Goal: Task Accomplishment & Management: Use online tool/utility

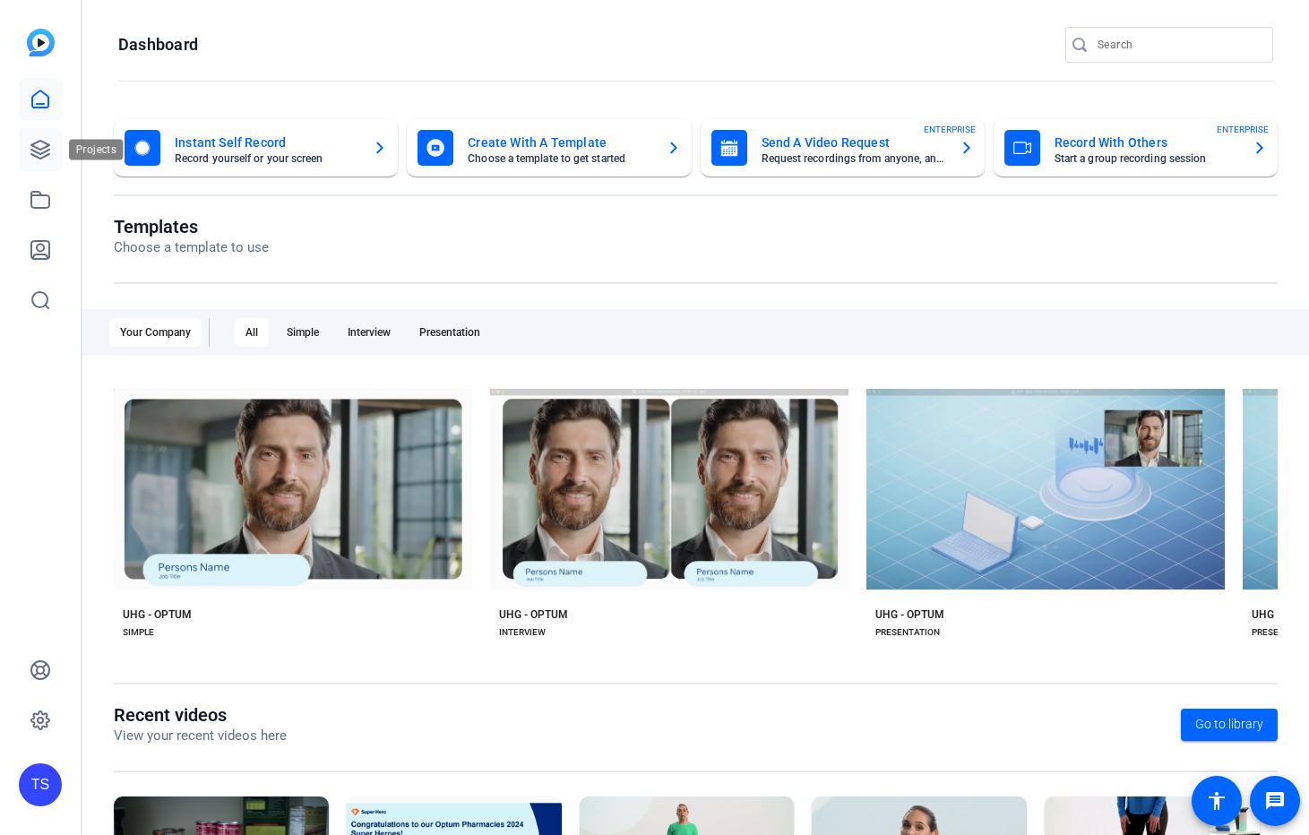
click at [46, 151] on icon at bounding box center [40, 150] width 18 height 18
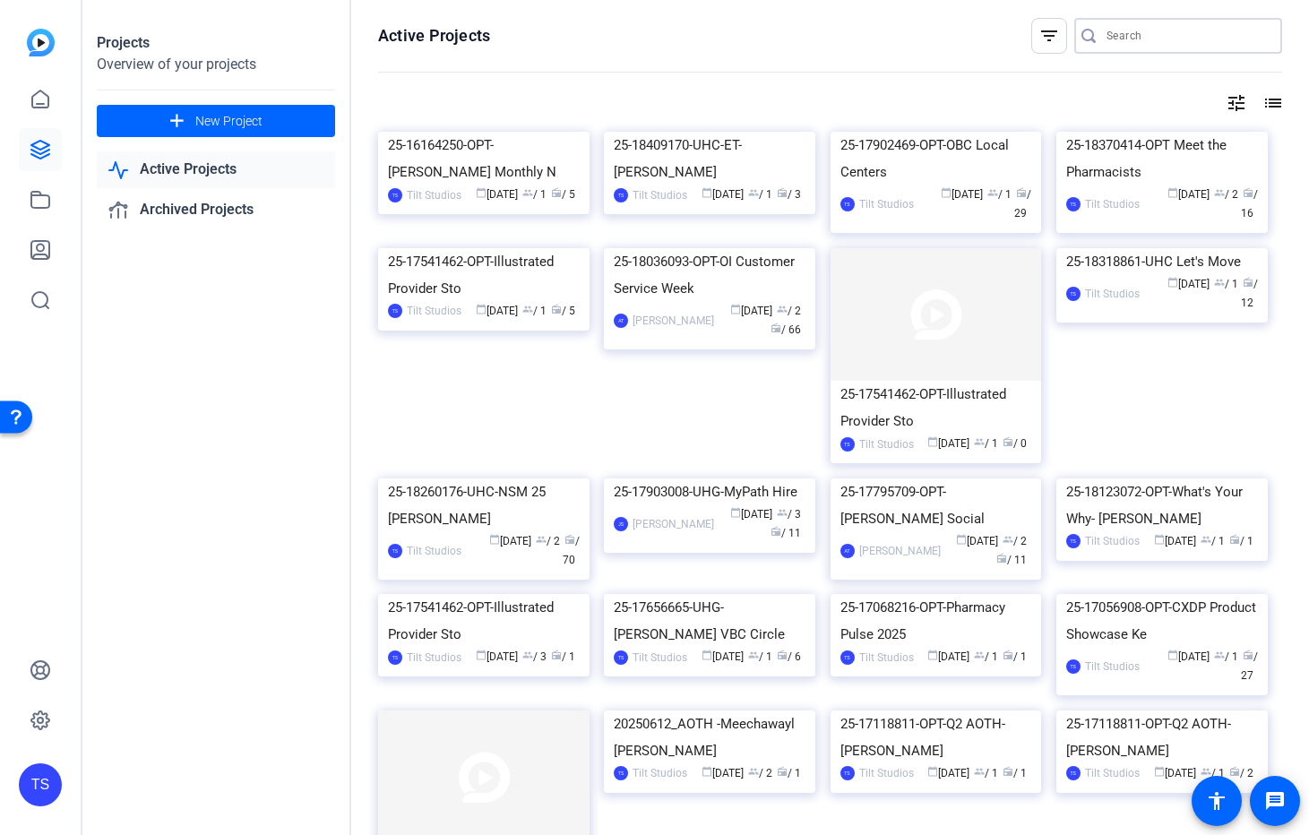
click at [1175, 39] on input "Search" at bounding box center [1187, 36] width 161 height 22
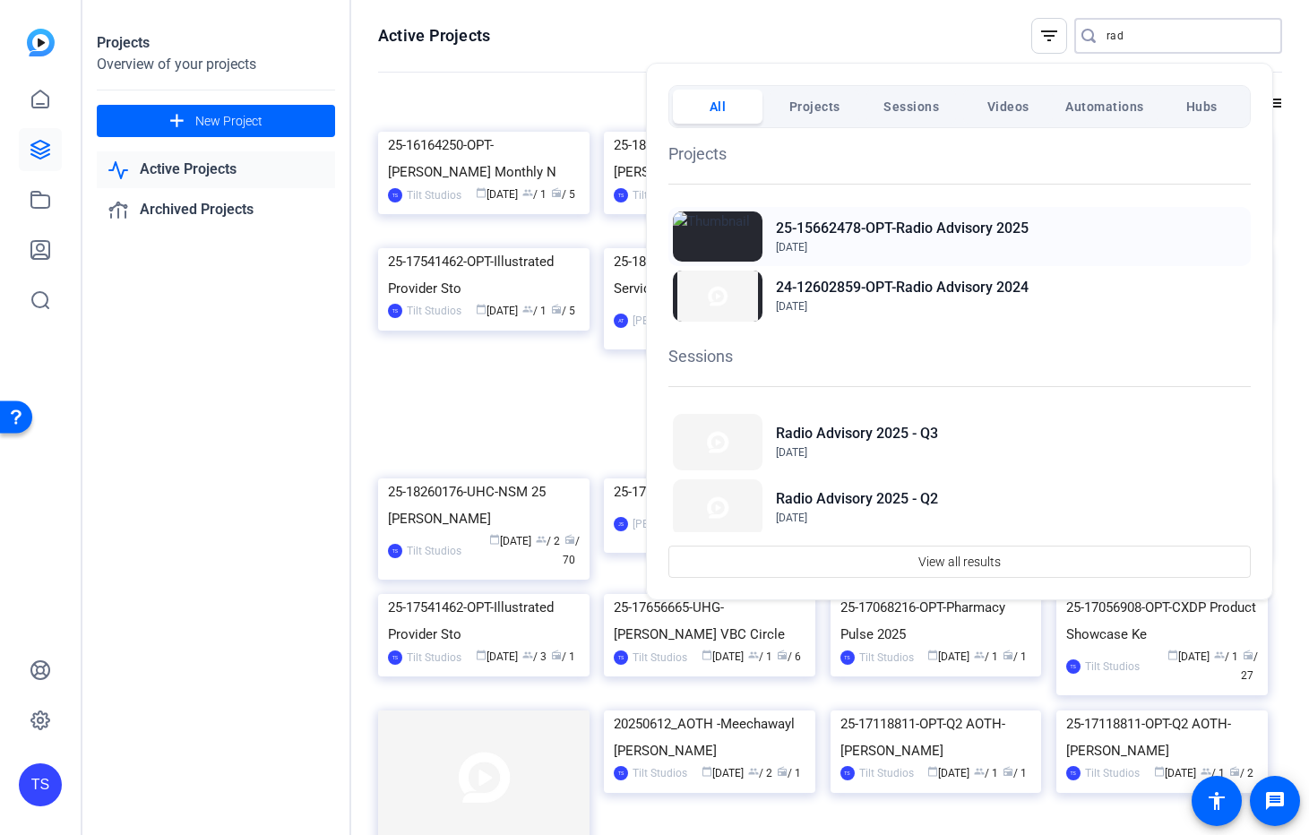
type input "rad"
click at [897, 224] on h2 "25-15662478-OPT-Radio Advisory 2025" at bounding box center [902, 229] width 253 height 22
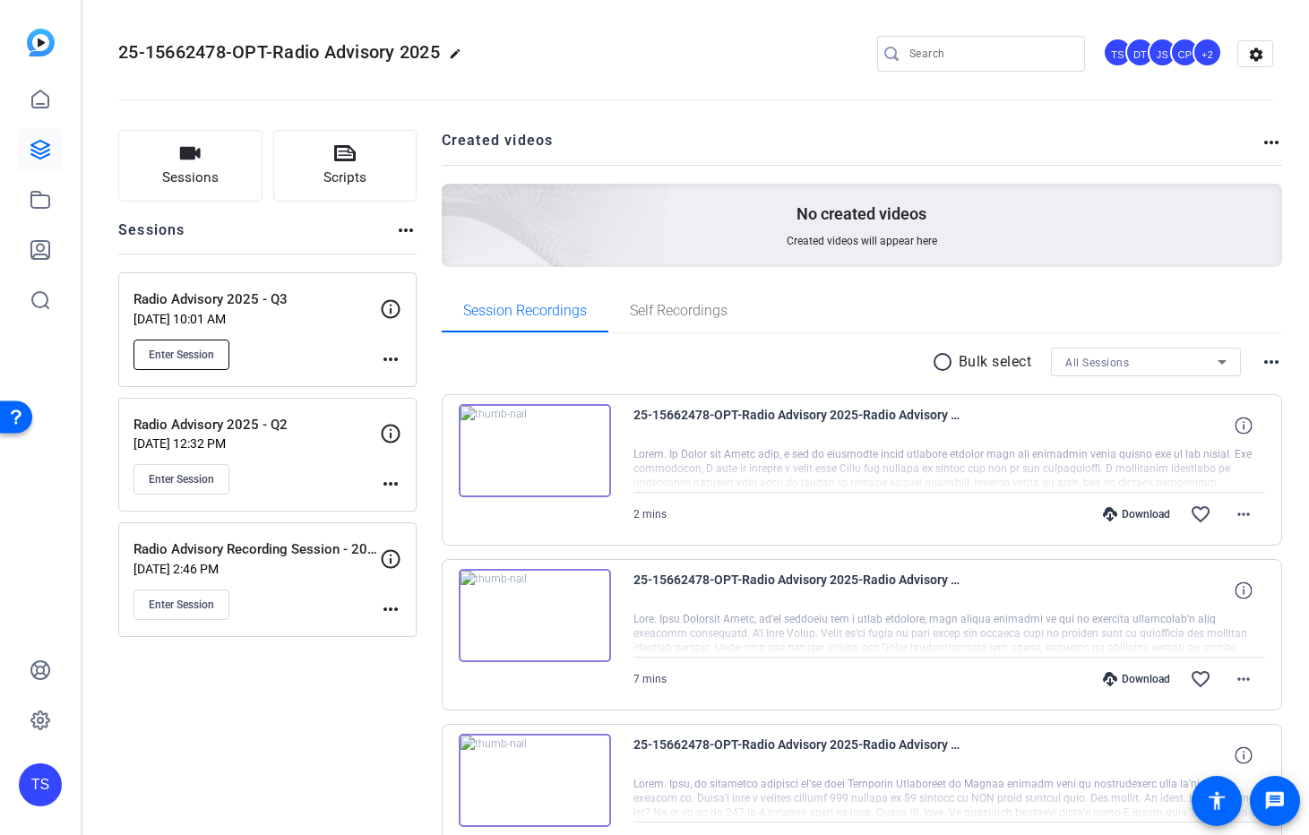
click at [192, 355] on span "Enter Session" at bounding box center [181, 355] width 65 height 14
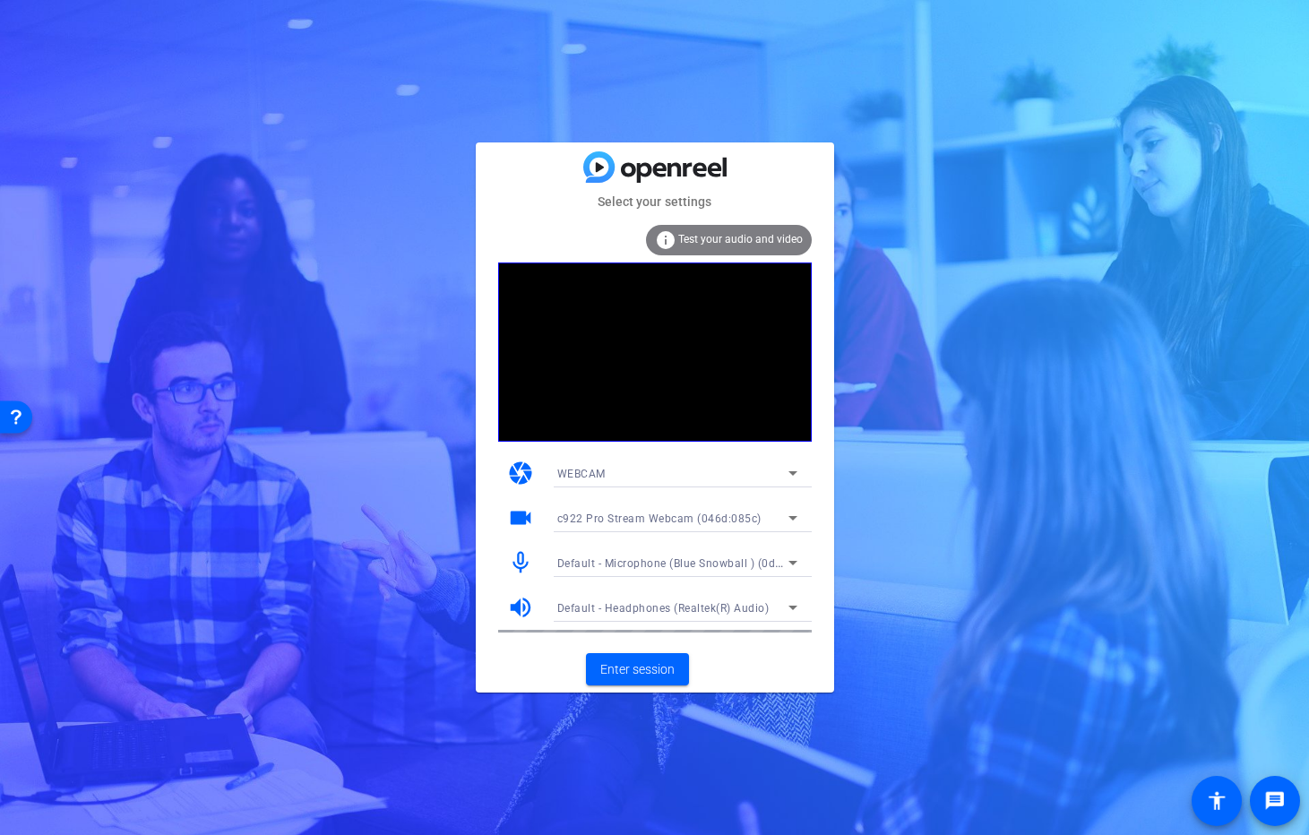
click at [768, 245] on span "Test your audio and video" at bounding box center [740, 239] width 125 height 13
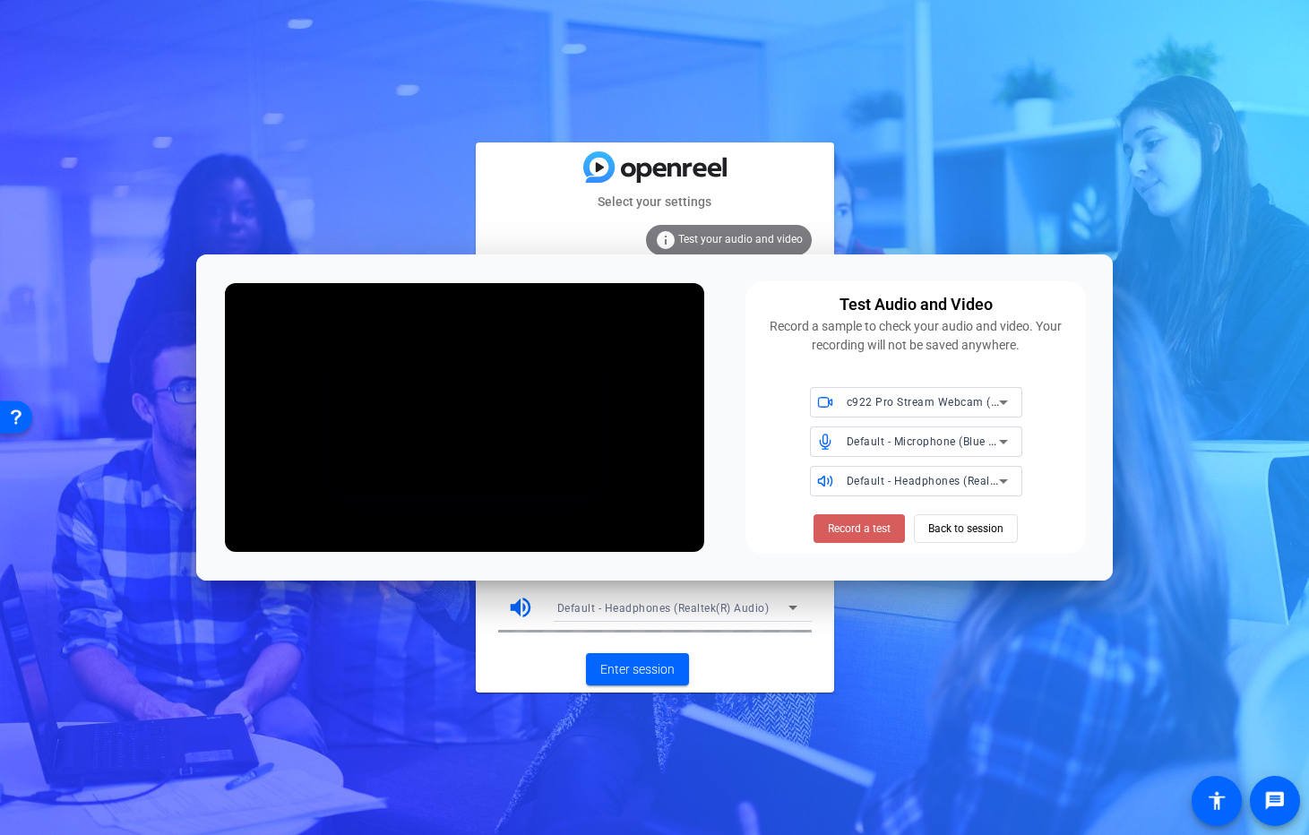
click at [0, 0] on span "Record a test" at bounding box center [0, 0] width 0 height 0
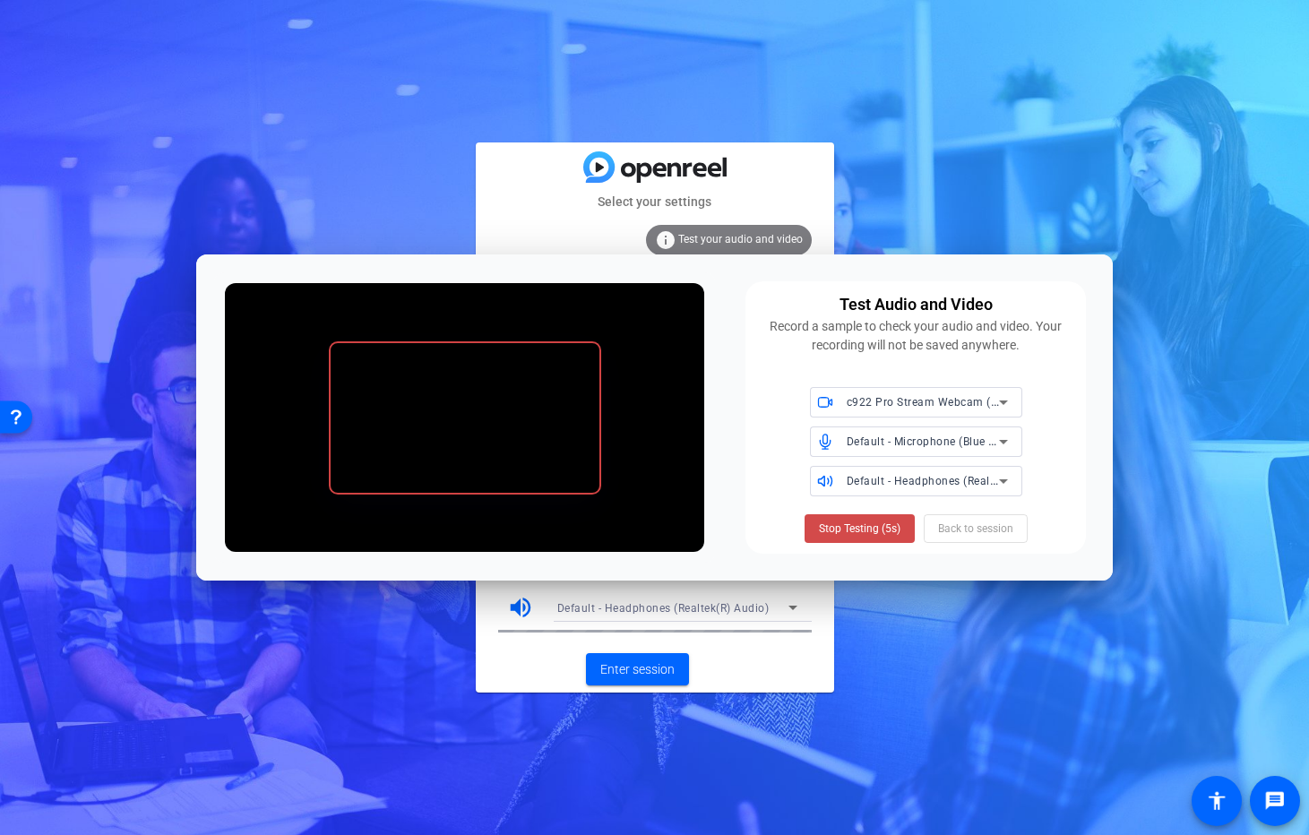
click at [0, 0] on span "Stop Testing (5s)" at bounding box center [0, 0] width 0 height 0
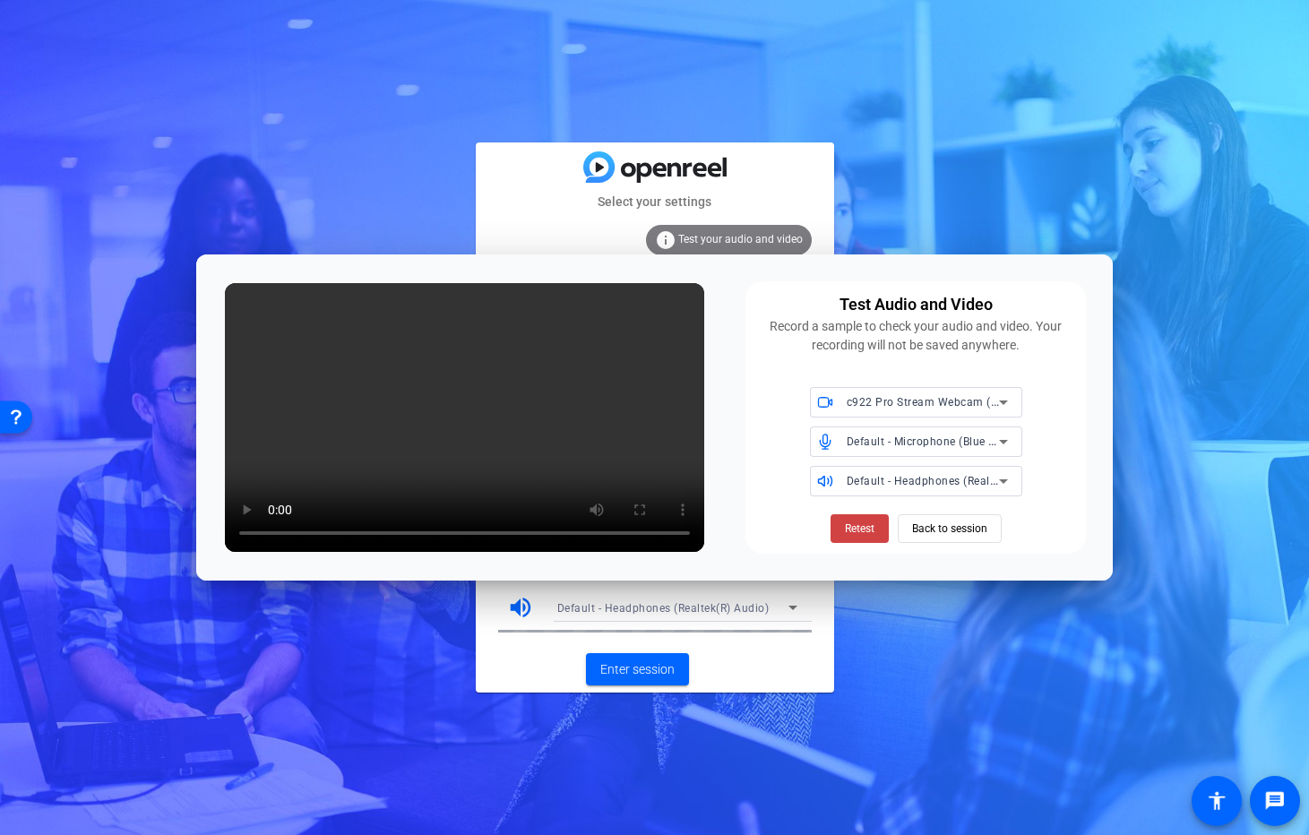
click at [1138, 201] on div "Select your settings info Test your audio and video camera WEBCAM videocam c922…" at bounding box center [654, 417] width 1309 height 835
click at [936, 224] on div "Select your settings info Test your audio and video camera WEBCAM videocam c922…" at bounding box center [654, 417] width 1309 height 835
click at [0, 0] on span "Back to session" at bounding box center [0, 0] width 0 height 0
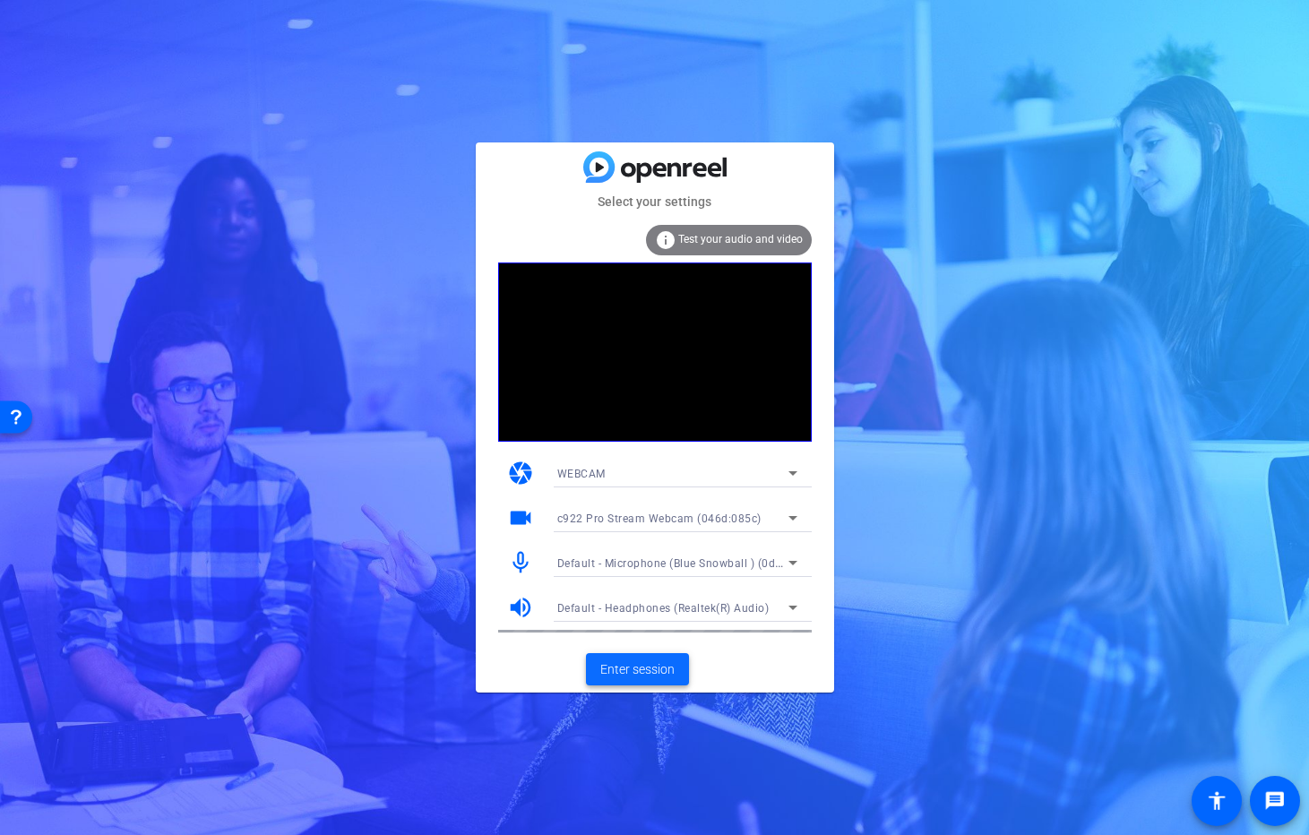
click at [654, 660] on span "Enter session" at bounding box center [637, 669] width 74 height 19
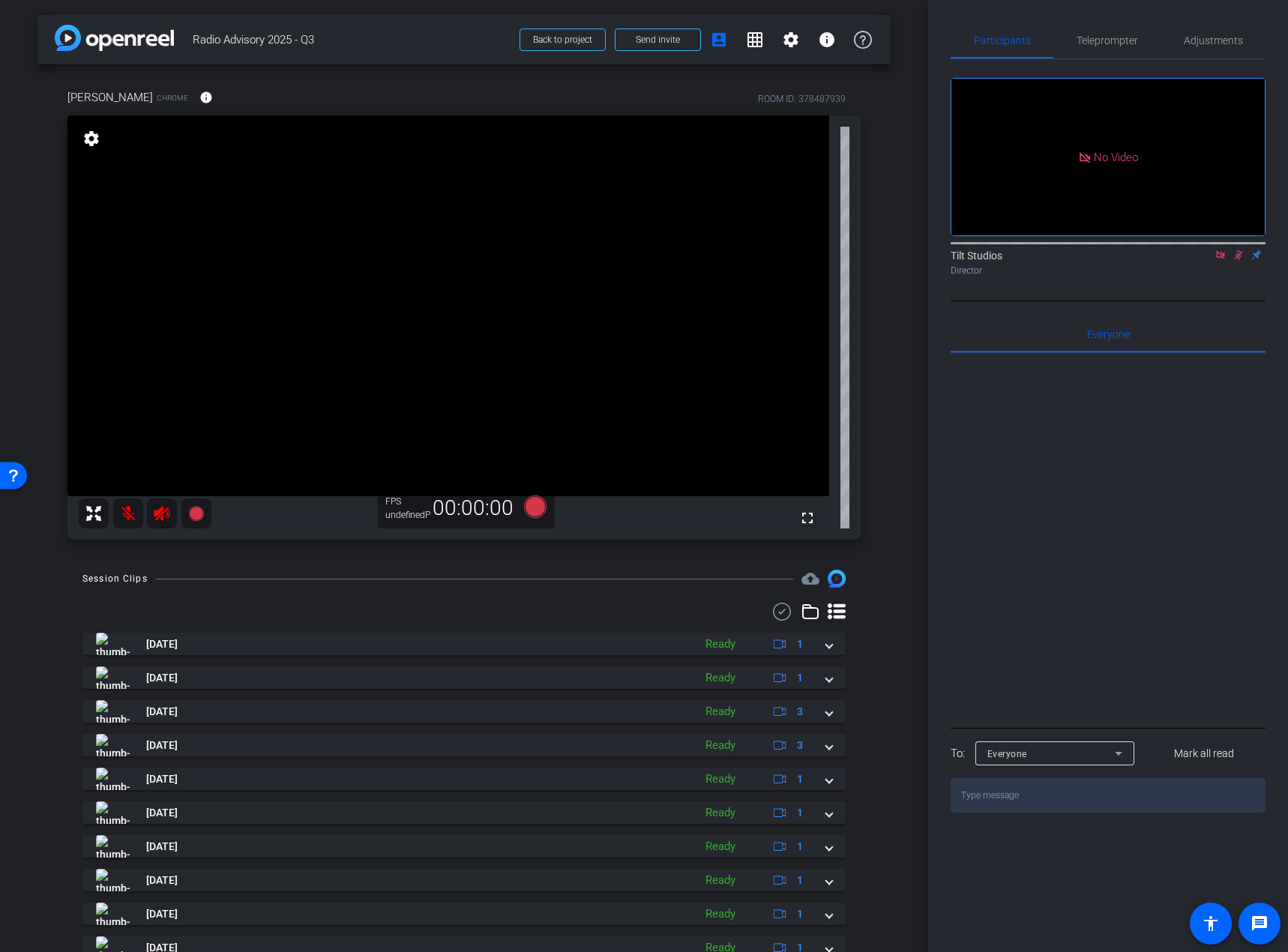
click at [875, 527] on div "Rae Chrome info ROOM ID: 378487939 fullscreen settings FPS undefinedP 00:00:00" at bounding box center [464, 310] width 854 height 490
click at [1095, 260] on icon at bounding box center [1239, 255] width 8 height 10
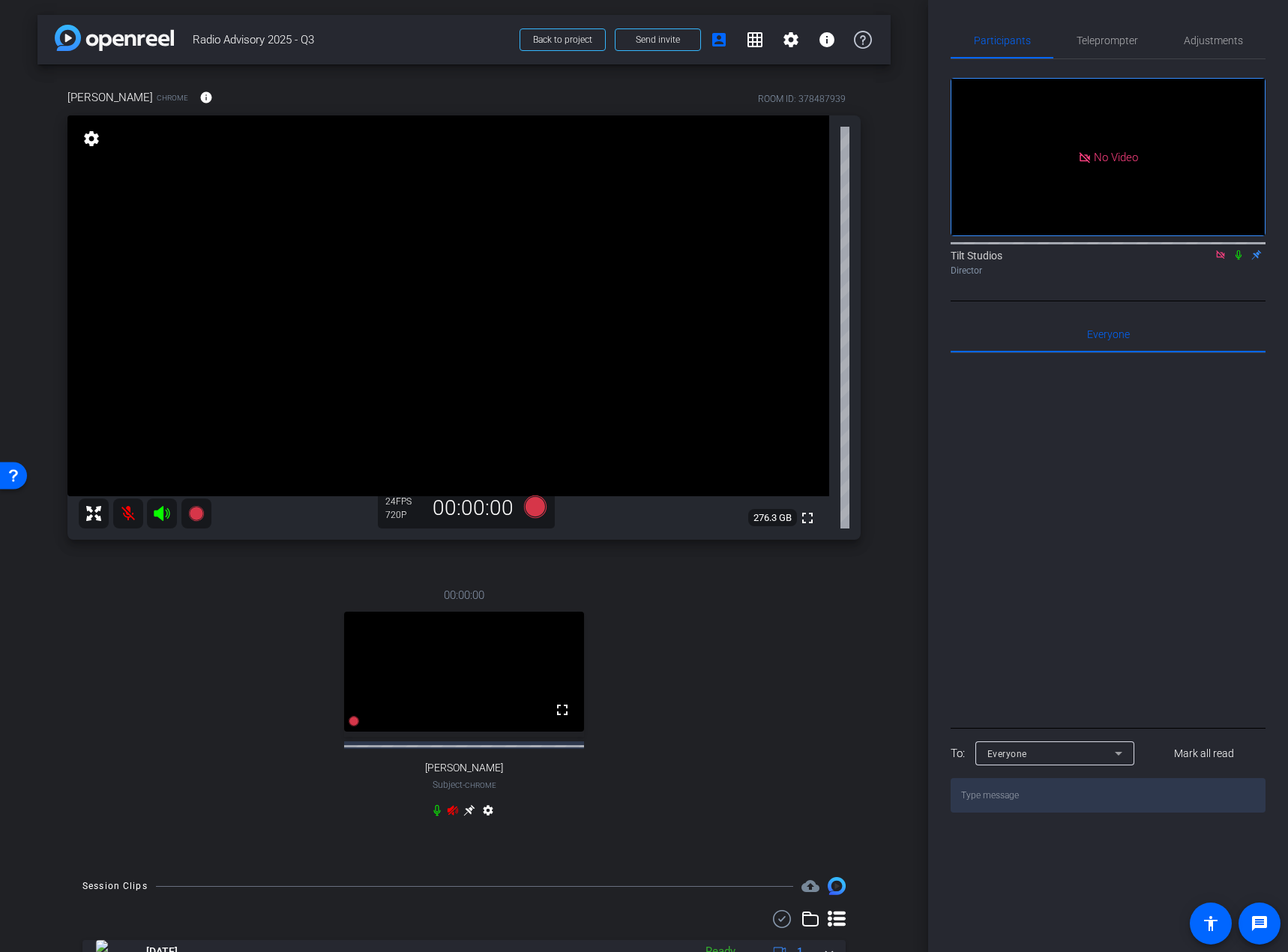
click at [115, 513] on mat-icon at bounding box center [128, 514] width 30 height 30
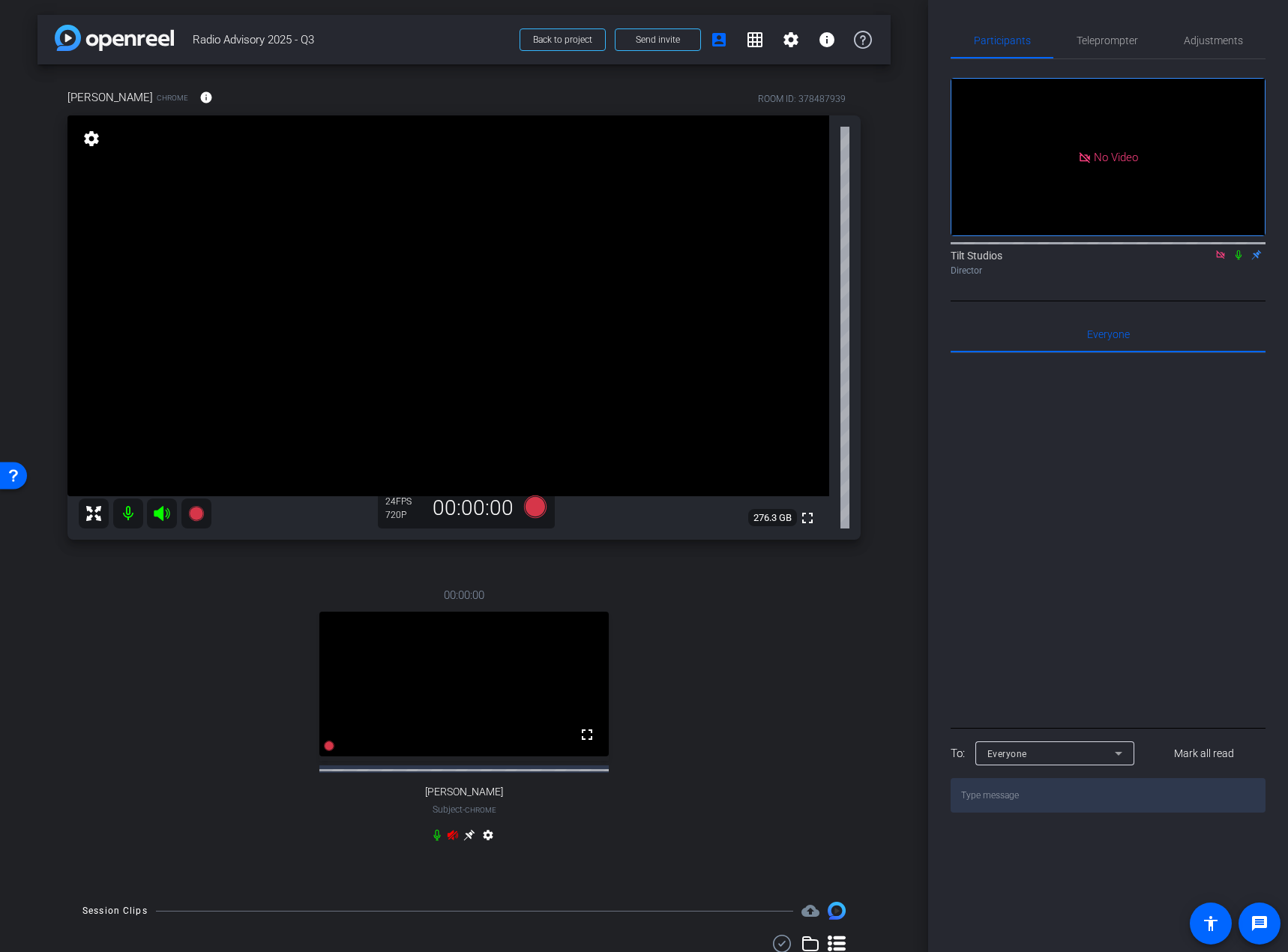
click at [1095, 260] on icon at bounding box center [1220, 254] width 12 height 11
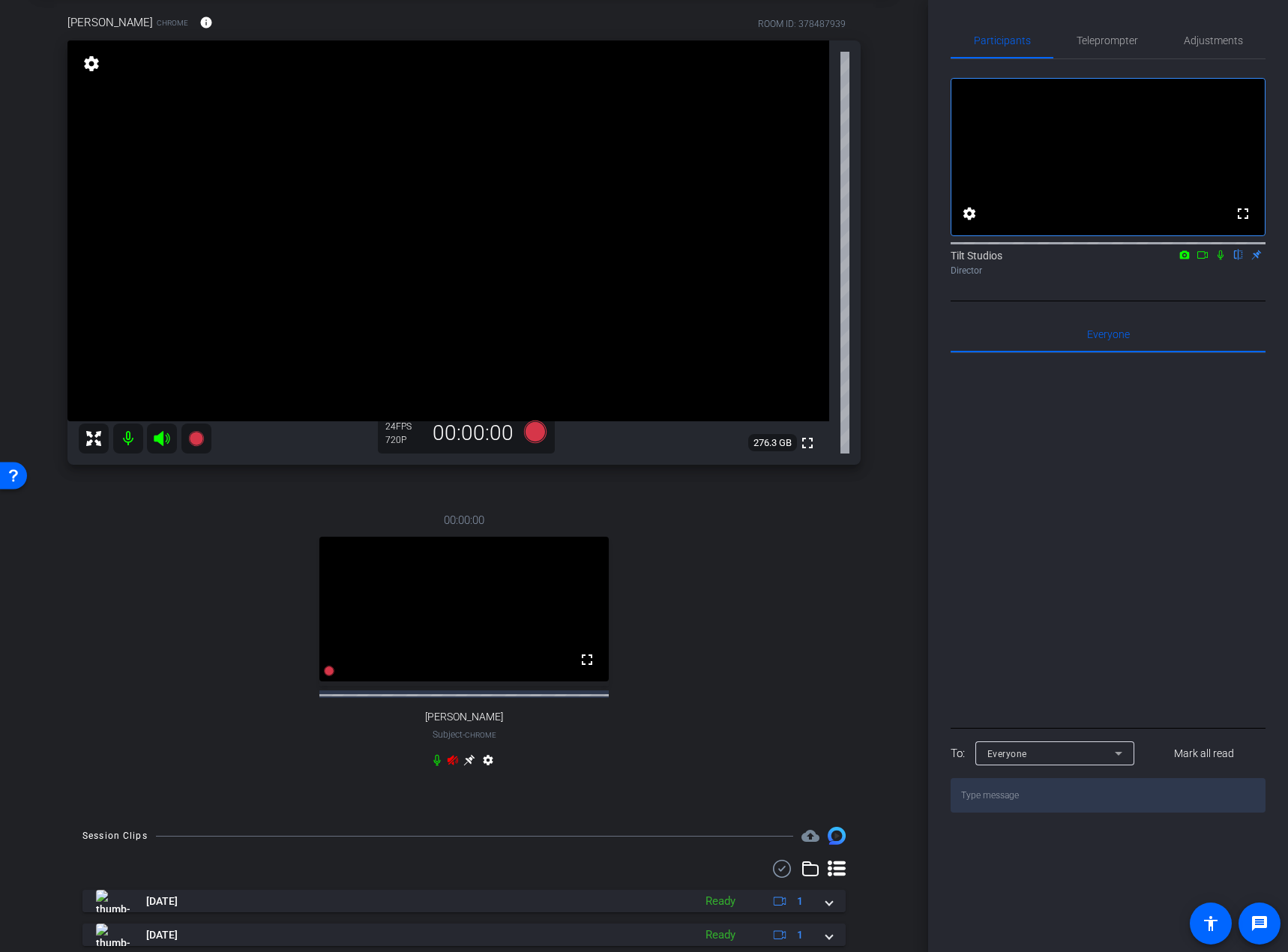
scroll to position [150, 0]
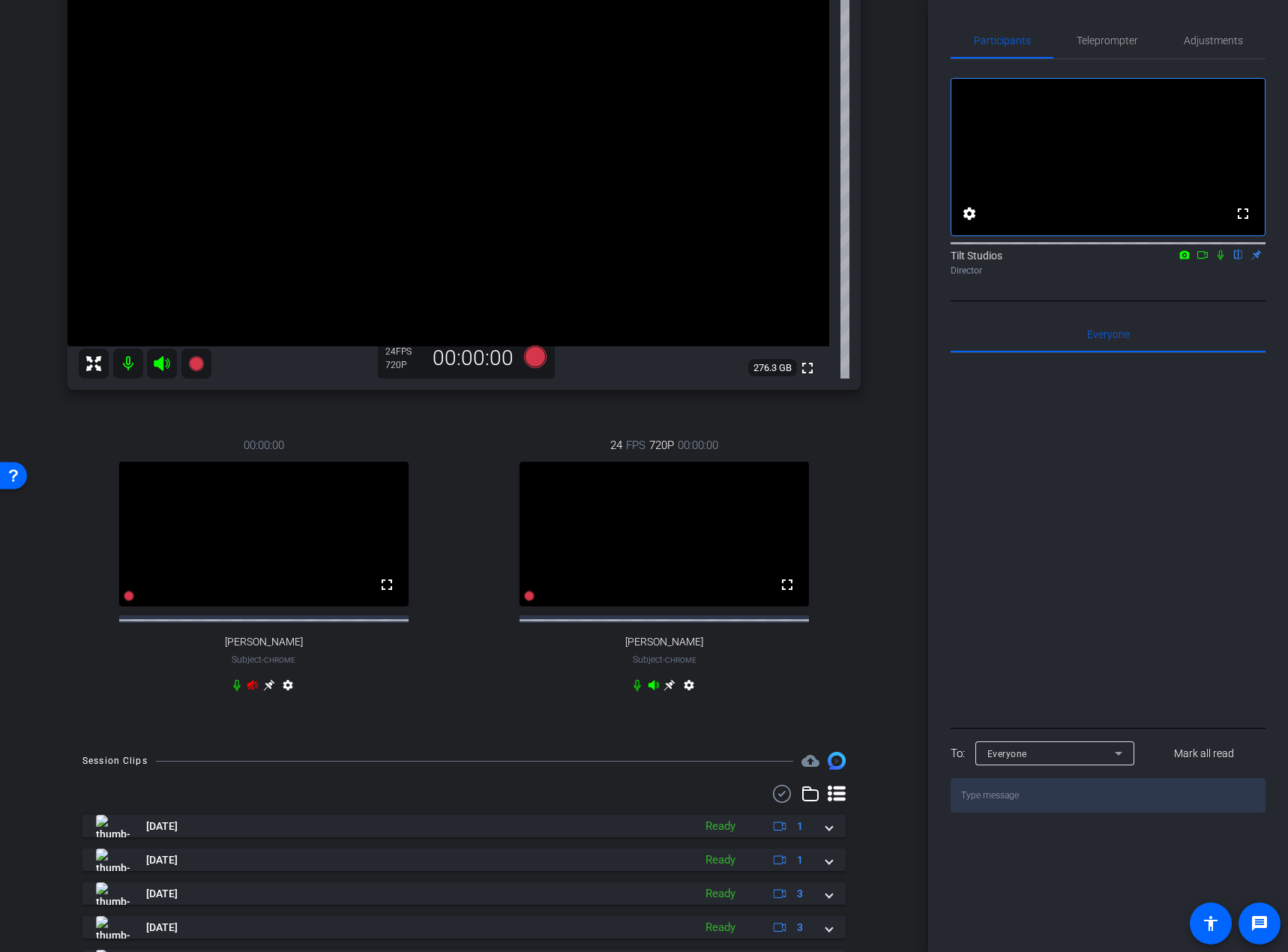
click at [248, 689] on icon at bounding box center [253, 685] width 11 height 10
click at [394, 698] on div "00:00:00 fullscreen [PERSON_NAME] Subject - Chrome settings" at bounding box center [264, 567] width 393 height 310
click at [470, 695] on div "24 FPS 720P 00:00:00 fullscreen [PERSON_NAME] Subject - Chrome settings" at bounding box center [665, 567] width 393 height 310
click at [472, 698] on div "24 FPS 720P 00:00:00 fullscreen [PERSON_NAME] Subject - Chrome settings" at bounding box center [665, 567] width 393 height 310
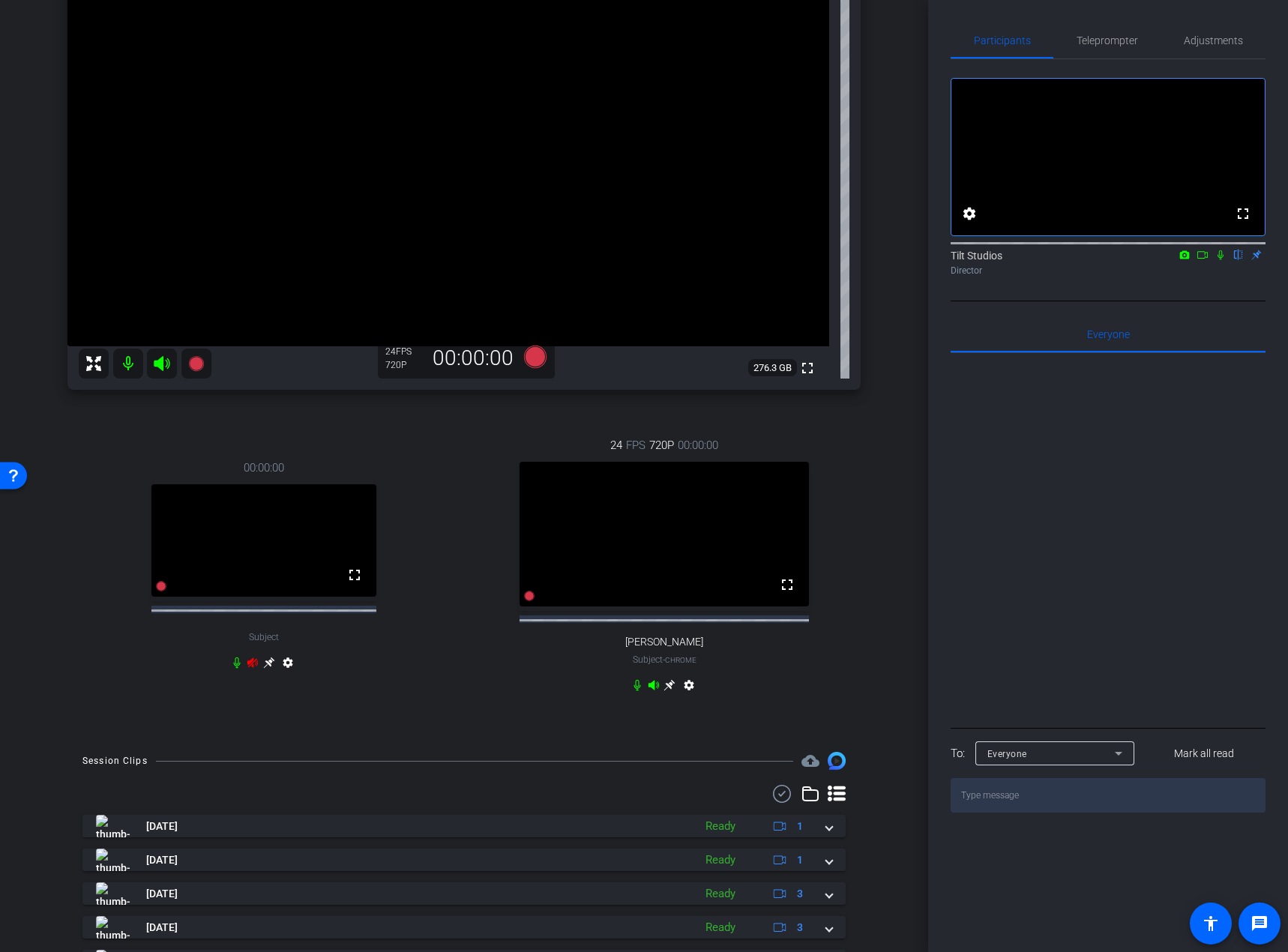
click at [480, 698] on div "24 FPS 720P 00:00:00 fullscreen [PERSON_NAME] Subject - Chrome settings" at bounding box center [665, 567] width 393 height 310
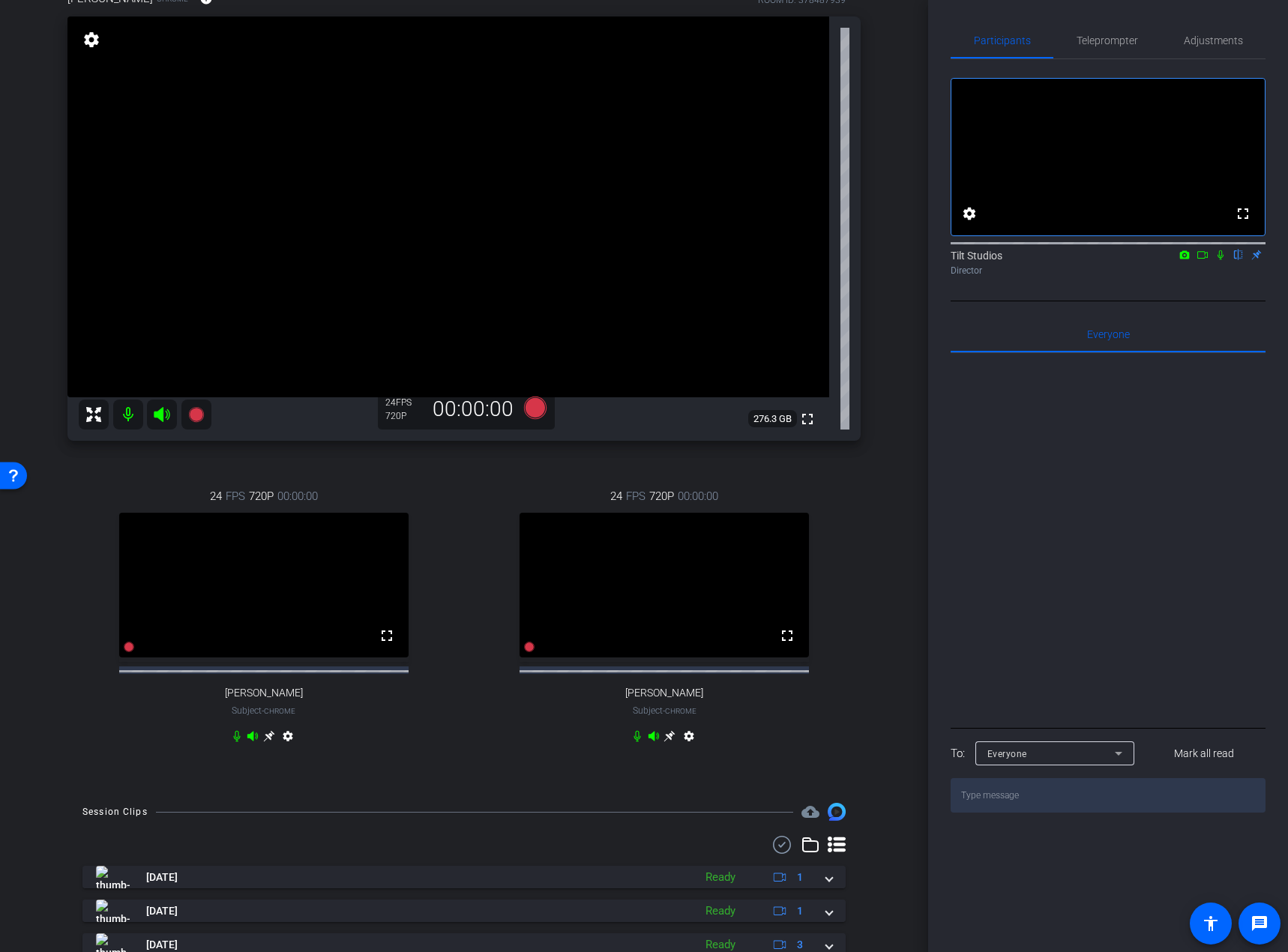
scroll to position [75, 0]
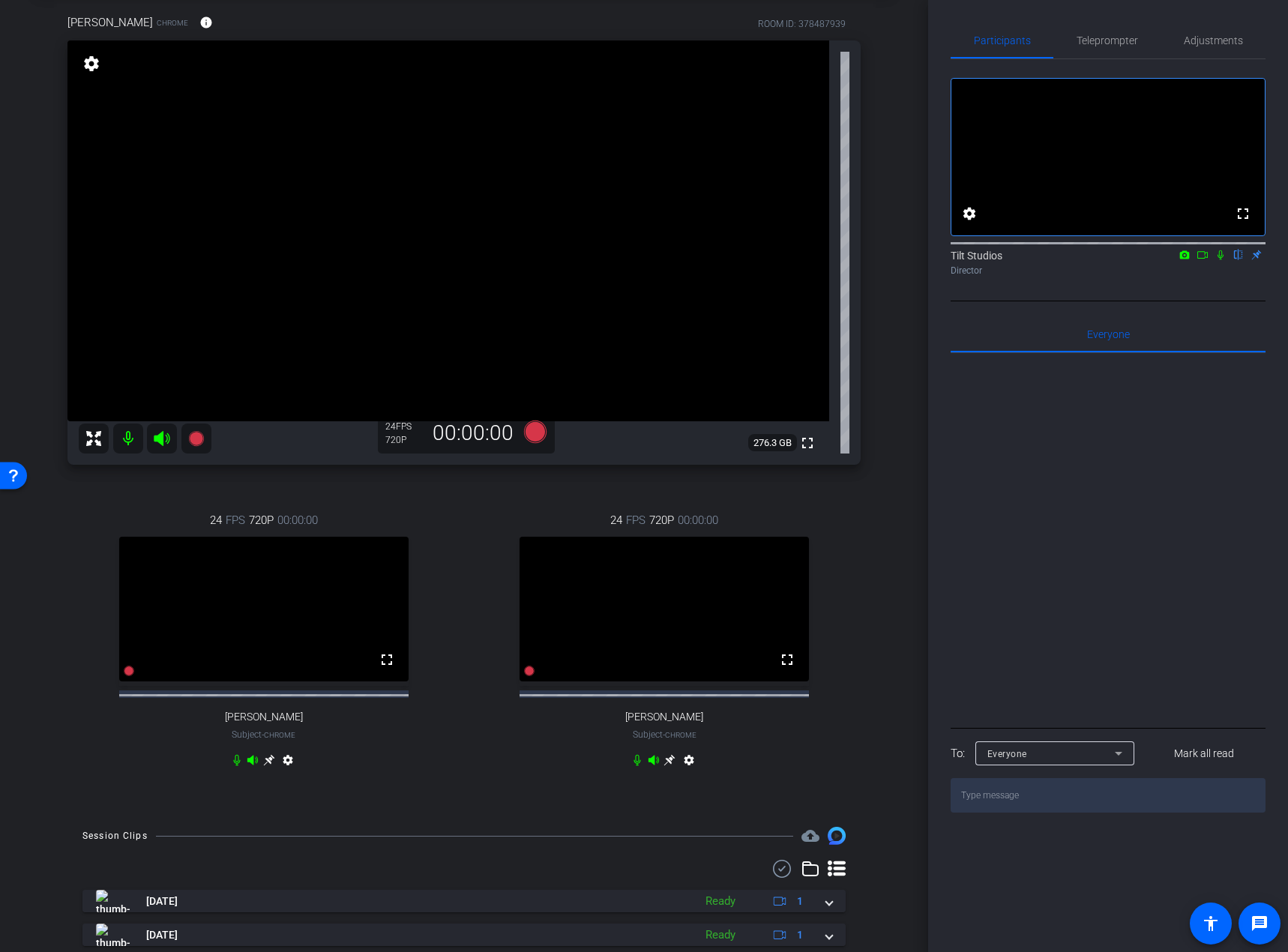
click at [265, 698] on icon at bounding box center [269, 760] width 12 height 12
click at [664, 698] on icon at bounding box center [670, 760] width 12 height 12
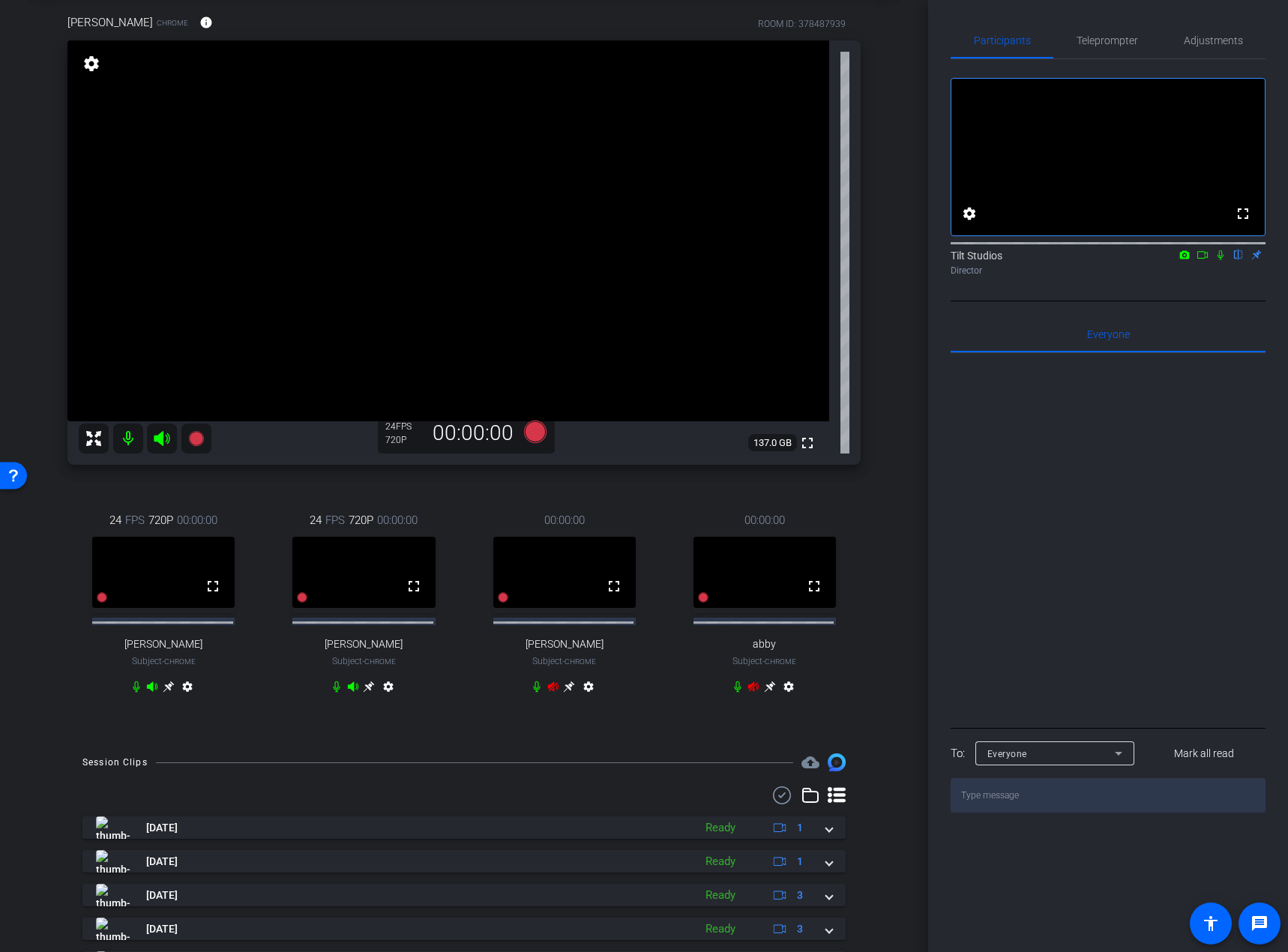
click at [1095, 260] on icon at bounding box center [1220, 254] width 12 height 11
click at [1095, 260] on icon at bounding box center [1221, 255] width 8 height 10
click at [764, 693] on icon at bounding box center [770, 687] width 12 height 12
click at [544, 478] on div "abby Chrome info ROOM ID: 378487939 fullscreen settings 142.3 GB 24 FPS 720P 00…" at bounding box center [464, 363] width 854 height 749
click at [530, 429] on icon at bounding box center [535, 432] width 23 height 23
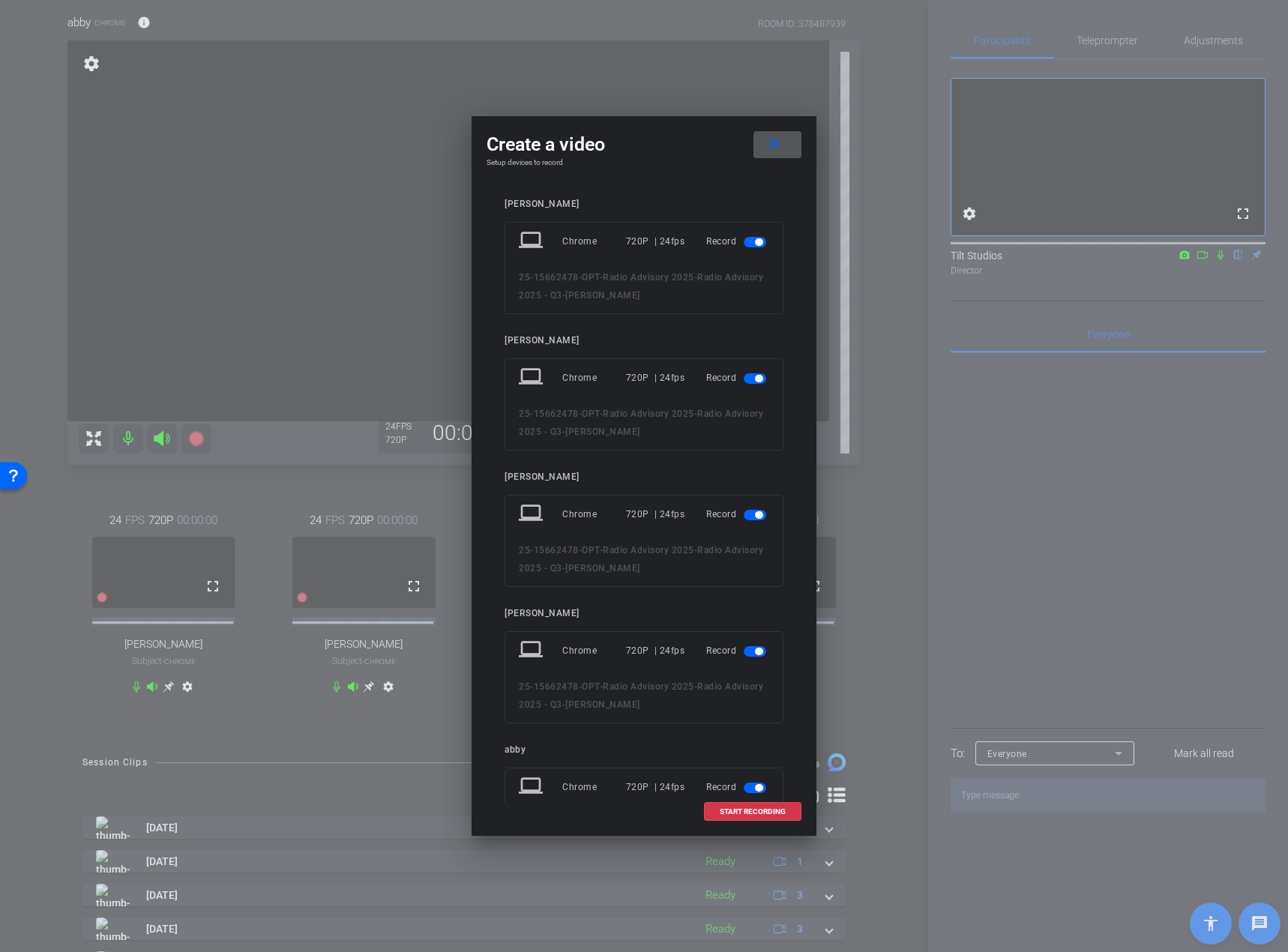
click at [755, 242] on span "button" at bounding box center [758, 242] width 8 height 8
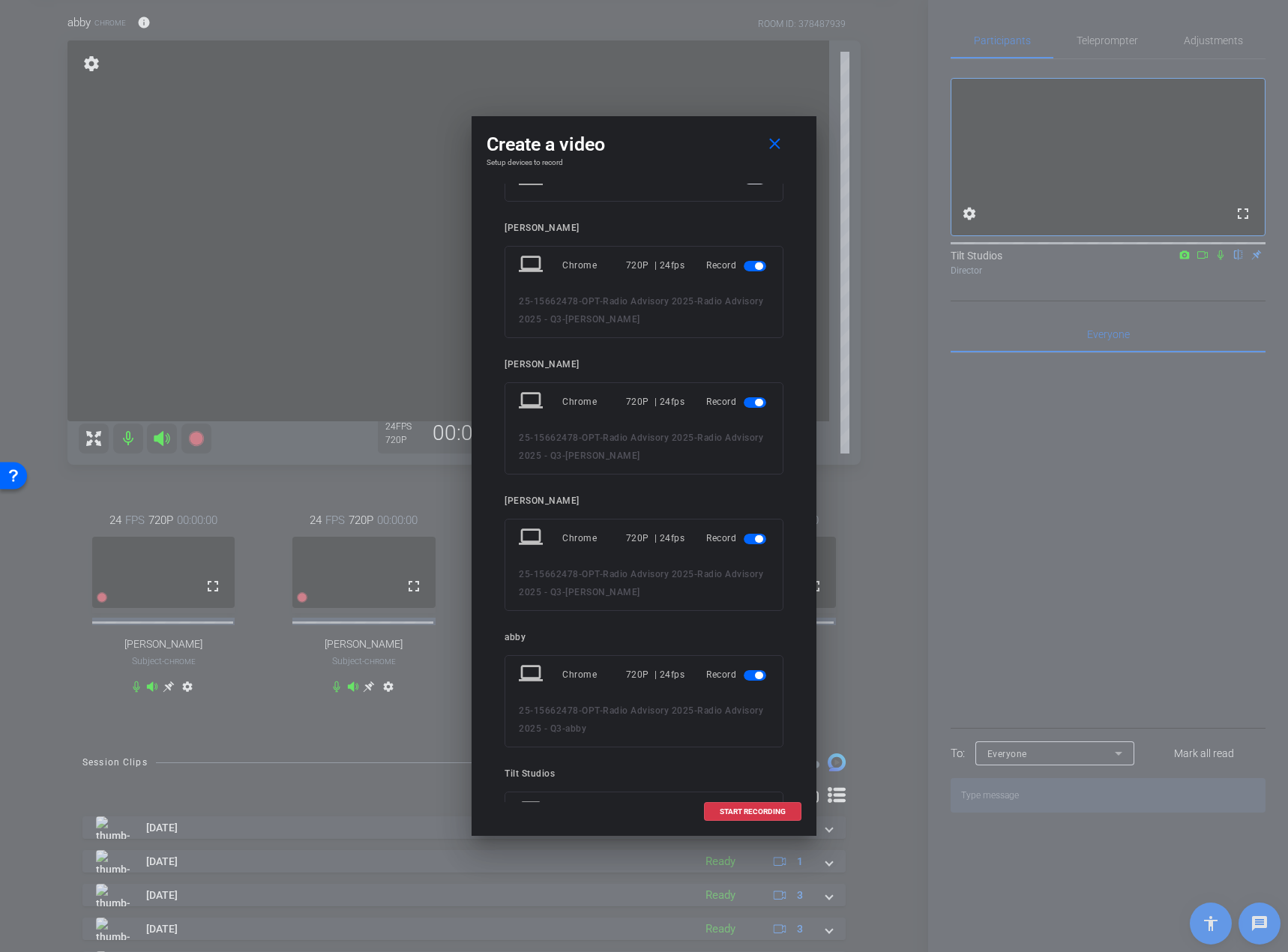
scroll to position [0, 0]
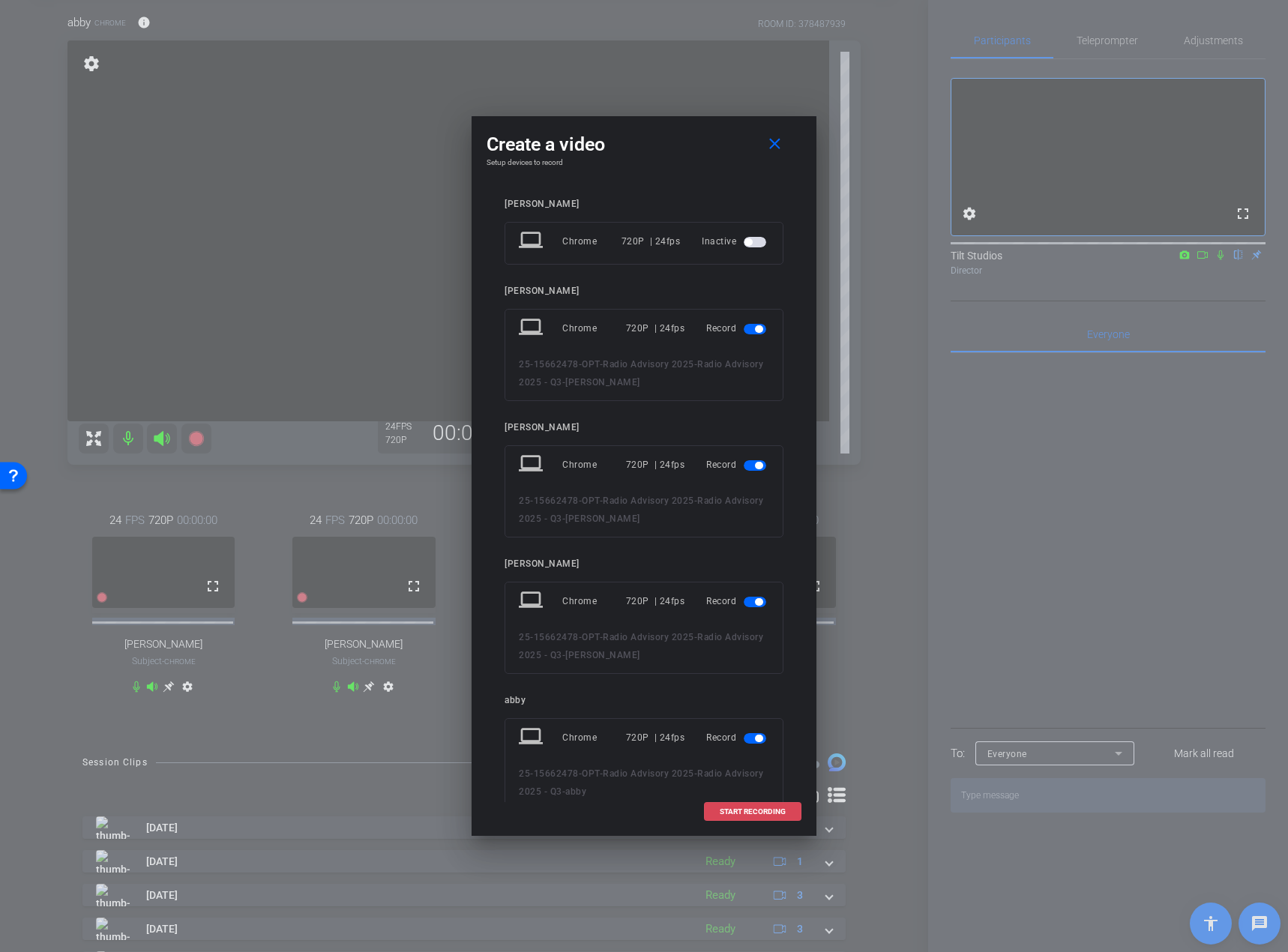
click at [740, 698] on span "START RECORDING" at bounding box center [752, 811] width 66 height 8
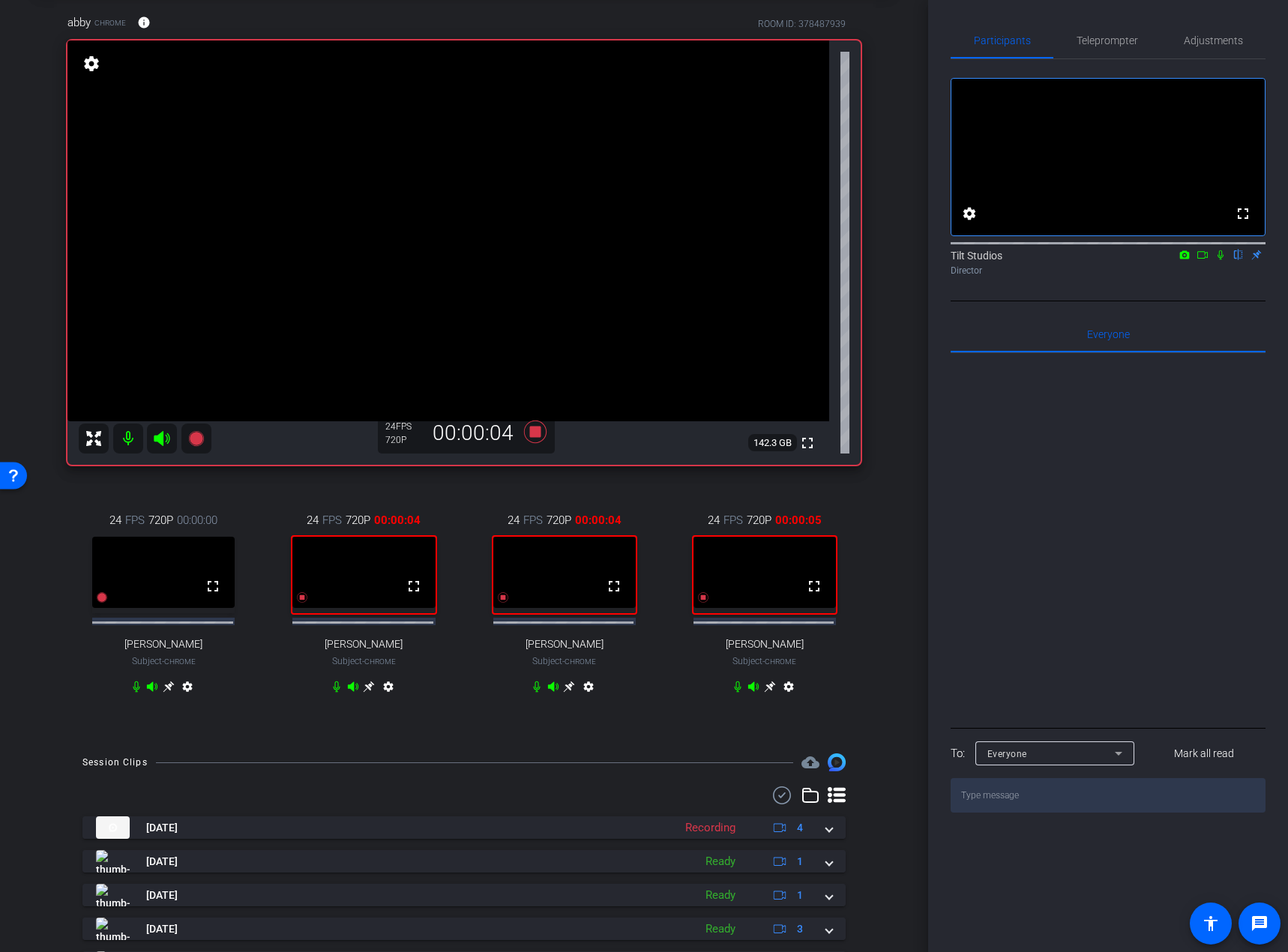
click at [1095, 260] on icon at bounding box center [1220, 254] width 12 height 11
click at [840, 494] on div "24 FPS 720P 00:00:59 fullscreen [PERSON_NAME] Subject - Chrome settings" at bounding box center [764, 605] width 192 height 236
click at [686, 486] on div "abby Chrome info ROOM ID: 378487939 fullscreen settings 142.3 GB 24 FPS 720P 00…" at bounding box center [464, 363] width 854 height 749
click at [529, 436] on icon at bounding box center [535, 432] width 23 height 23
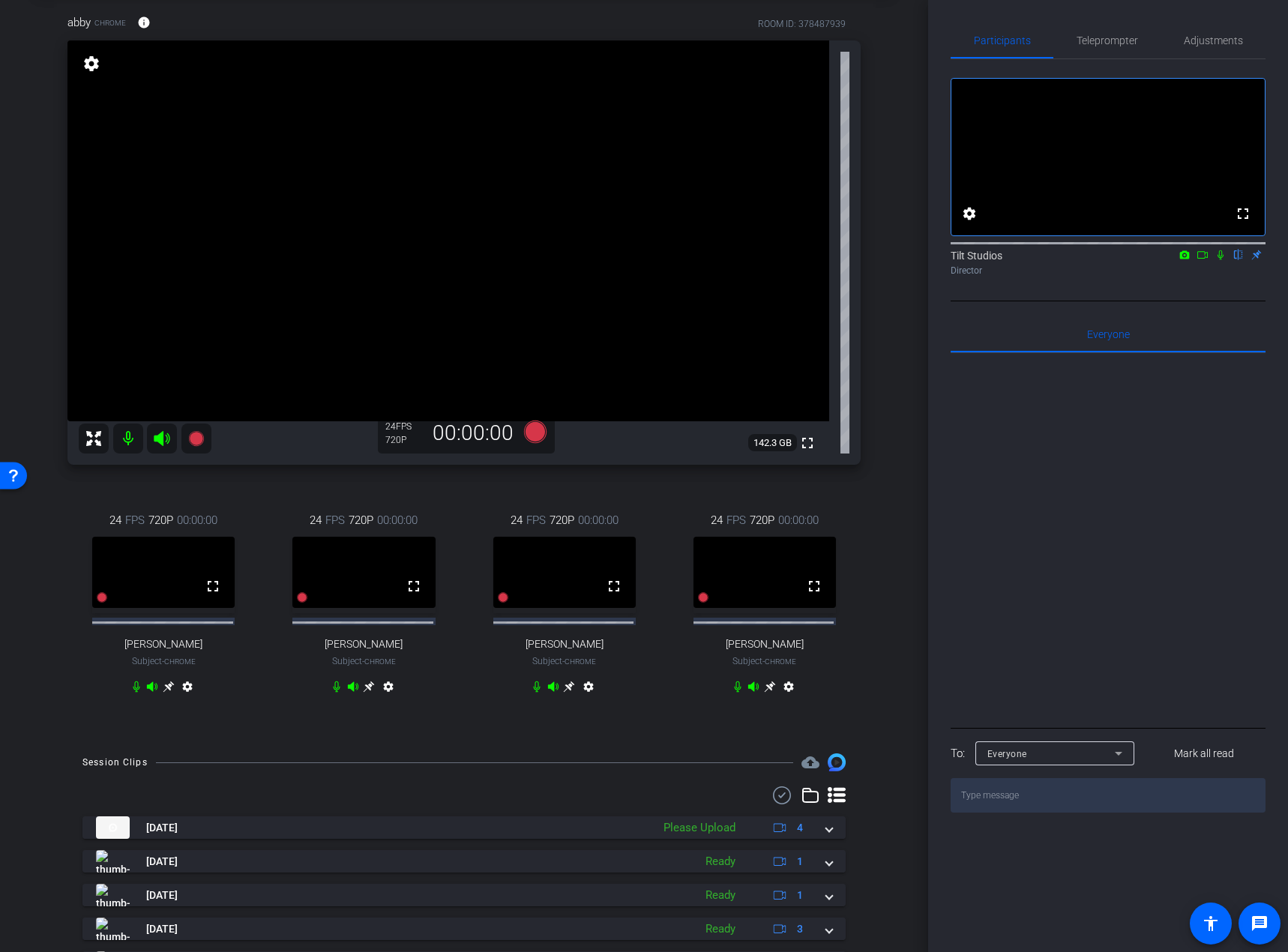
click at [1095, 301] on div "fullscreen settings Tilt Studios flip Director" at bounding box center [1108, 180] width 315 height 242
click at [1095, 260] on icon at bounding box center [1220, 255] width 6 height 10
click at [1095, 258] on icon at bounding box center [1203, 254] width 11 height 8
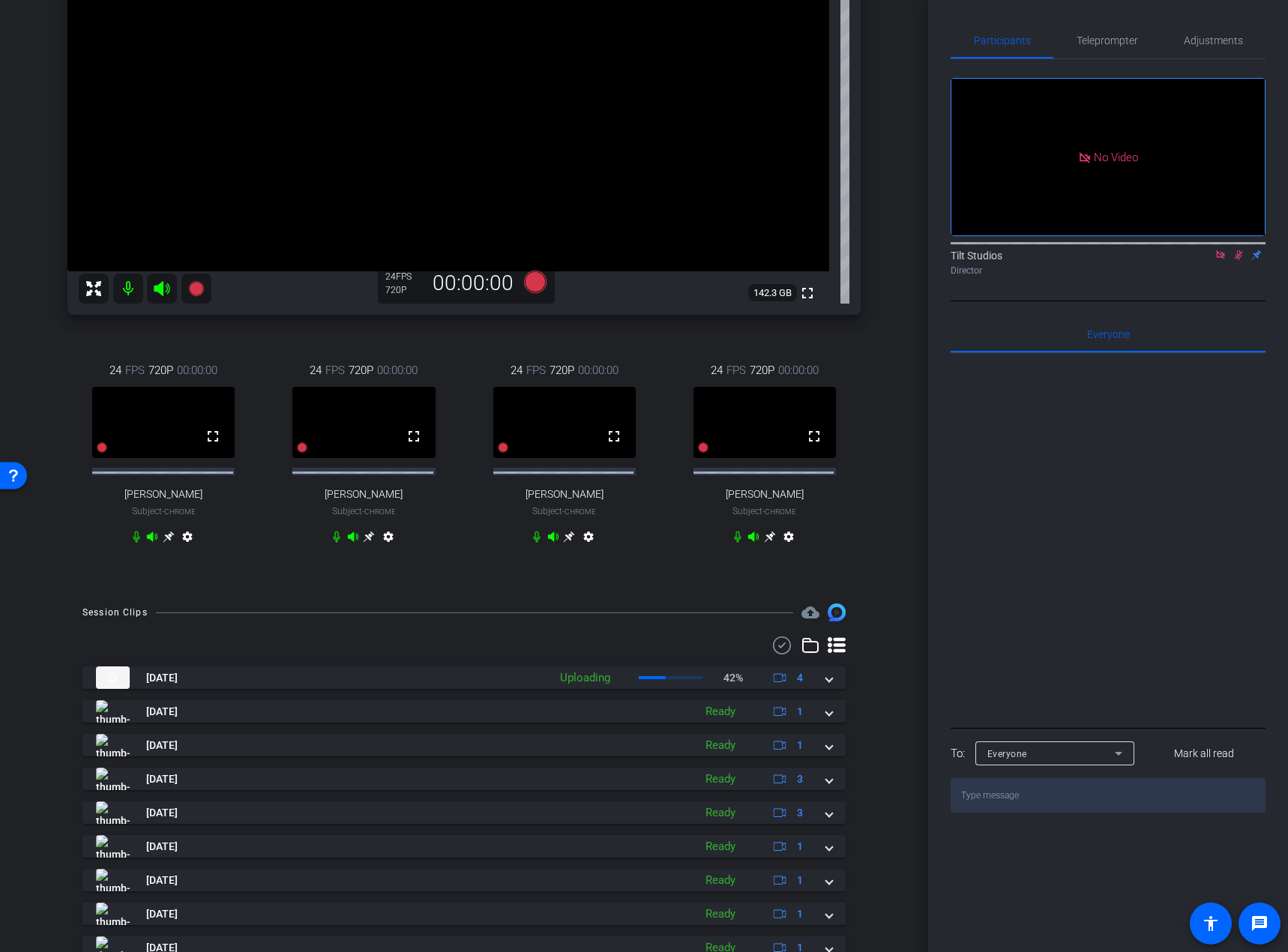
scroll to position [299, 0]
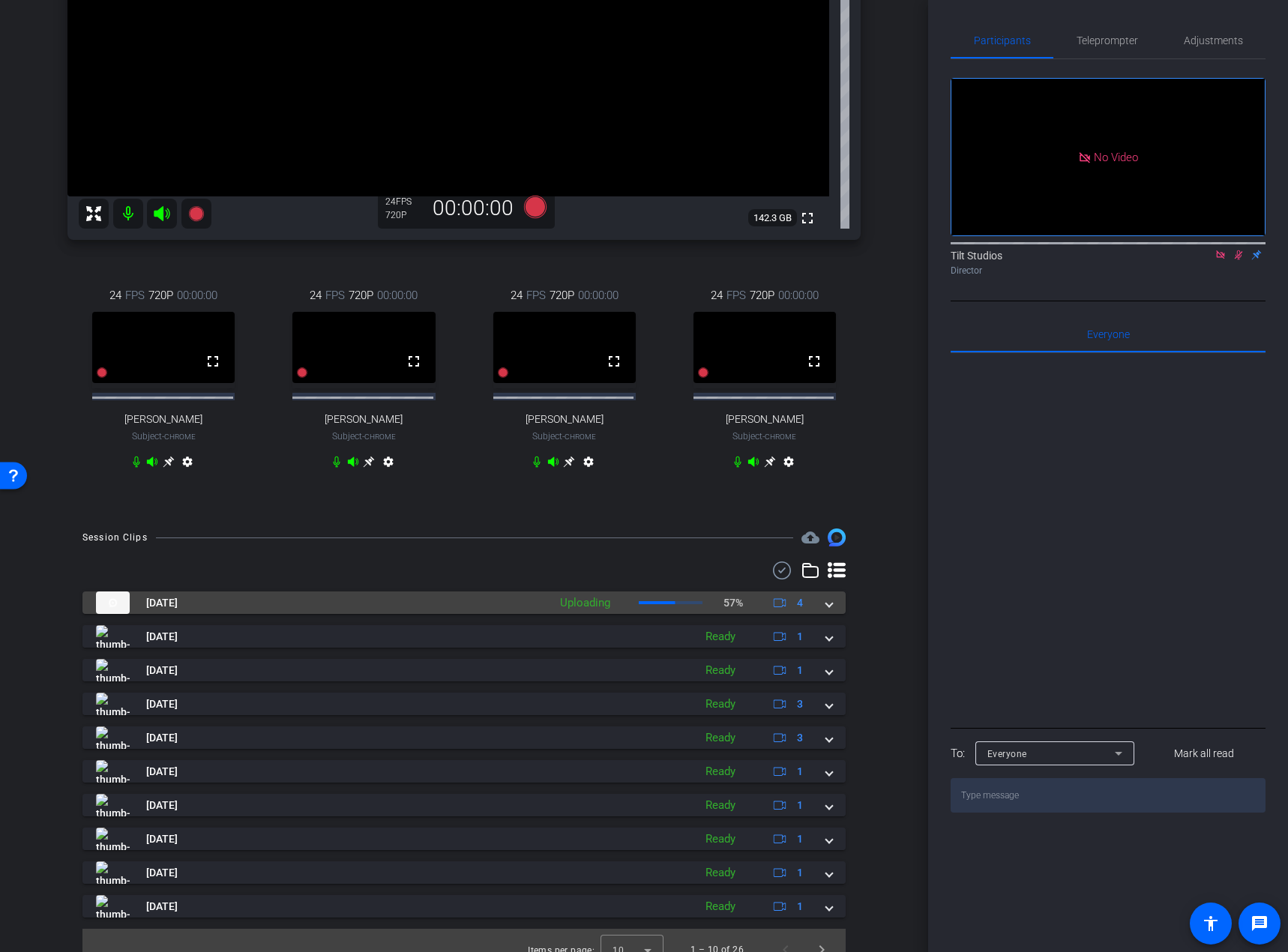
click at [826, 609] on span at bounding box center [829, 602] width 6 height 16
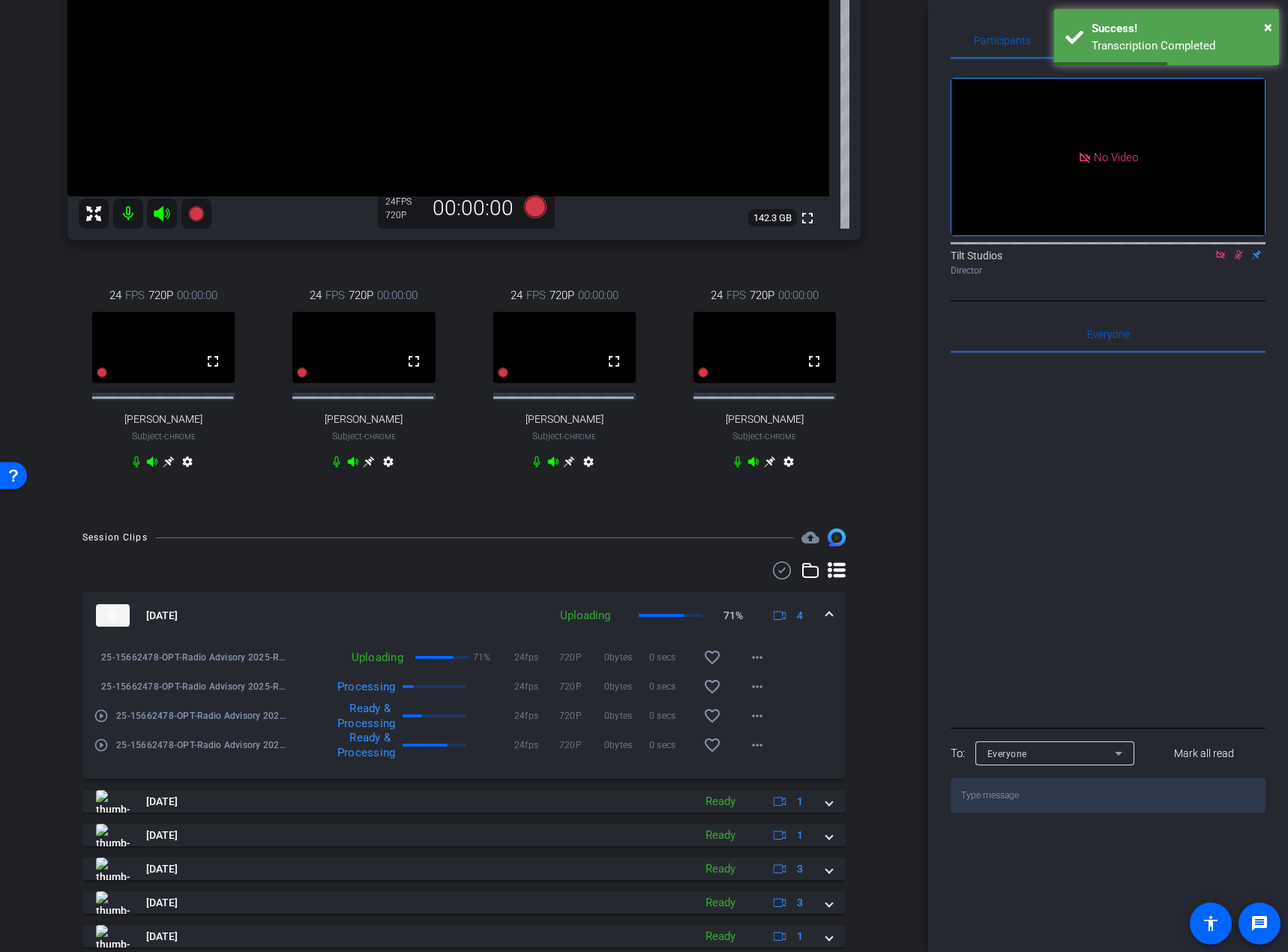
click at [105, 698] on mat-icon "play_circle_outline" at bounding box center [101, 745] width 15 height 15
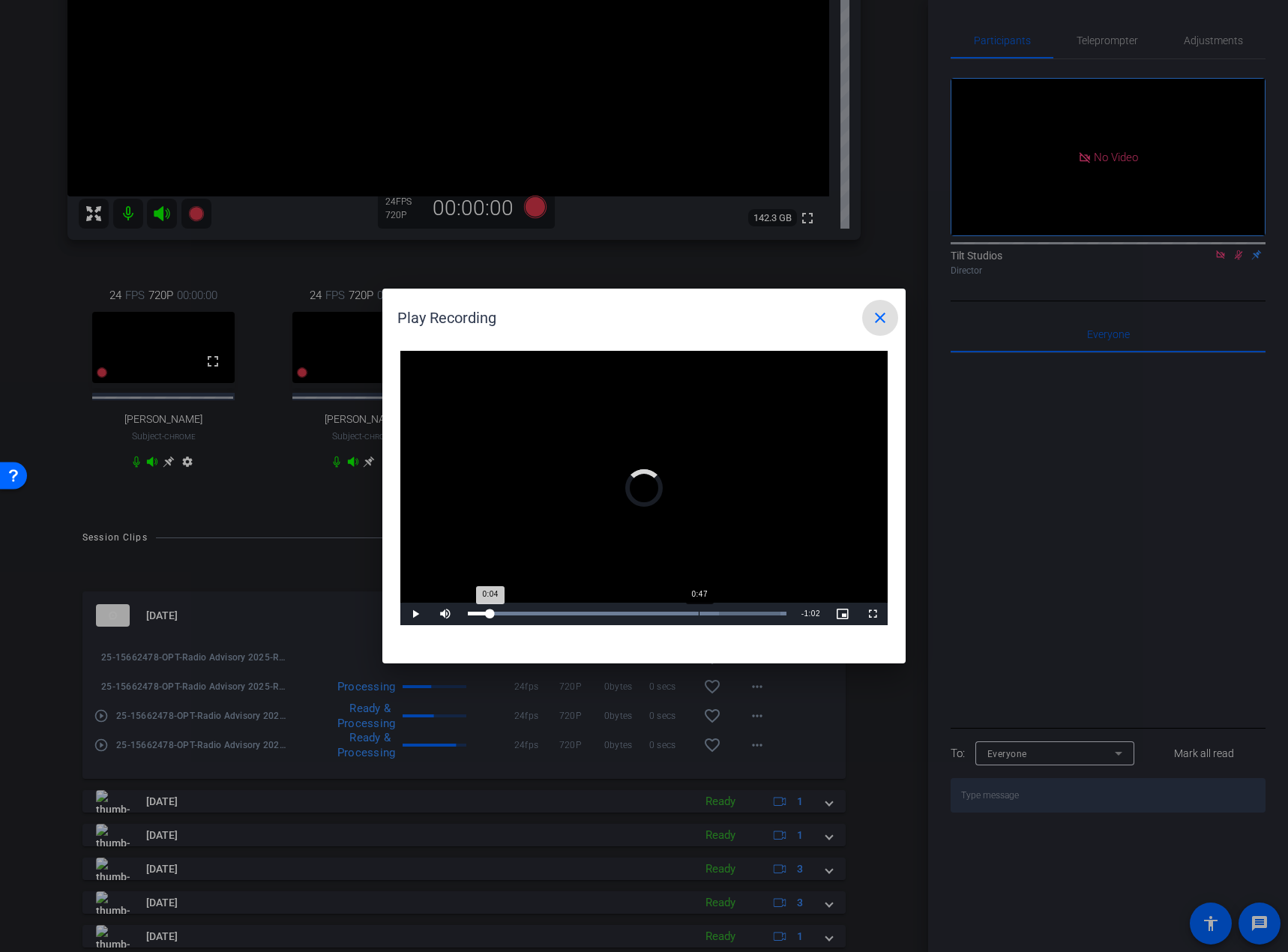
click at [698, 609] on div "Loaded : 100.00% 0:47 0:04" at bounding box center [627, 613] width 334 height 23
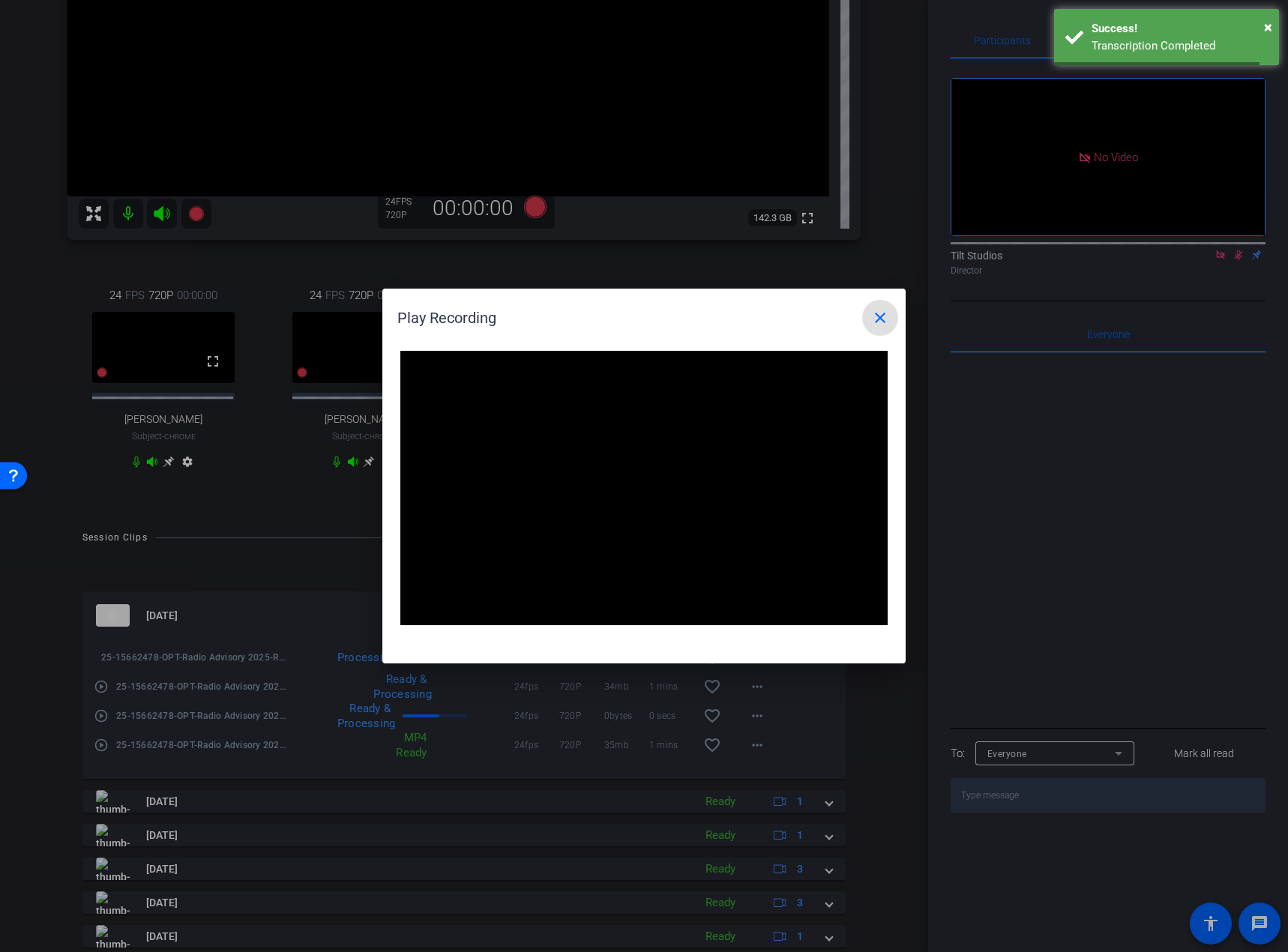
click at [878, 315] on mat-icon "close" at bounding box center [880, 318] width 18 height 18
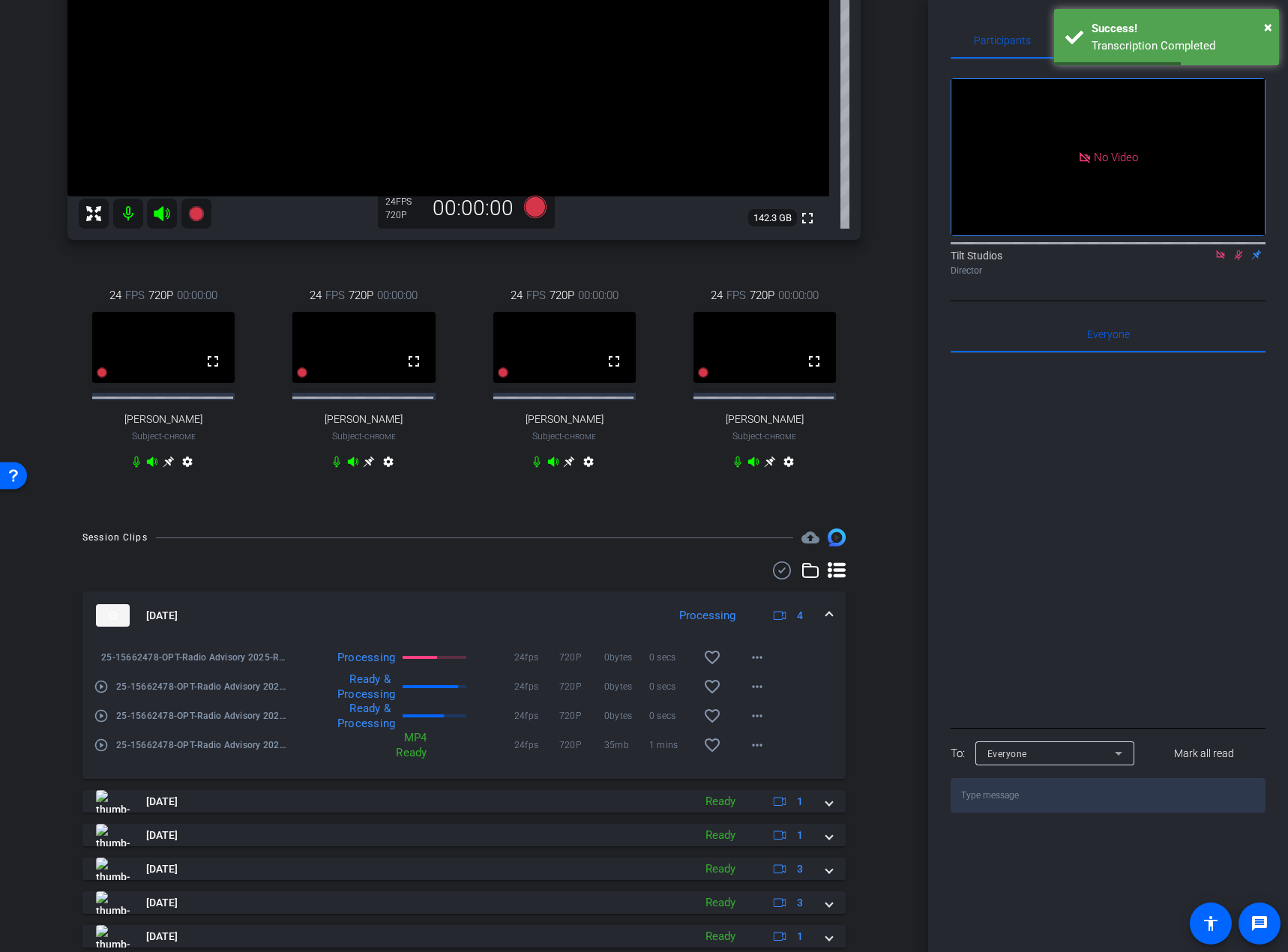
click at [97, 698] on mat-icon "play_circle_outline" at bounding box center [101, 716] width 15 height 15
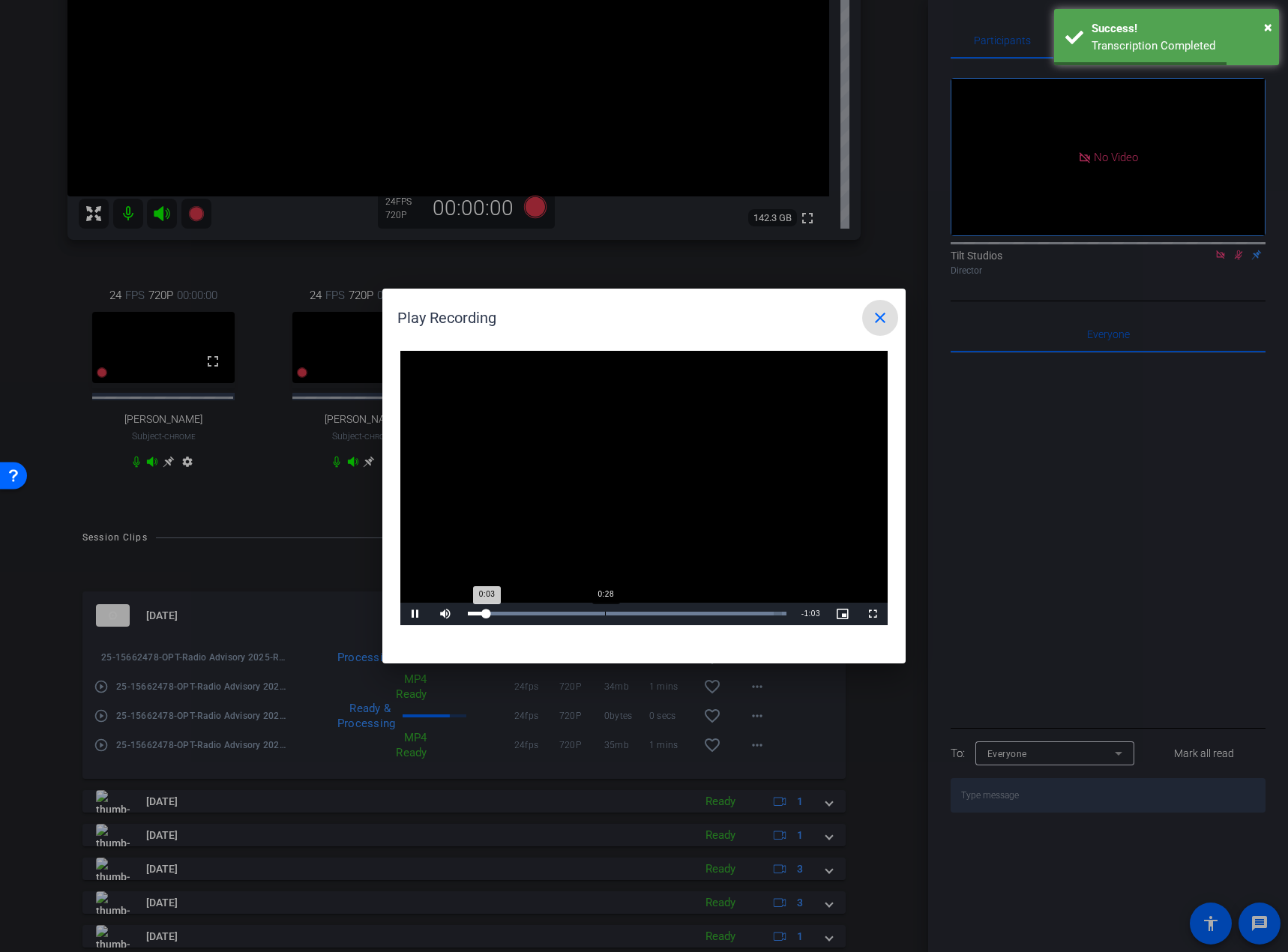
click at [604, 607] on div "Loaded : 100.00% 0:28 0:03" at bounding box center [627, 613] width 334 height 23
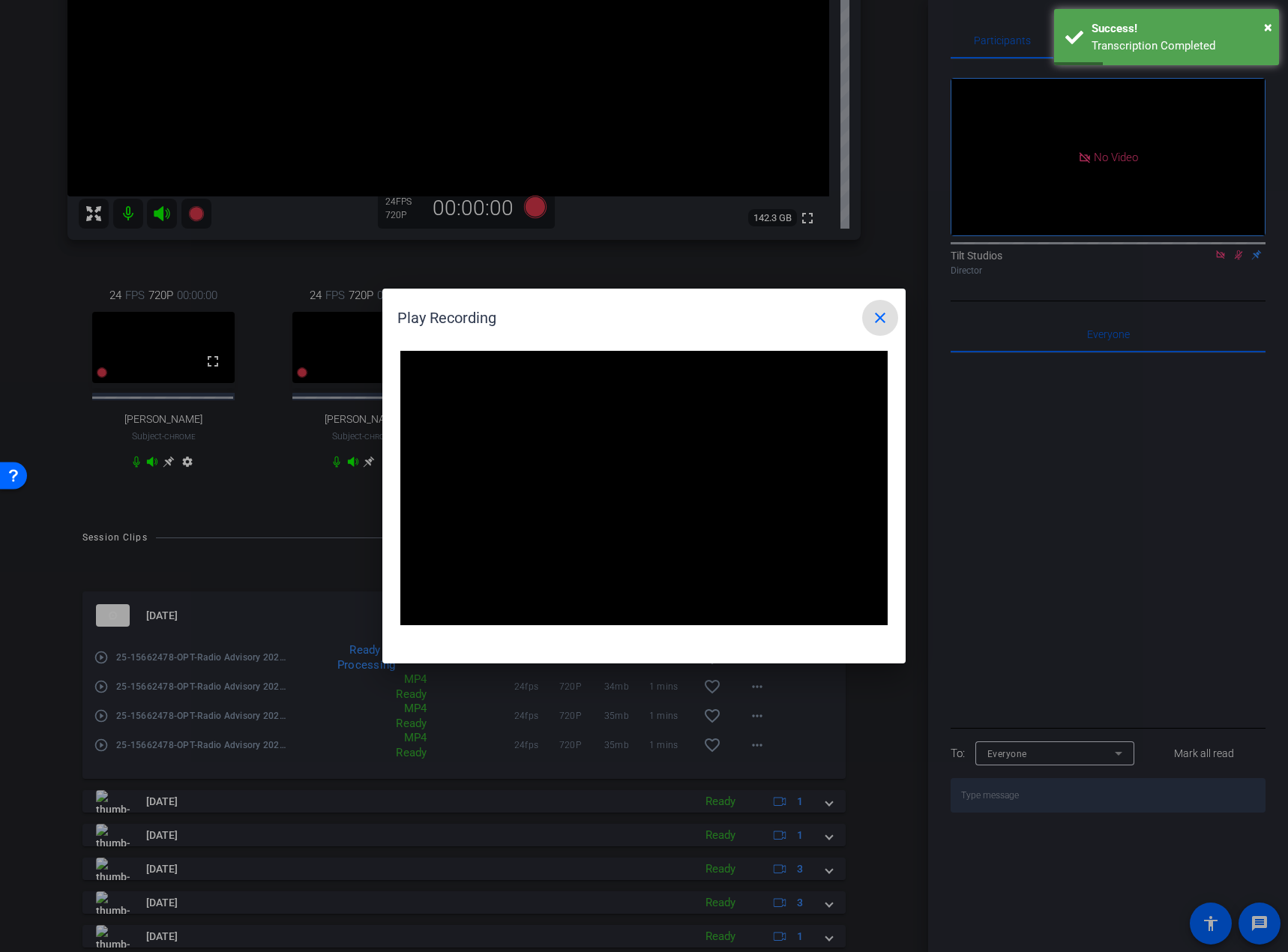
click at [883, 320] on mat-icon "close" at bounding box center [880, 318] width 18 height 18
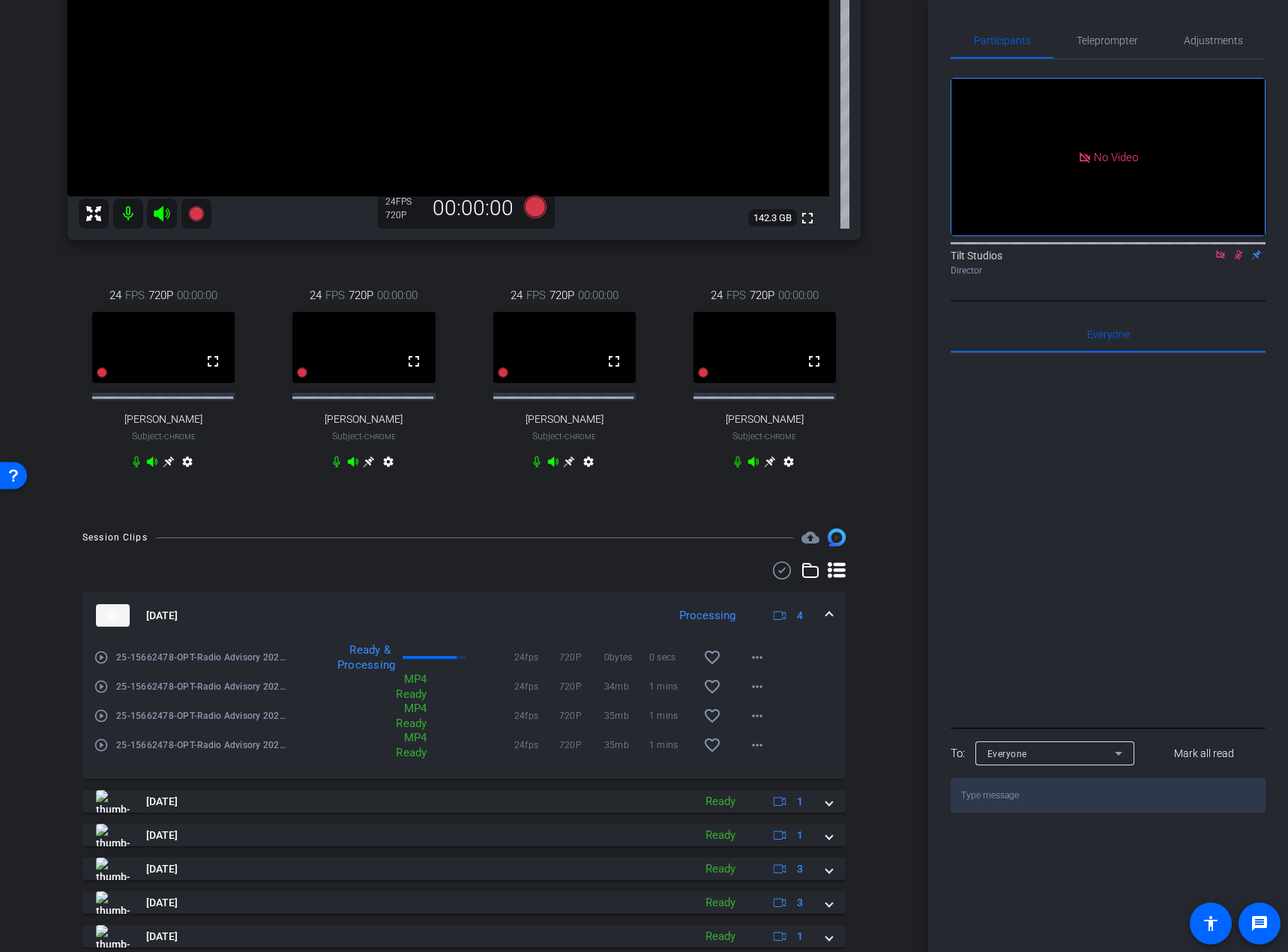
click at [100, 694] on mat-icon "play_circle_outline" at bounding box center [101, 687] width 15 height 15
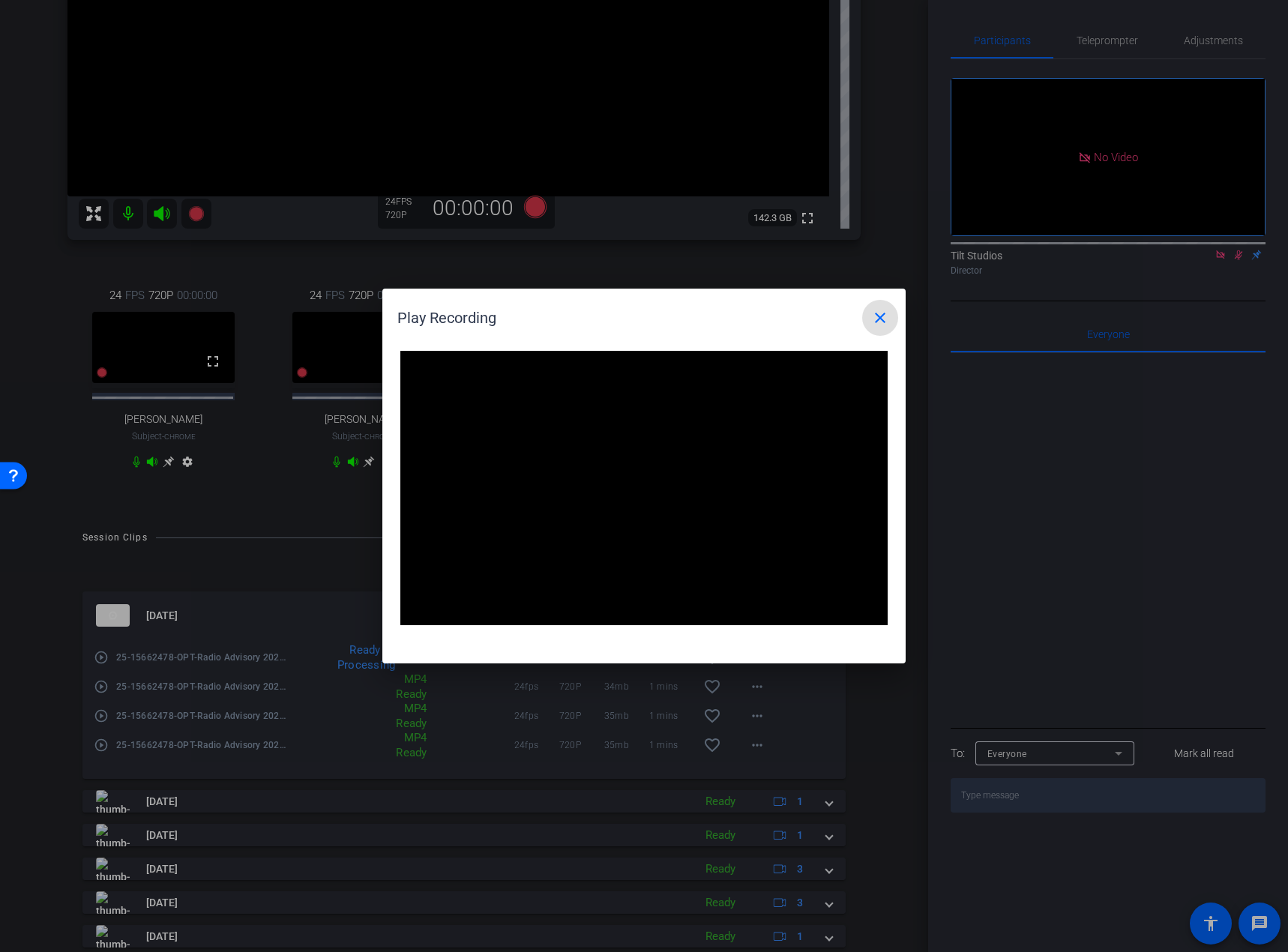
click at [878, 320] on mat-icon "close" at bounding box center [880, 318] width 18 height 18
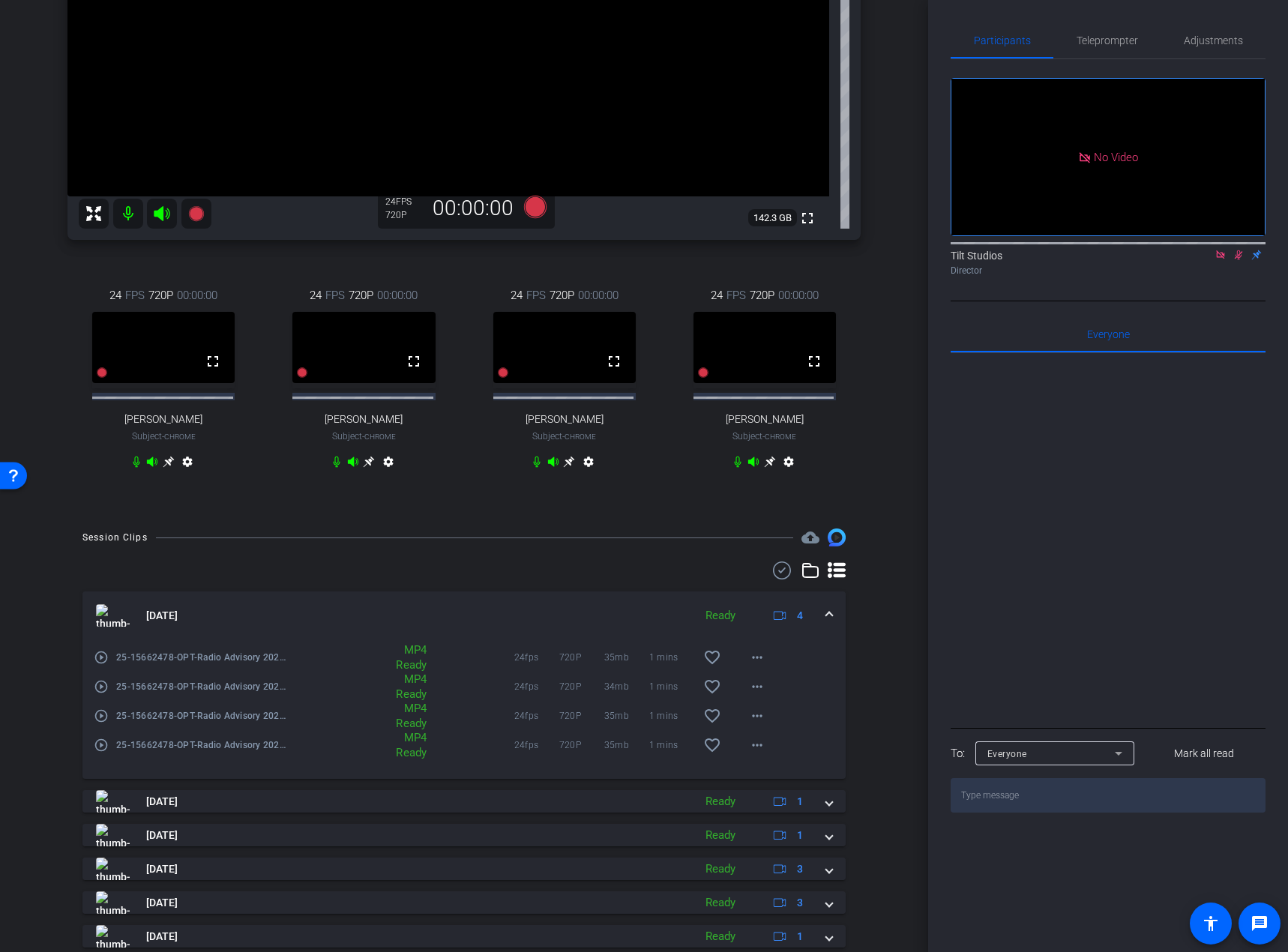
click at [103, 665] on mat-icon "play_circle_outline" at bounding box center [101, 658] width 15 height 15
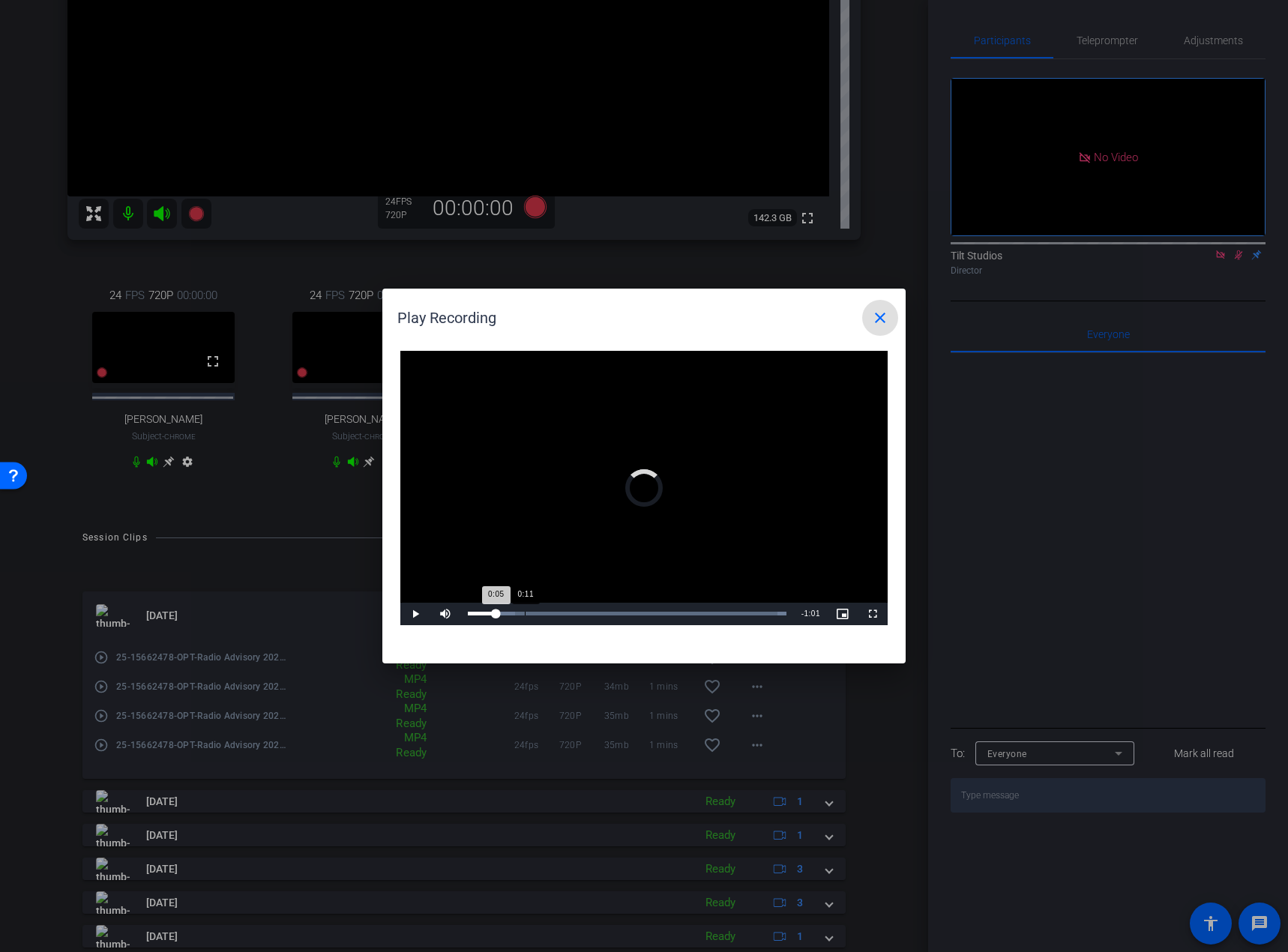
click at [526, 609] on div "Loaded : 100.00% 0:11 0:05" at bounding box center [627, 613] width 334 height 23
click at [877, 315] on mat-icon "close" at bounding box center [880, 318] width 18 height 18
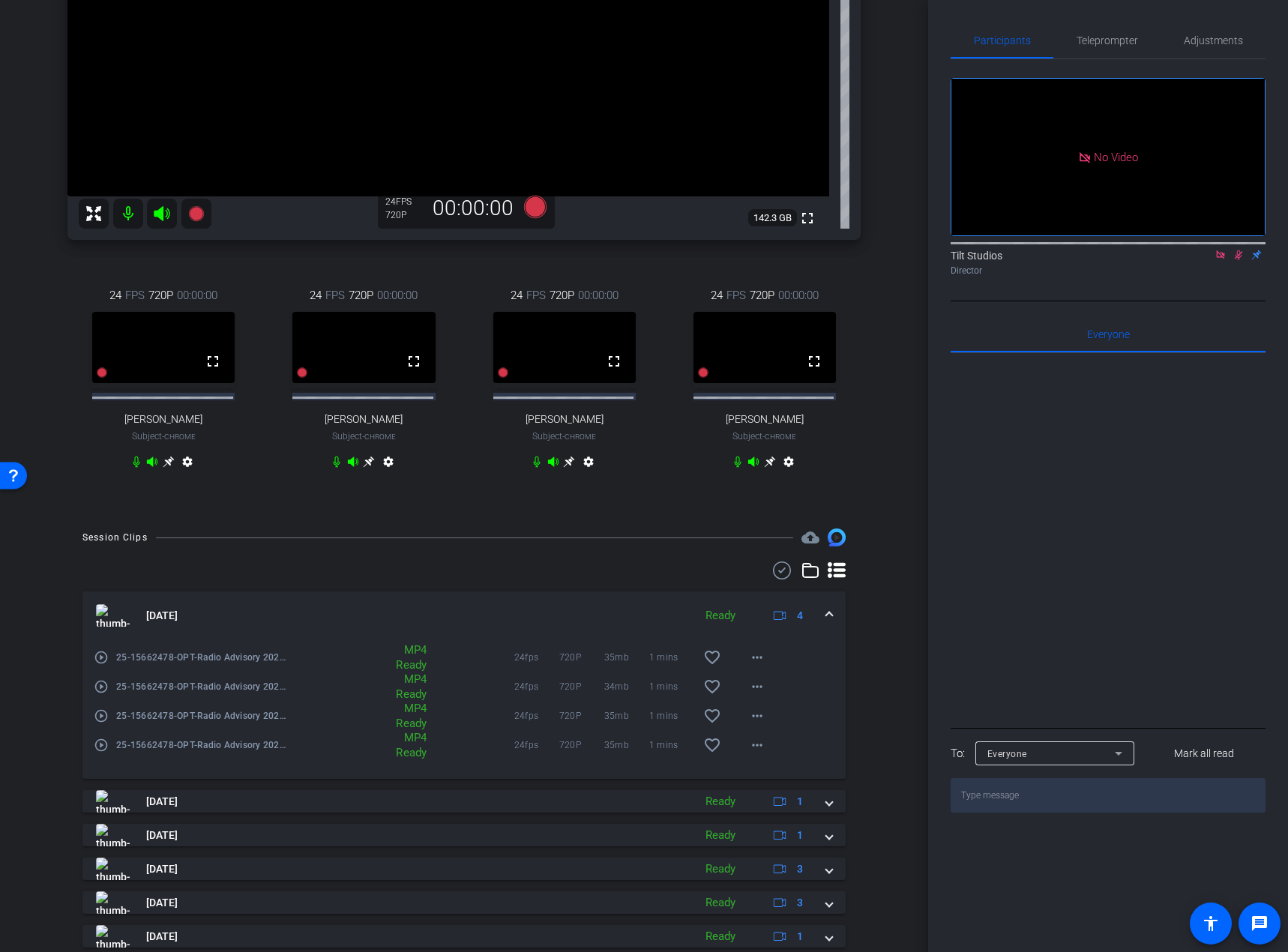
click at [1095, 260] on icon at bounding box center [1220, 254] width 12 height 11
click at [1095, 282] on div "Tilt Studios flip Director" at bounding box center [1108, 258] width 315 height 46
click at [764, 468] on icon at bounding box center [770, 462] width 12 height 12
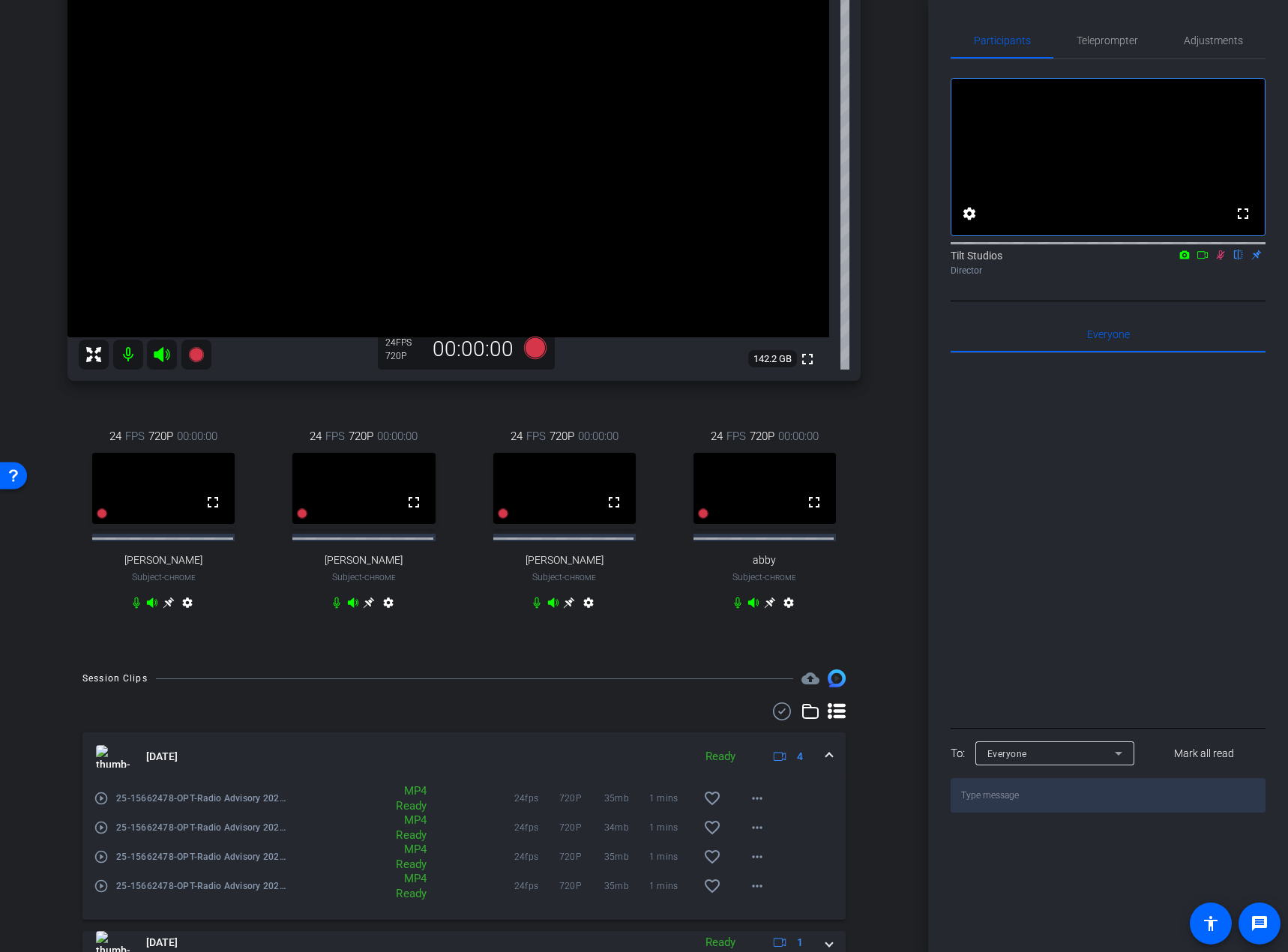
scroll to position [150, 0]
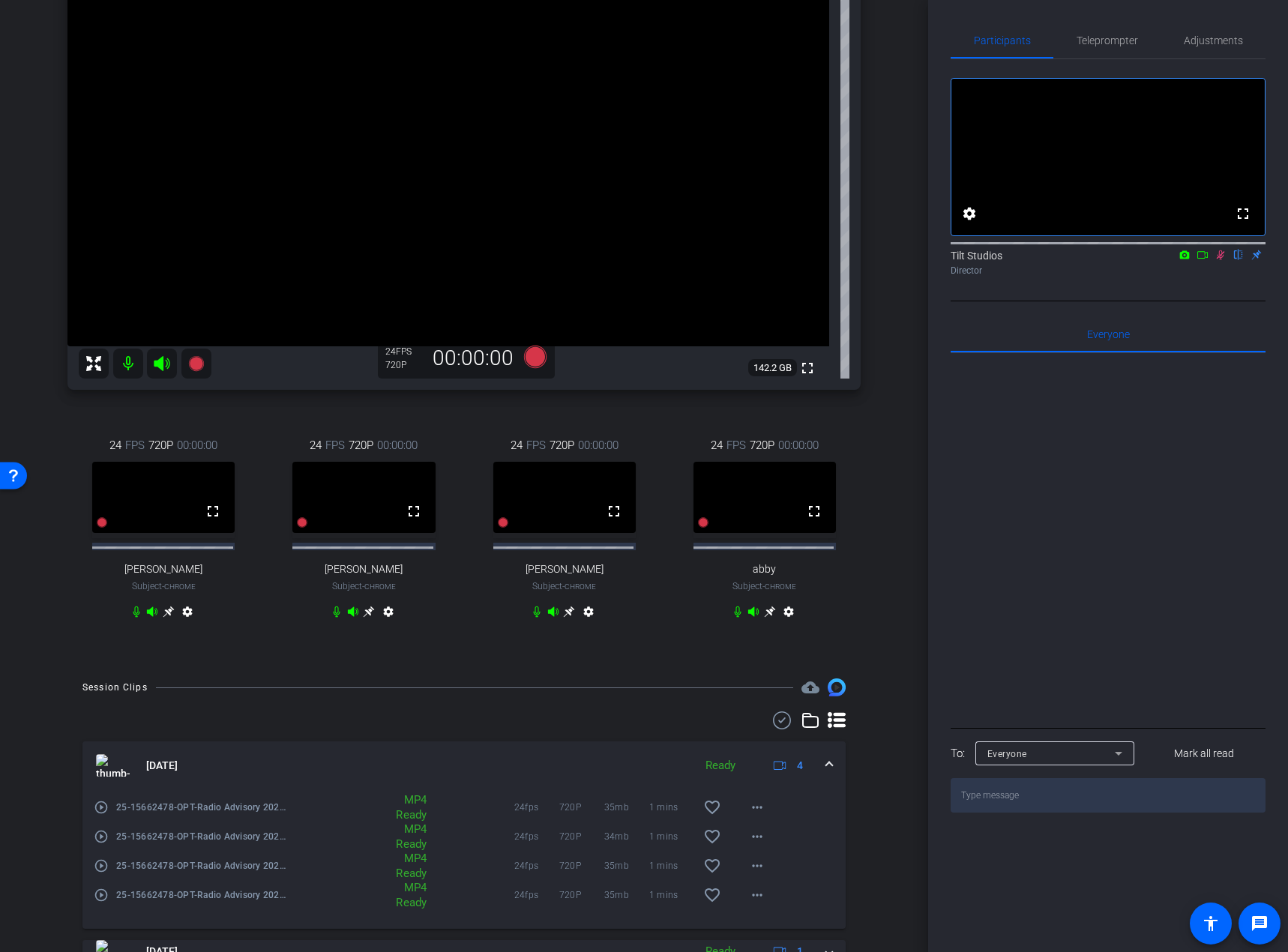
click at [765, 617] on icon at bounding box center [769, 612] width 11 height 11
click at [1095, 260] on icon at bounding box center [1221, 255] width 8 height 10
click at [850, 576] on div "24 FPS 720P 00:00:00 fullscreen [PERSON_NAME] Subject - Chrome settings" at bounding box center [764, 530] width 192 height 236
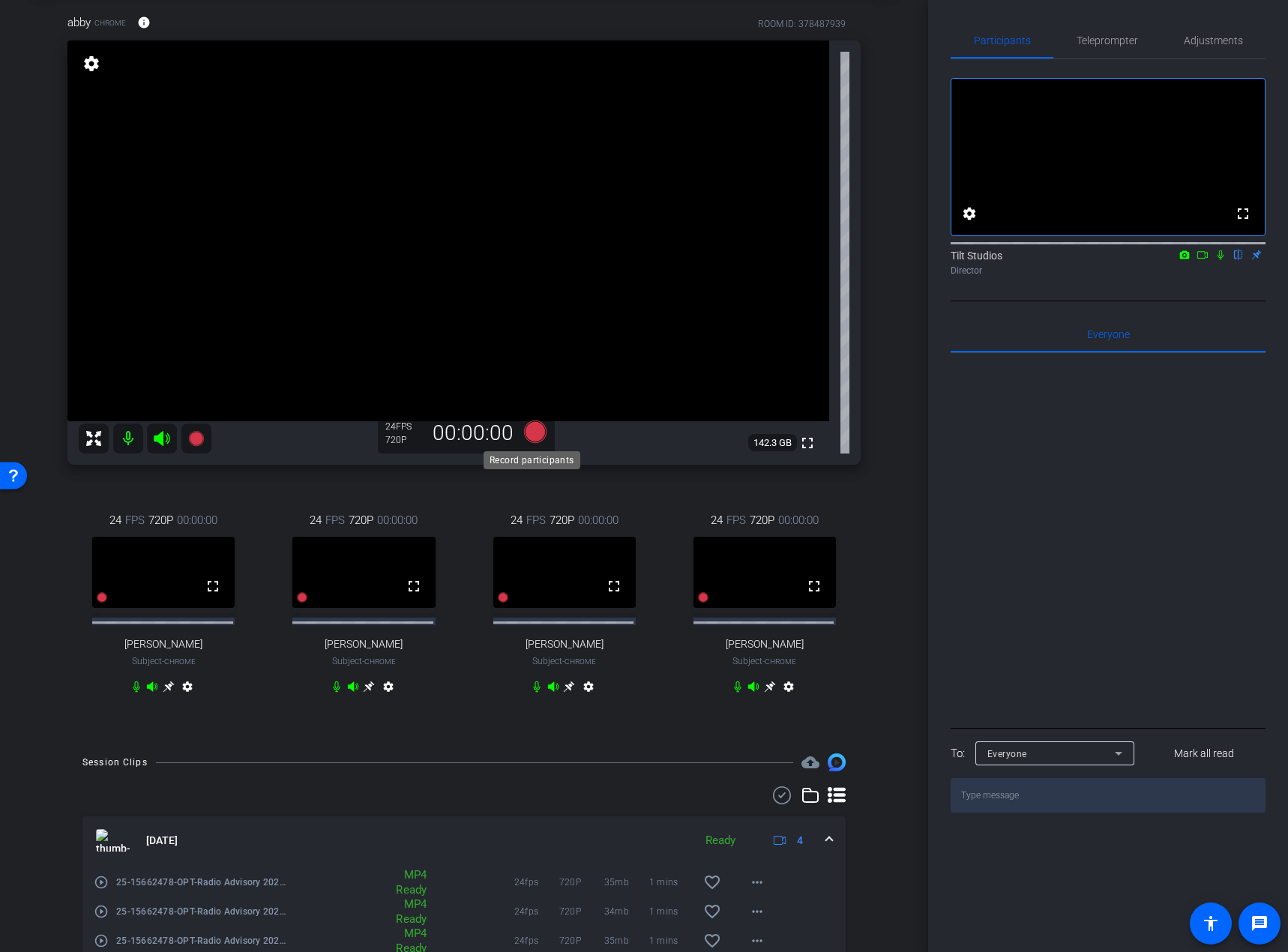
click at [539, 425] on icon at bounding box center [535, 432] width 36 height 27
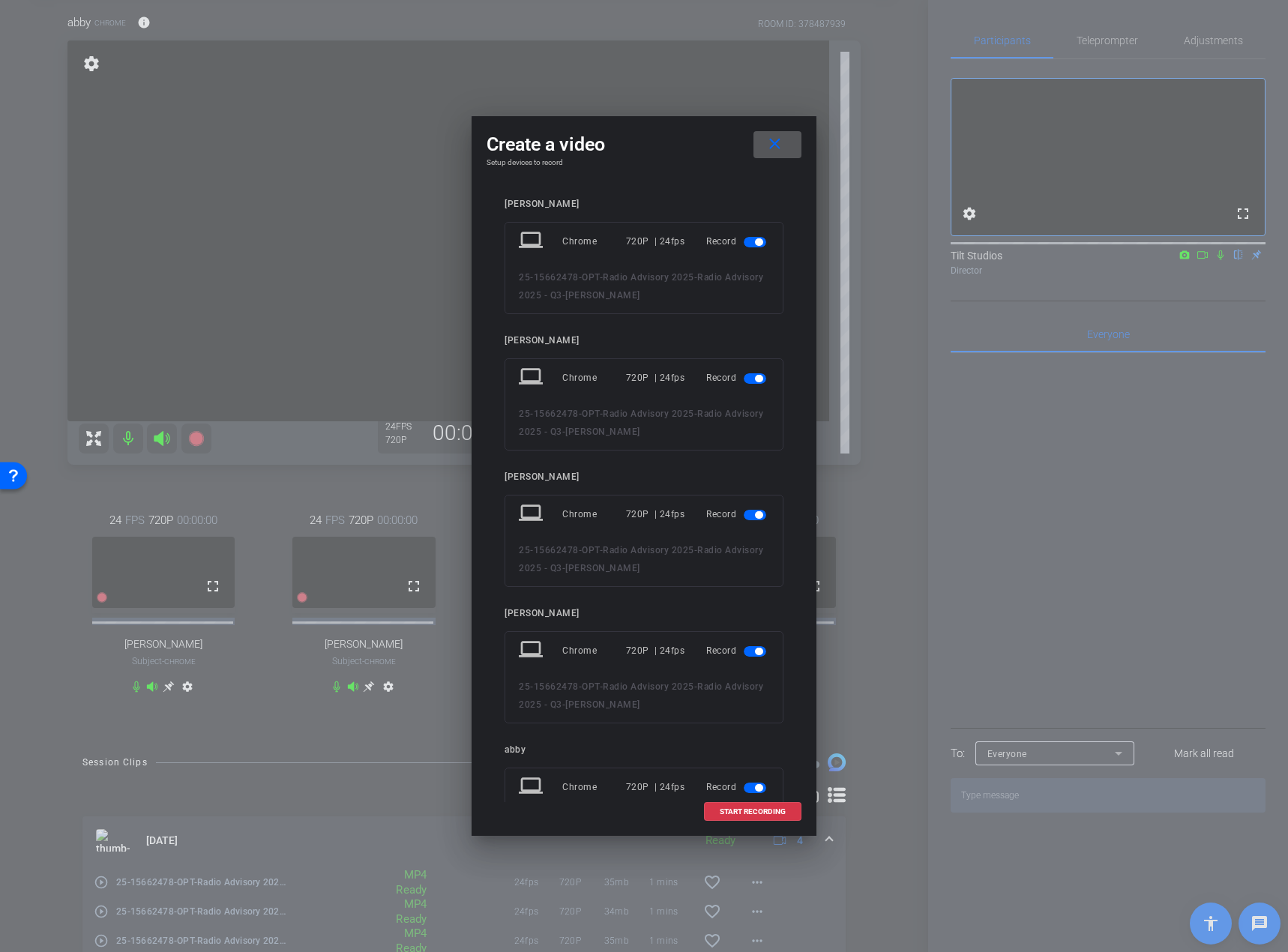
click at [744, 243] on span "button" at bounding box center [755, 242] width 23 height 11
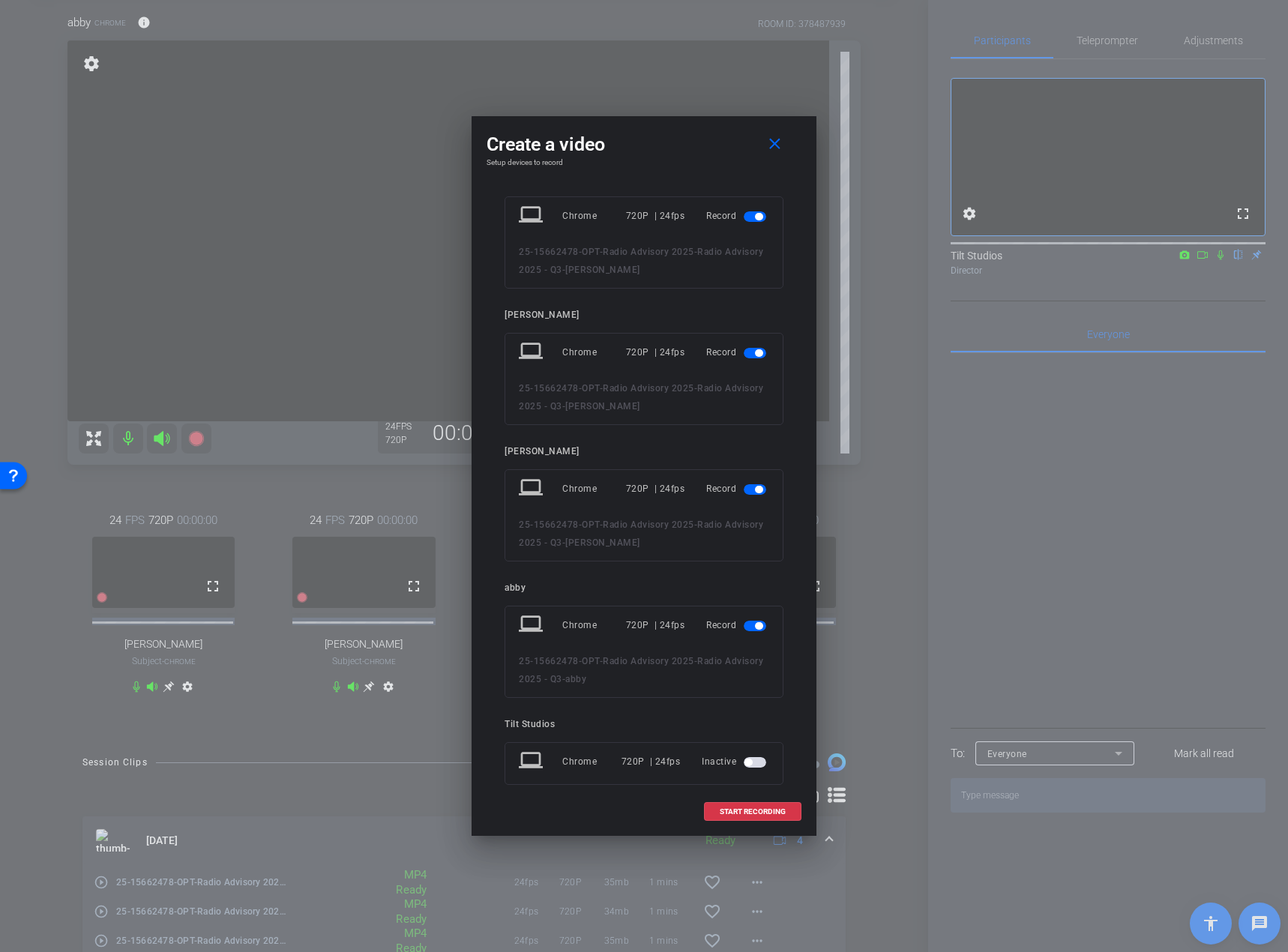
scroll to position [131, 0]
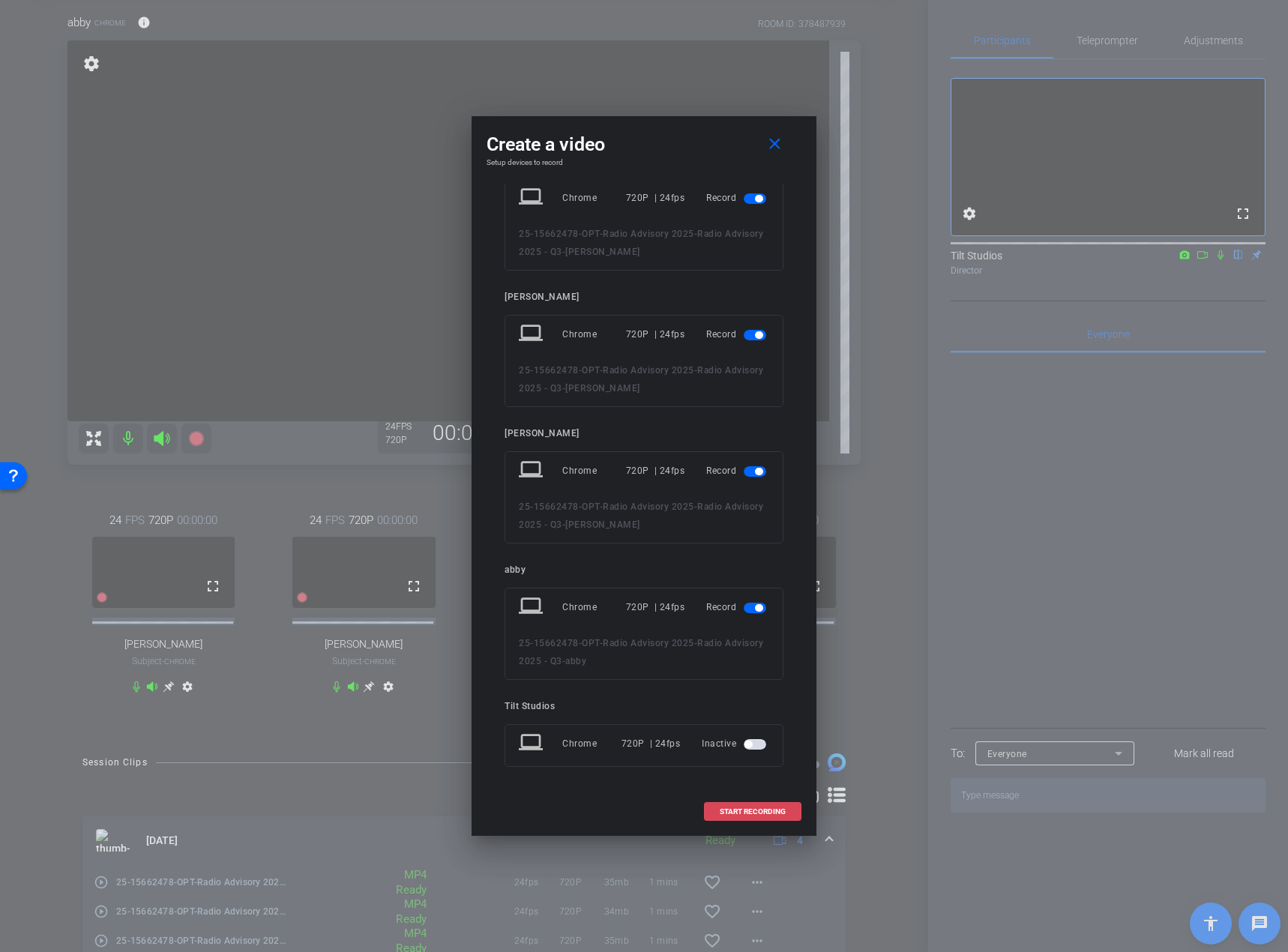
click at [747, 698] on span "START RECORDING" at bounding box center [752, 811] width 66 height 8
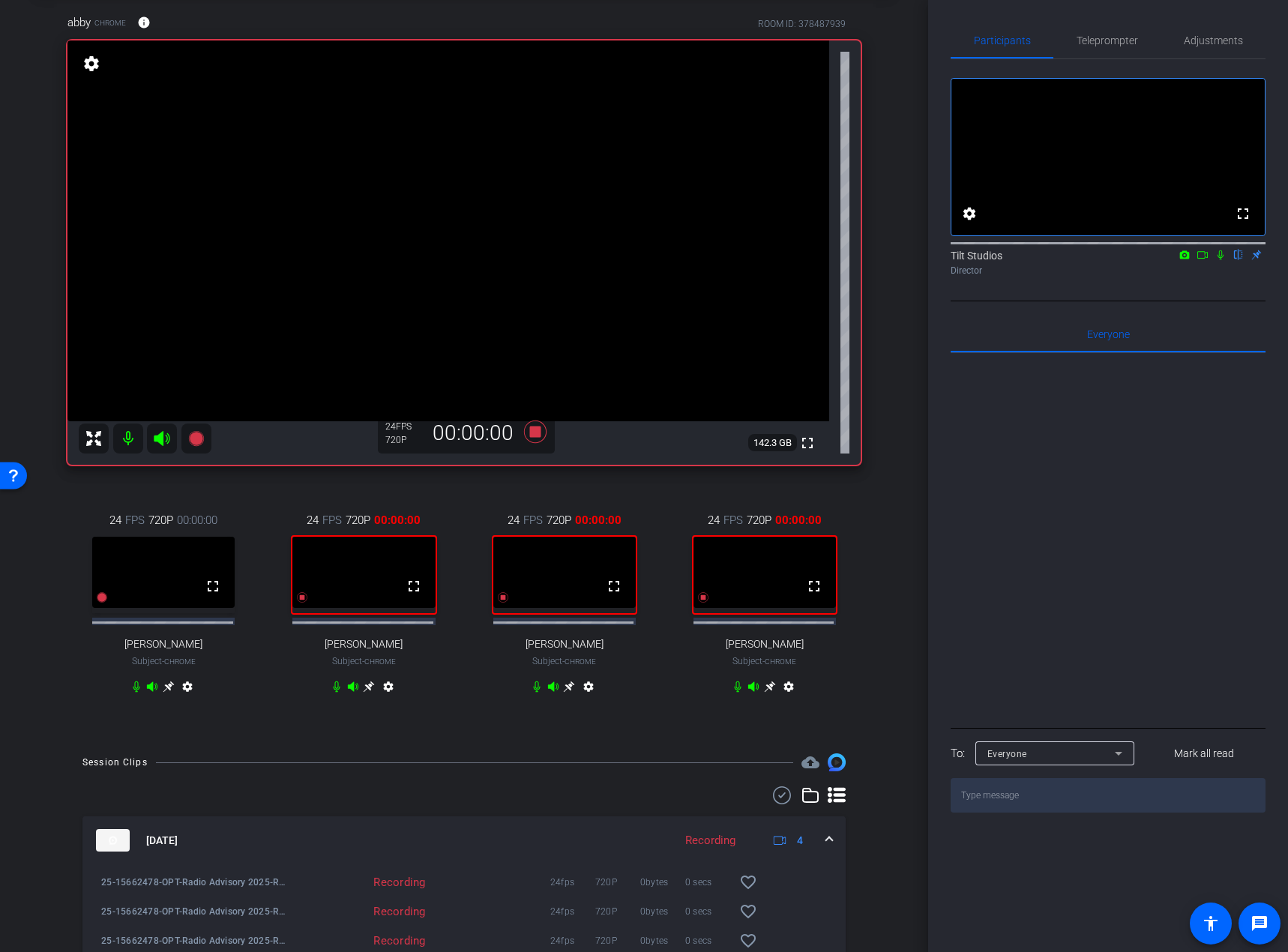
click at [1095, 260] on icon at bounding box center [1220, 255] width 6 height 10
click at [1095, 301] on div "fullscreen settings Tilt Studios flip Director" at bounding box center [1108, 180] width 315 height 242
click at [1095, 258] on icon at bounding box center [1203, 254] width 11 height 8
click at [1095, 278] on div "Director" at bounding box center [1108, 270] width 315 height 13
click at [1095, 282] on div "Tilt Studios Director" at bounding box center [1108, 258] width 315 height 46
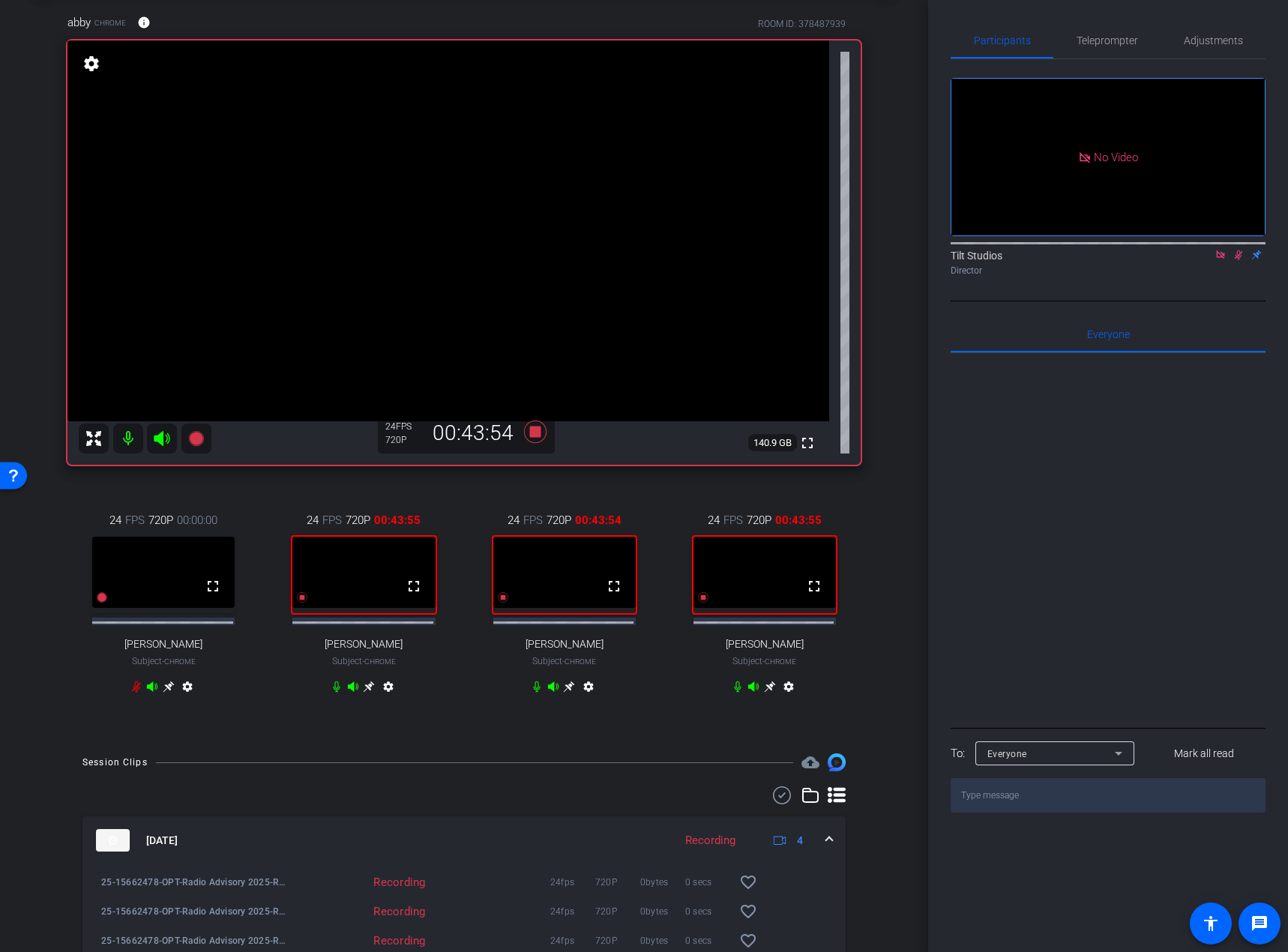
click at [875, 492] on div "abby Chrome info ROOM ID: 378487939 fullscreen settings 140.9 GB 24 FPS 720P 00…" at bounding box center [464, 363] width 854 height 749
click at [883, 530] on div "abby Chrome info ROOM ID: 378487939 fullscreen settings 140.9 GB 24 FPS 720P 00…" at bounding box center [464, 363] width 854 height 749
click at [888, 530] on div "arrow_back Radio Advisory 2025 - Q3 Back to project Send invite account_box gri…" at bounding box center [464, 401] width 928 height 952
click at [535, 478] on div "abby Chrome info ROOM ID: 378487939 fullscreen settings 140.9 GB 24 FPS 720P 00…" at bounding box center [464, 363] width 854 height 749
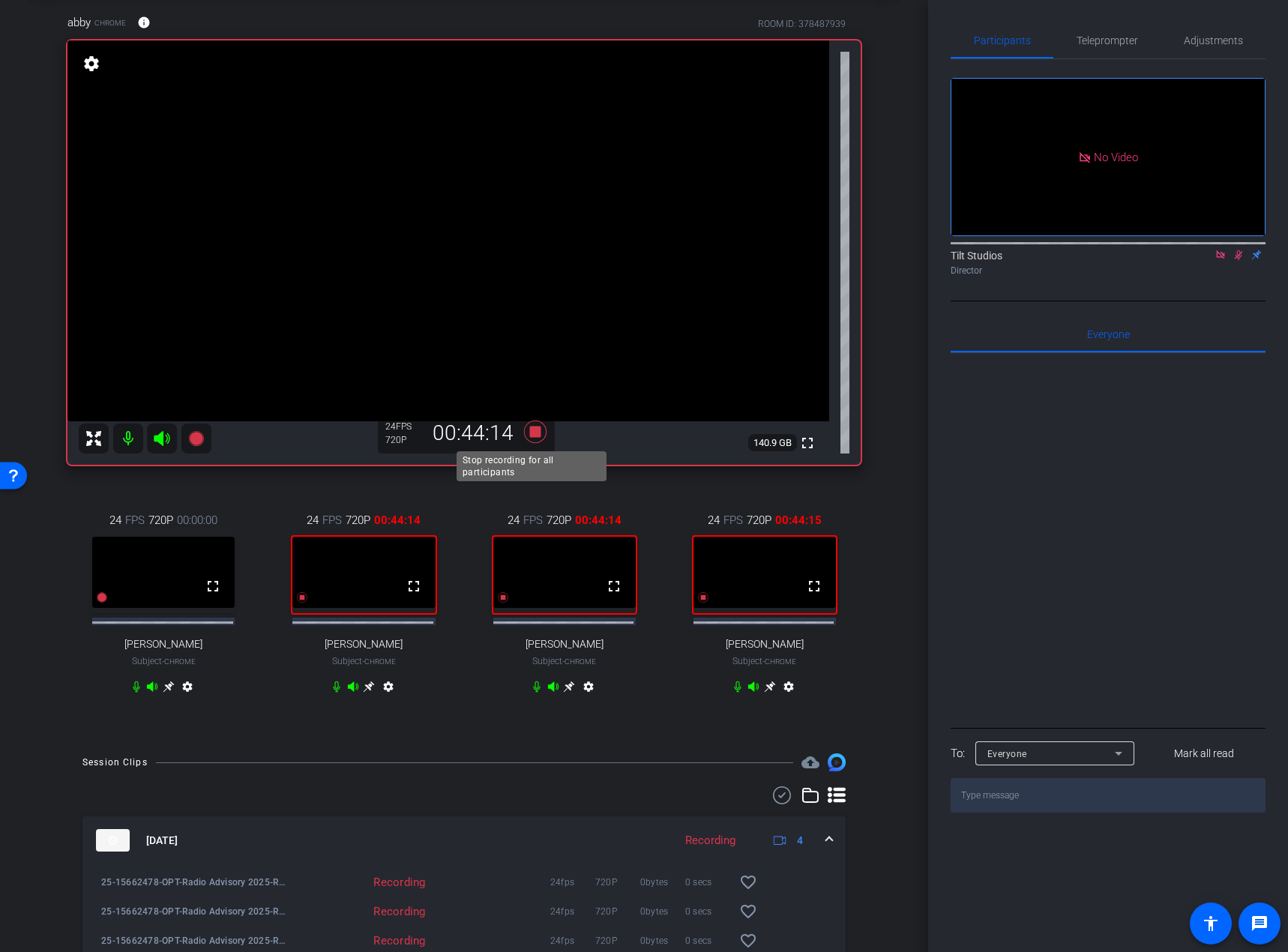
click at [531, 432] on icon at bounding box center [535, 432] width 23 height 23
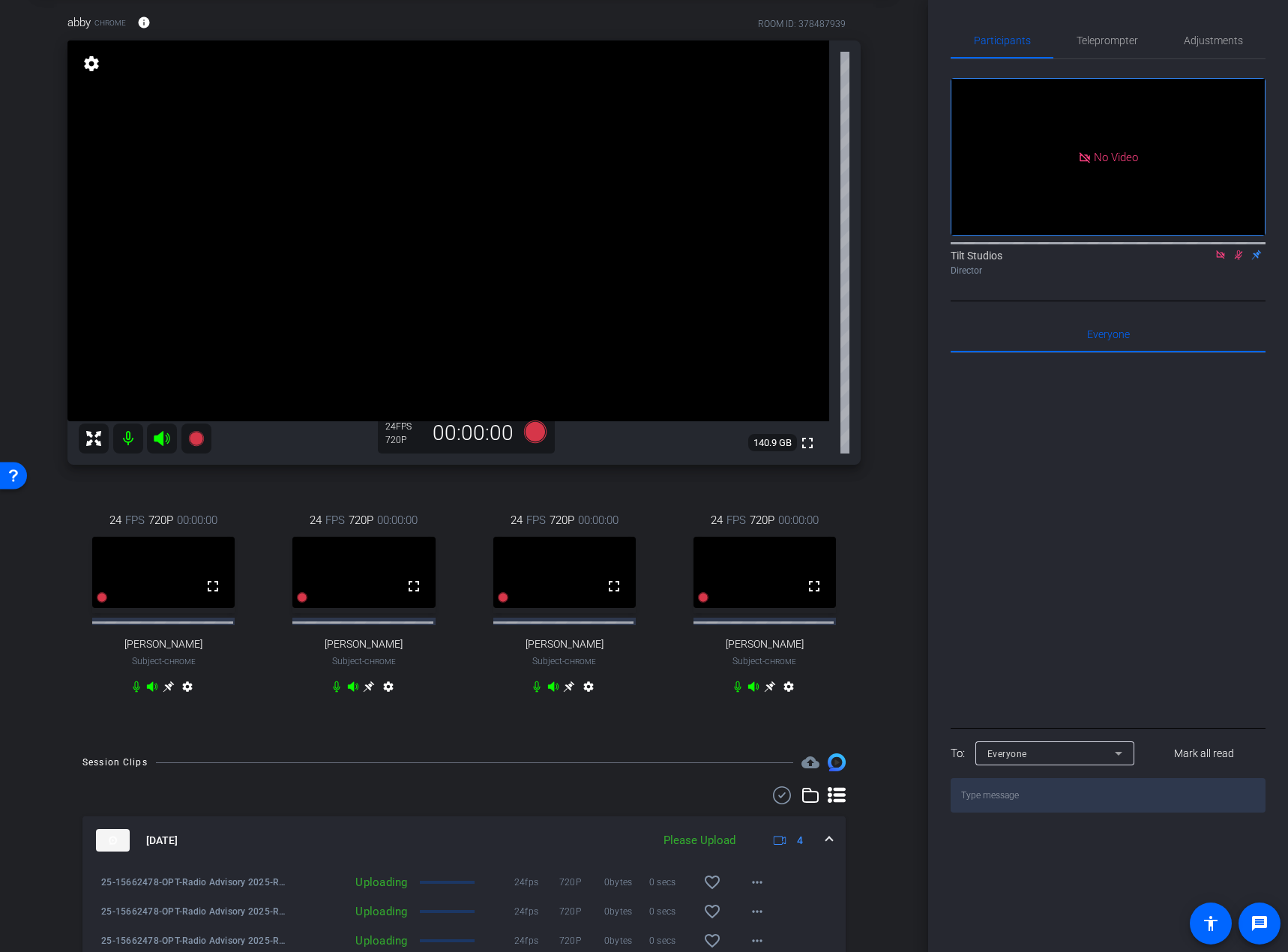
click at [1095, 260] on icon at bounding box center [1220, 254] width 12 height 11
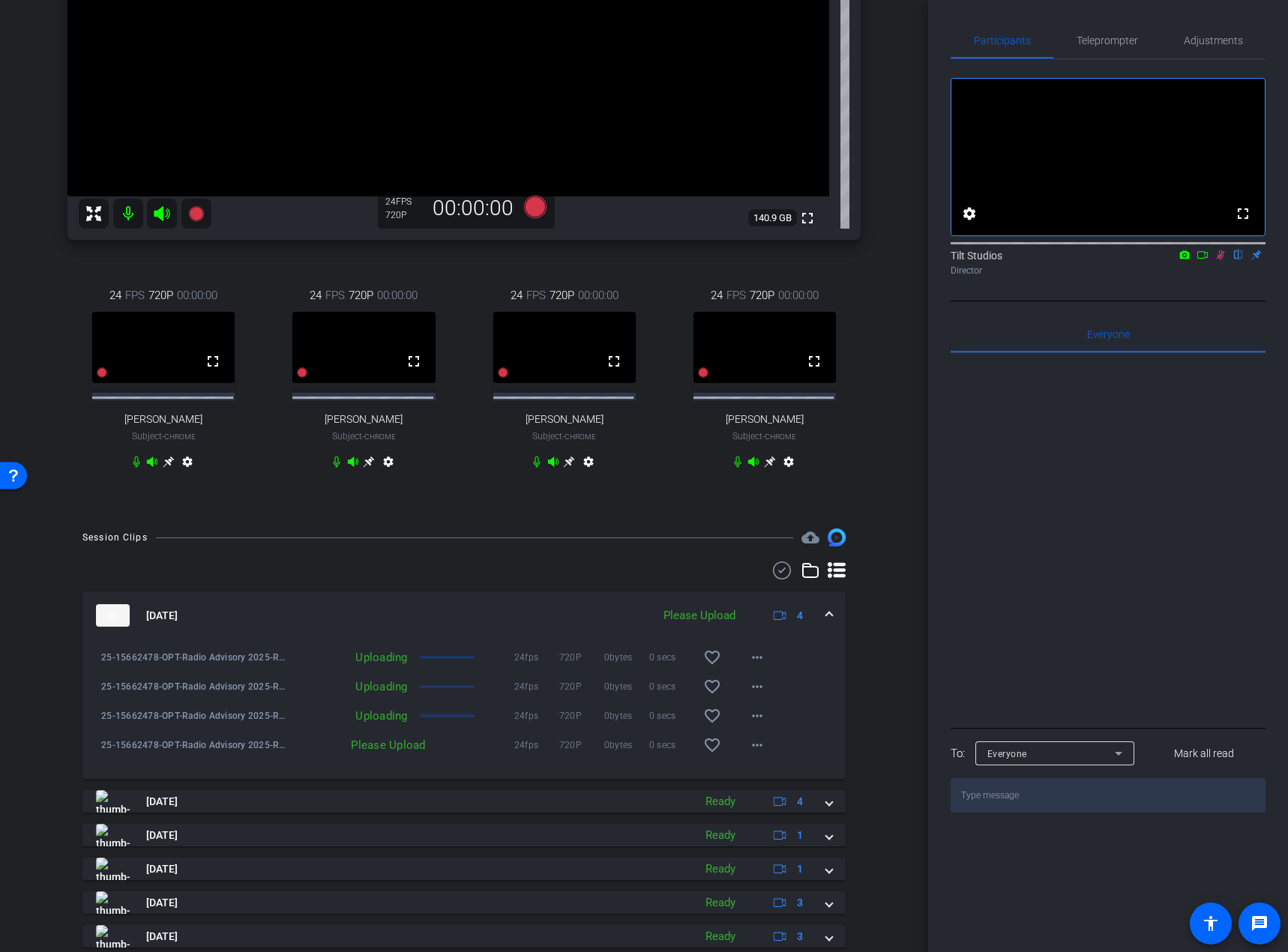
scroll to position [225, 0]
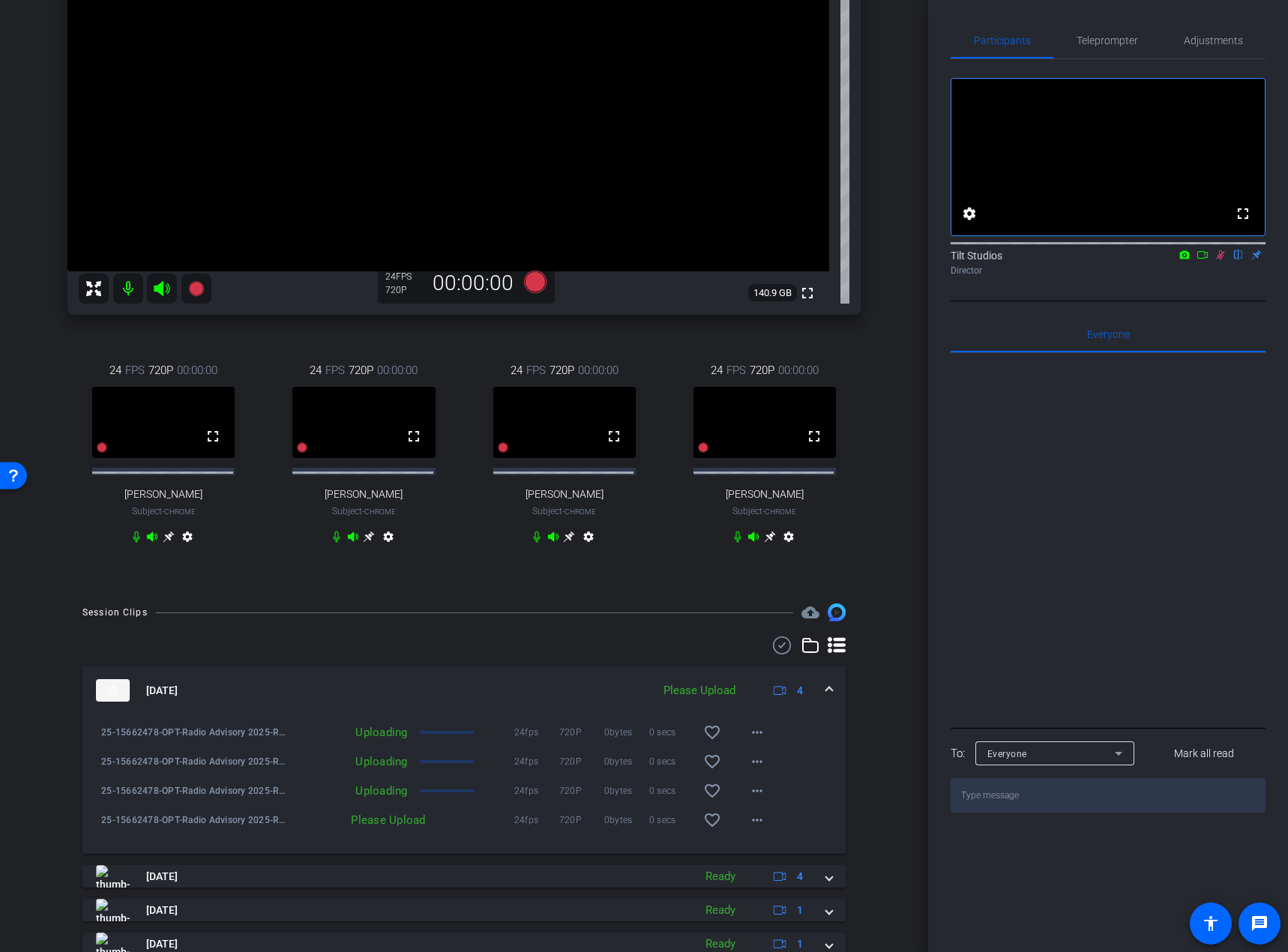
click at [864, 698] on div "Session Clips cloud_upload [DATE] Please Upload 4 25-15662478-OPT-Radio Advisor…" at bounding box center [464, 907] width 854 height 607
click at [386, 698] on div "Please Upload" at bounding box center [360, 820] width 147 height 15
click at [753, 698] on mat-icon "more_horiz" at bounding box center [757, 820] width 18 height 18
click at [842, 698] on div at bounding box center [644, 476] width 1288 height 952
click at [844, 698] on div "Session Clips cloud_upload [DATE] Uploading 1% 4 25-15662478-OPT-Radio Advisory…" at bounding box center [464, 907] width 854 height 607
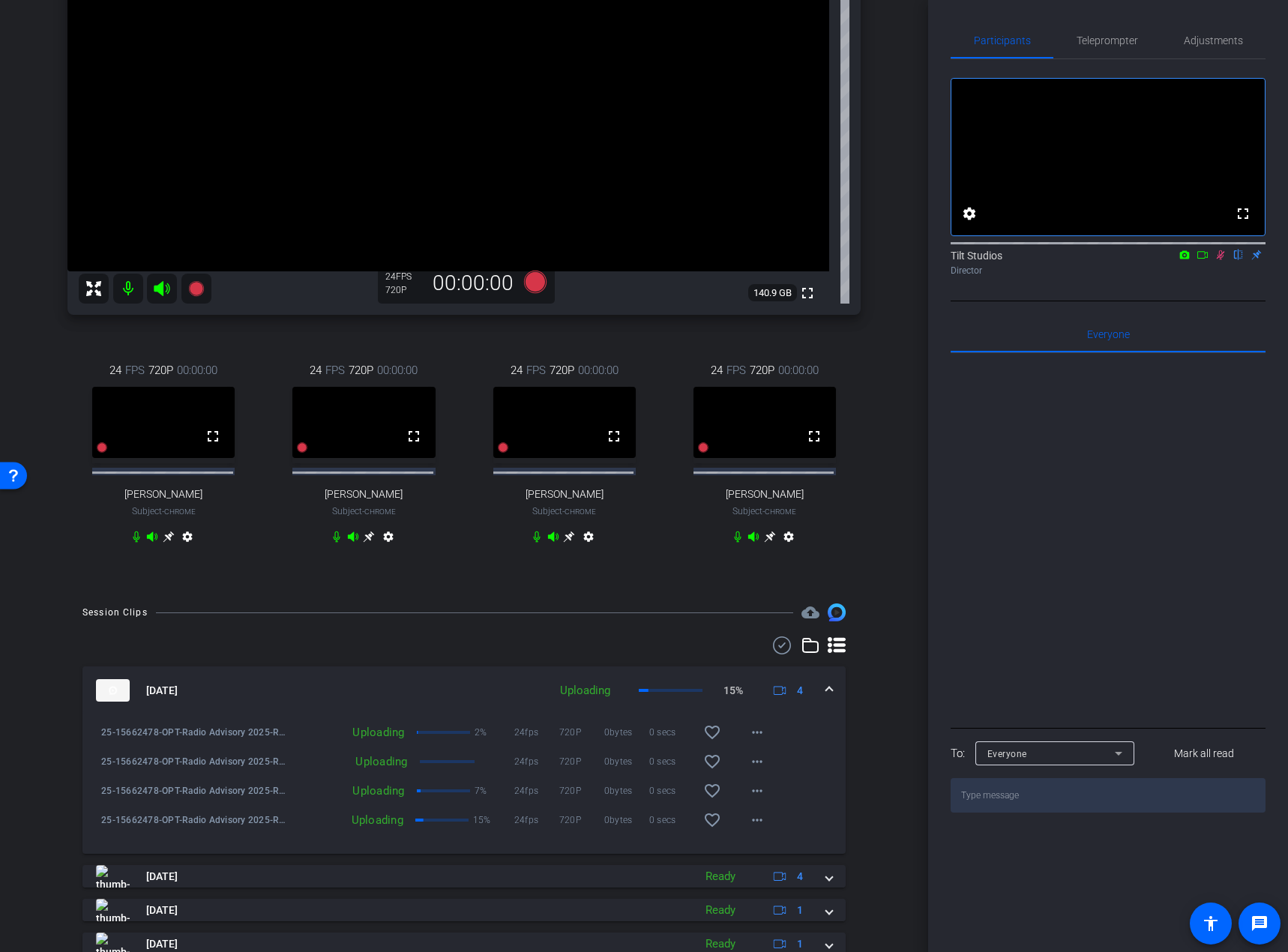
click at [886, 566] on div "arrow_back Radio Advisory 2025 - Q3 Back to project Send invite account_box gri…" at bounding box center [464, 251] width 928 height 952
click at [886, 479] on div "arrow_back Radio Advisory 2025 - Q3 Back to project Send invite account_box gri…" at bounding box center [464, 251] width 928 height 952
click at [1095, 282] on div "Tilt Studios flip Director" at bounding box center [1108, 258] width 315 height 46
click at [878, 571] on div "abby Chrome info ROOM ID: 378487939 fullscreen settings 140.9 GB 24 FPS 720P 00…" at bounding box center [464, 213] width 854 height 749
click at [887, 535] on div "arrow_back Radio Advisory 2025 - Q3 Back to project Send invite account_box gri…" at bounding box center [464, 251] width 928 height 952
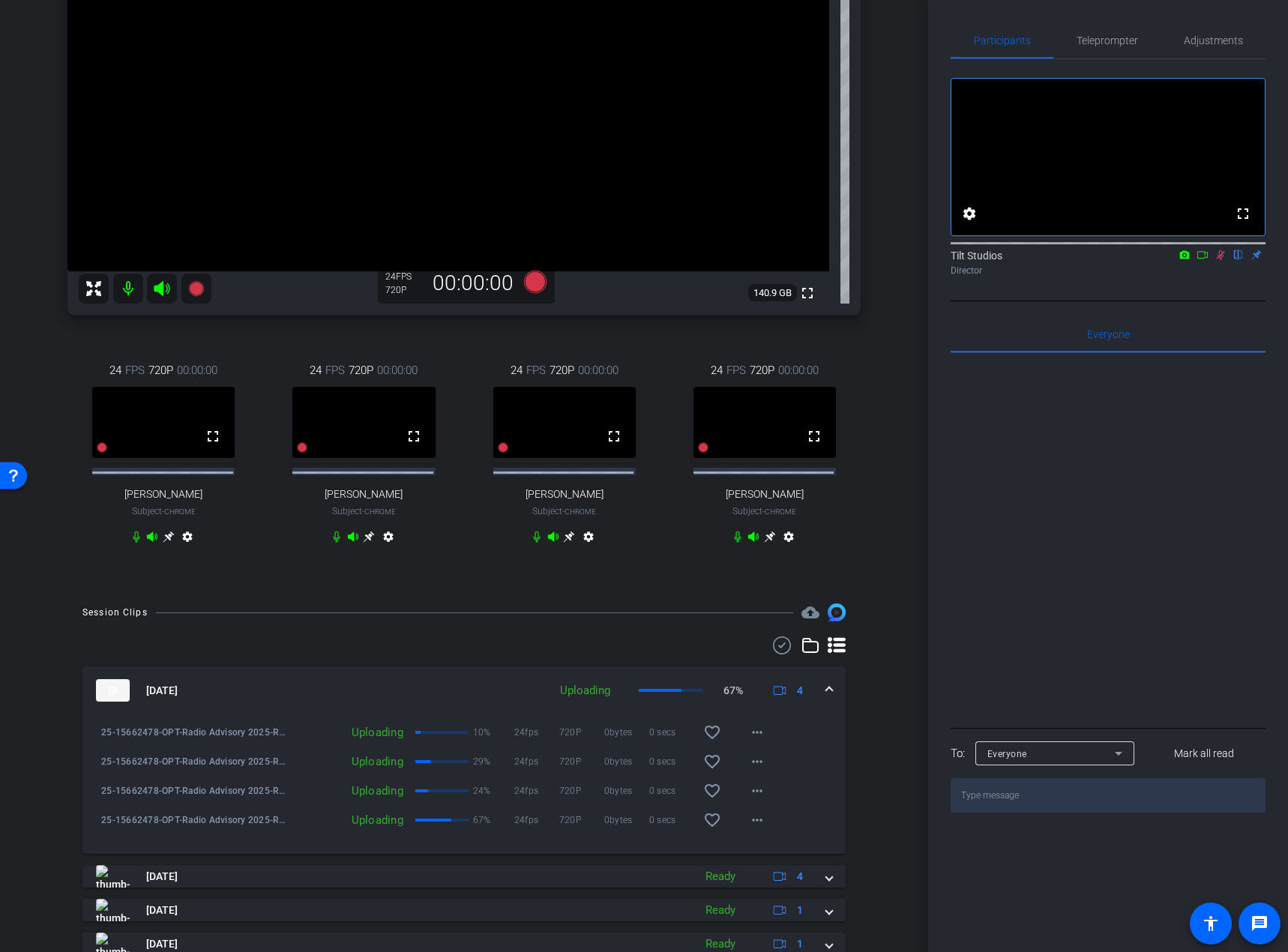
click at [1070, 301] on div "fullscreen settings Tilt Studios flip Director" at bounding box center [1108, 180] width 315 height 242
click at [1095, 260] on icon at bounding box center [1220, 254] width 12 height 11
click at [1095, 301] on div "fullscreen settings Tilt Studios flip Director" at bounding box center [1108, 180] width 315 height 242
click at [847, 560] on div "24 FPS 720P 00:00:00 fullscreen [PERSON_NAME] Subject - Chrome settings" at bounding box center [764, 455] width 192 height 236
click at [798, 587] on div "abby Chrome info ROOM ID: 378487939 fullscreen settings 140.9 GB 24 FPS 720P 00…" at bounding box center [464, 213] width 854 height 749
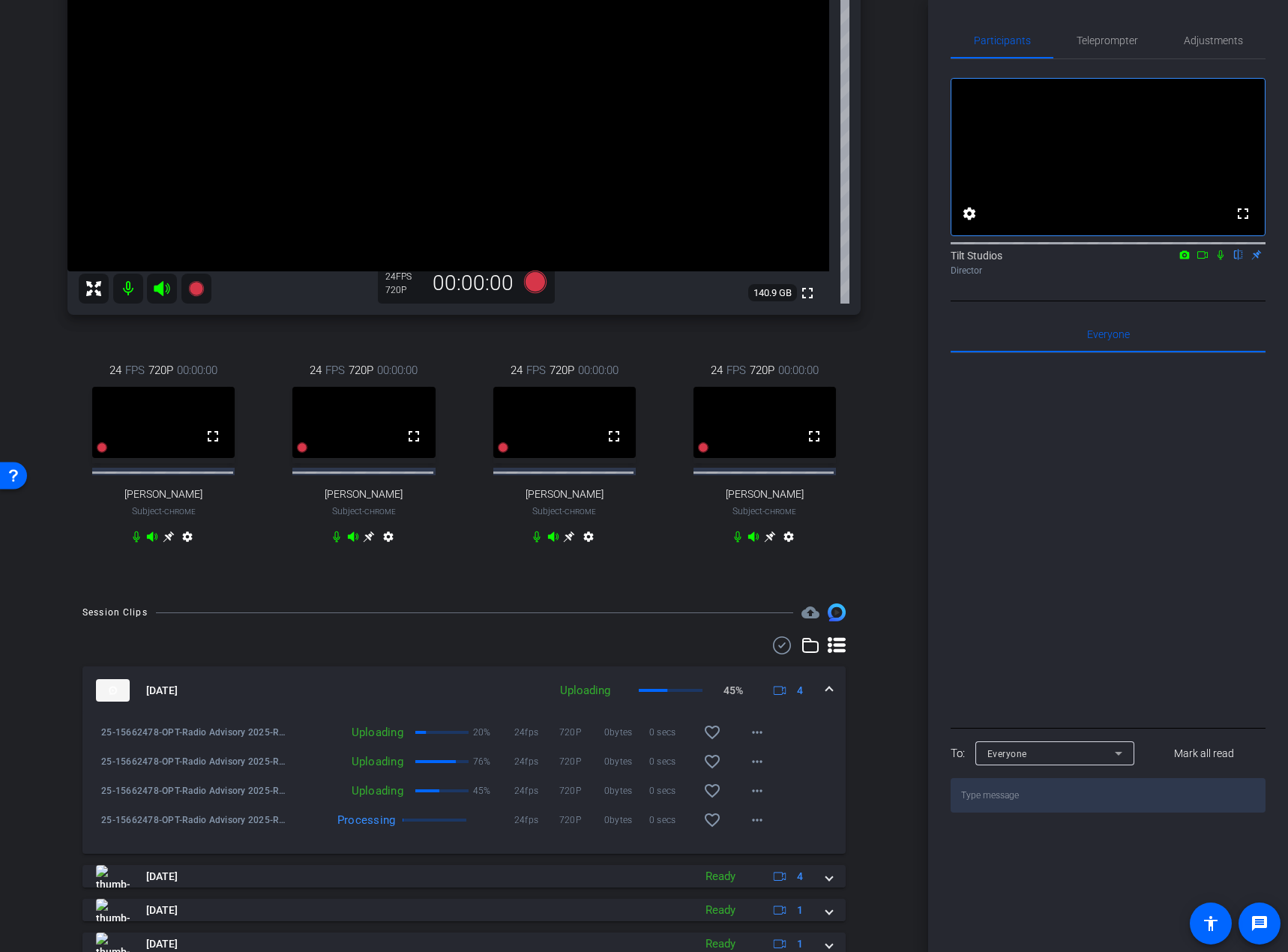
click at [788, 585] on div "abby Chrome info ROOM ID: 378487939 fullscreen settings 140.9 GB 24 FPS 720P 00…" at bounding box center [464, 213] width 854 height 749
click at [566, 571] on div "24 FPS 720P 00:00:00 fullscreen [PERSON_NAME] Subject - Chrome settings" at bounding box center [564, 455] width 192 height 236
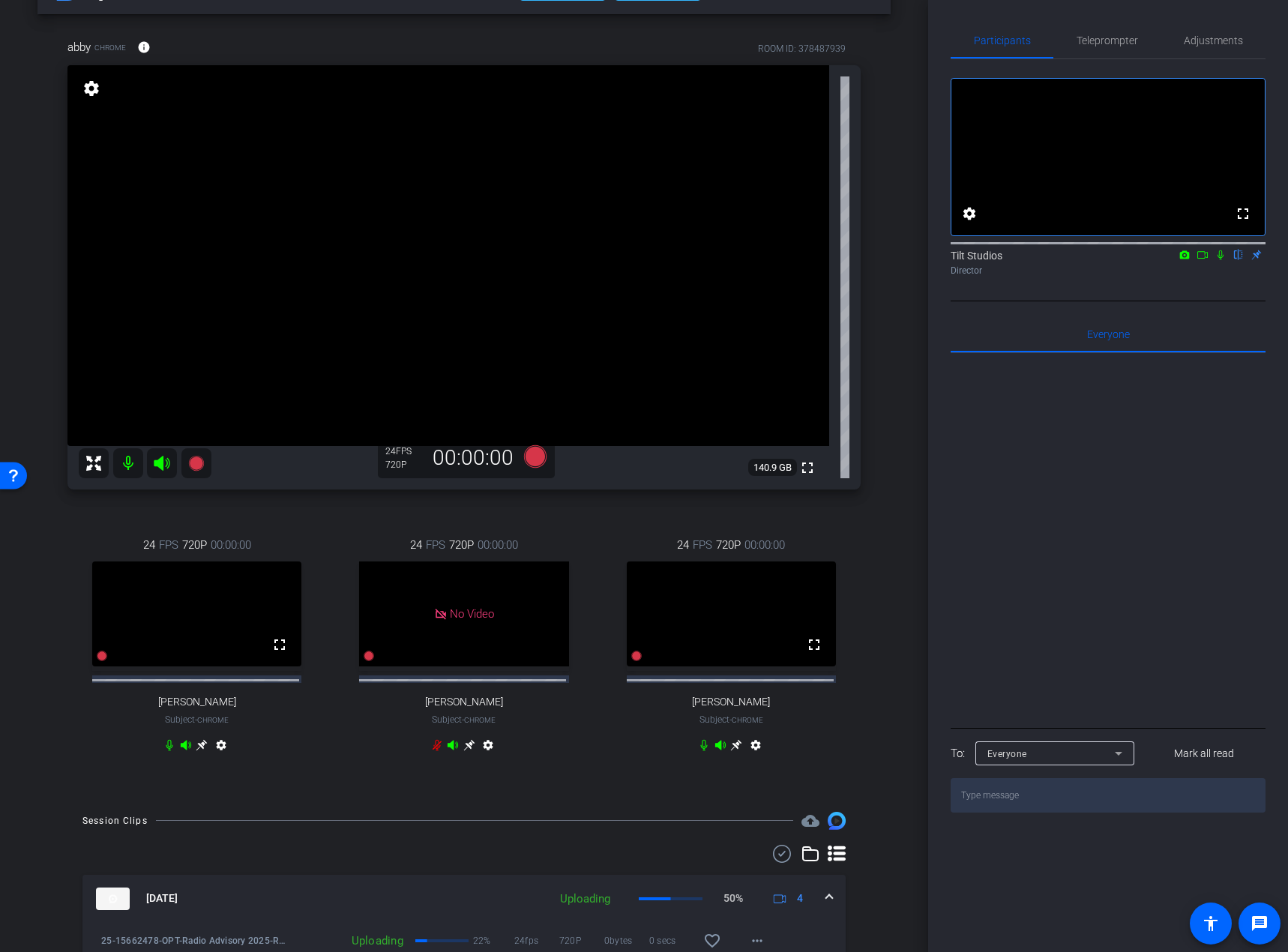
scroll to position [75, 0]
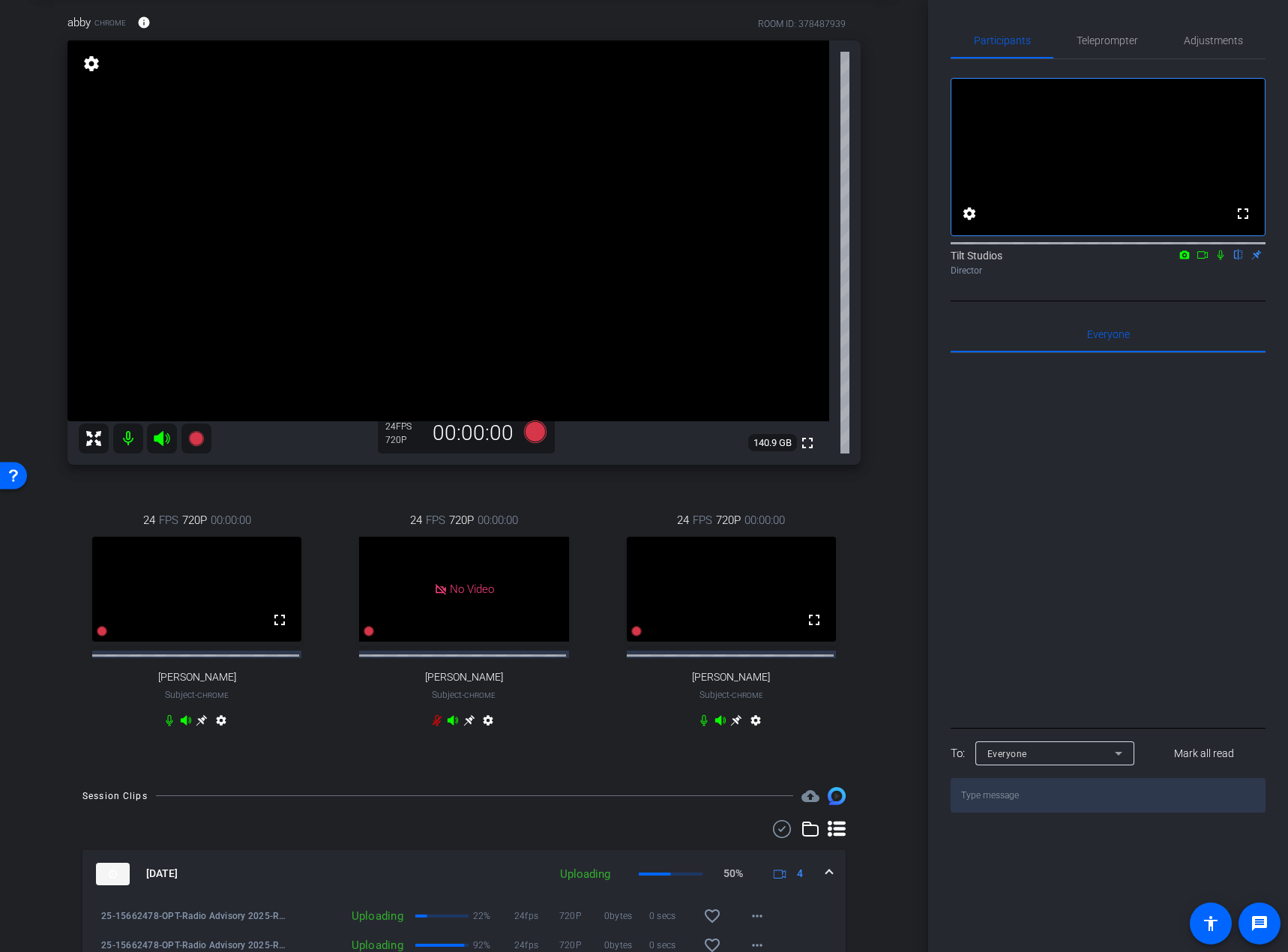
click at [885, 573] on div "arrow_back Radio Advisory 2025 - Q3 Back to project Send invite account_box gri…" at bounding box center [464, 401] width 928 height 952
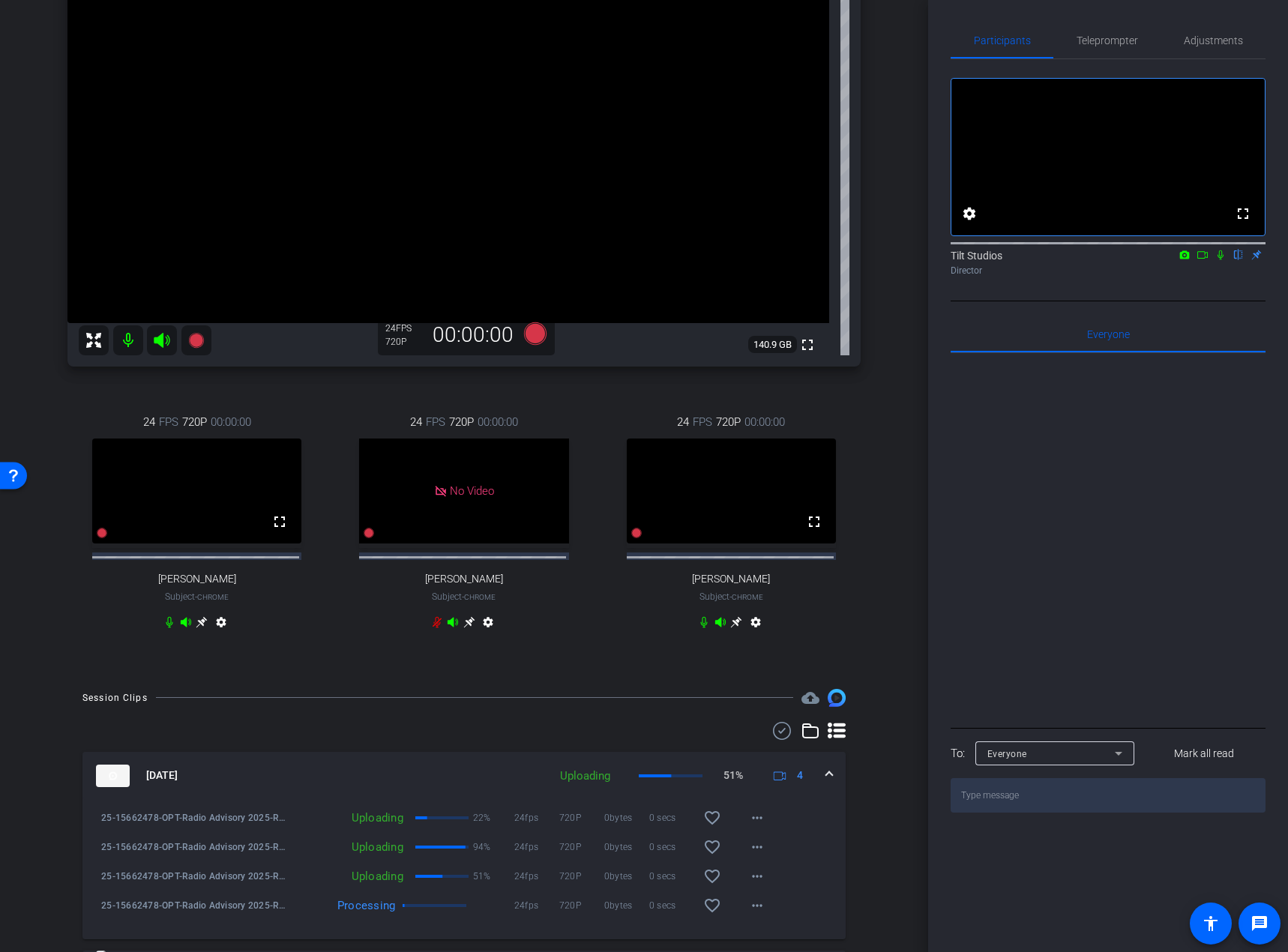
scroll to position [150, 0]
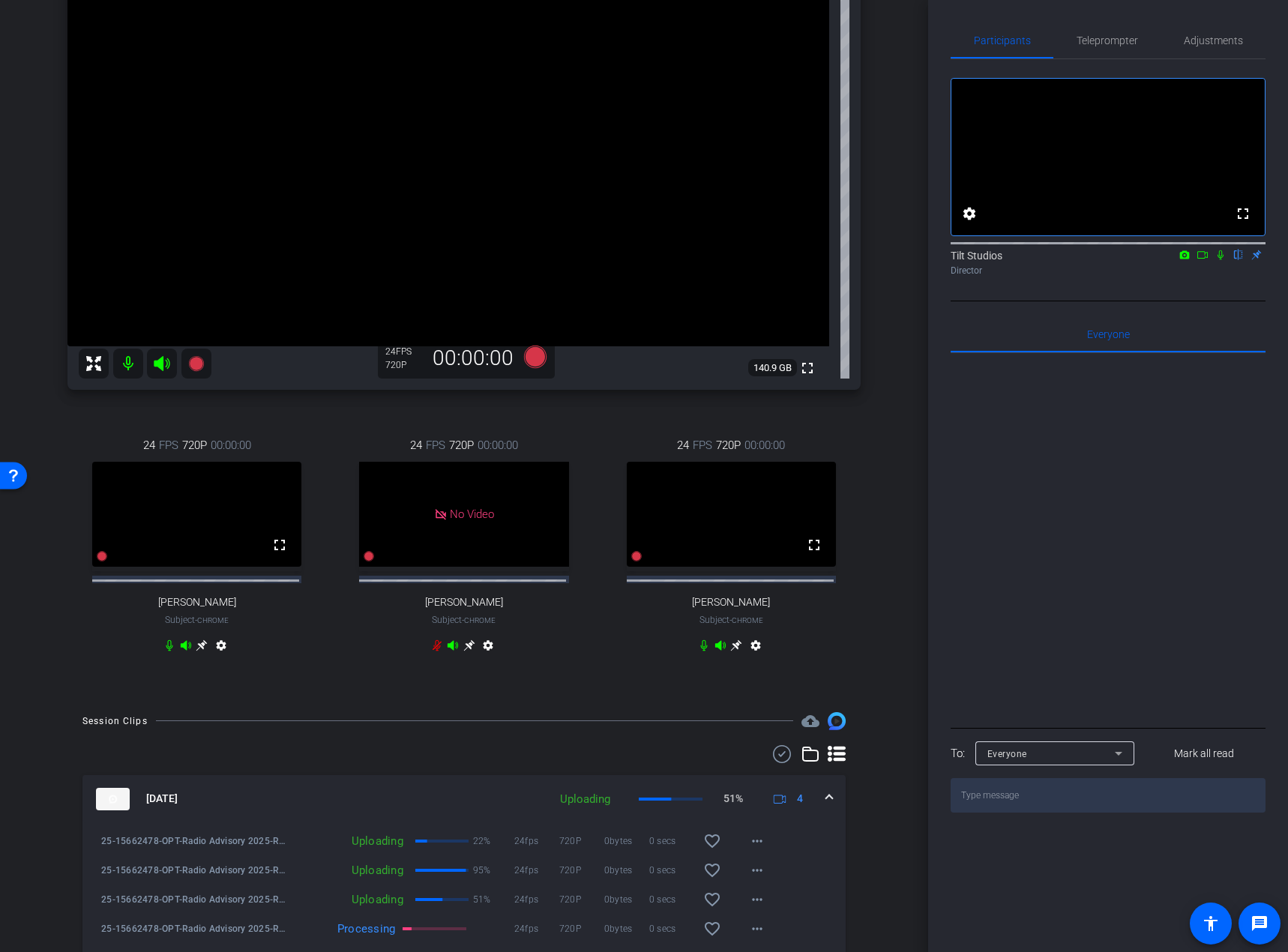
click at [199, 402] on div "abby Chrome info ROOM ID: 378487939 fullscreen settings 140.9 GB 24 FPS 720P 00…" at bounding box center [464, 305] width 854 height 782
click at [191, 359] on icon at bounding box center [197, 364] width 18 height 18
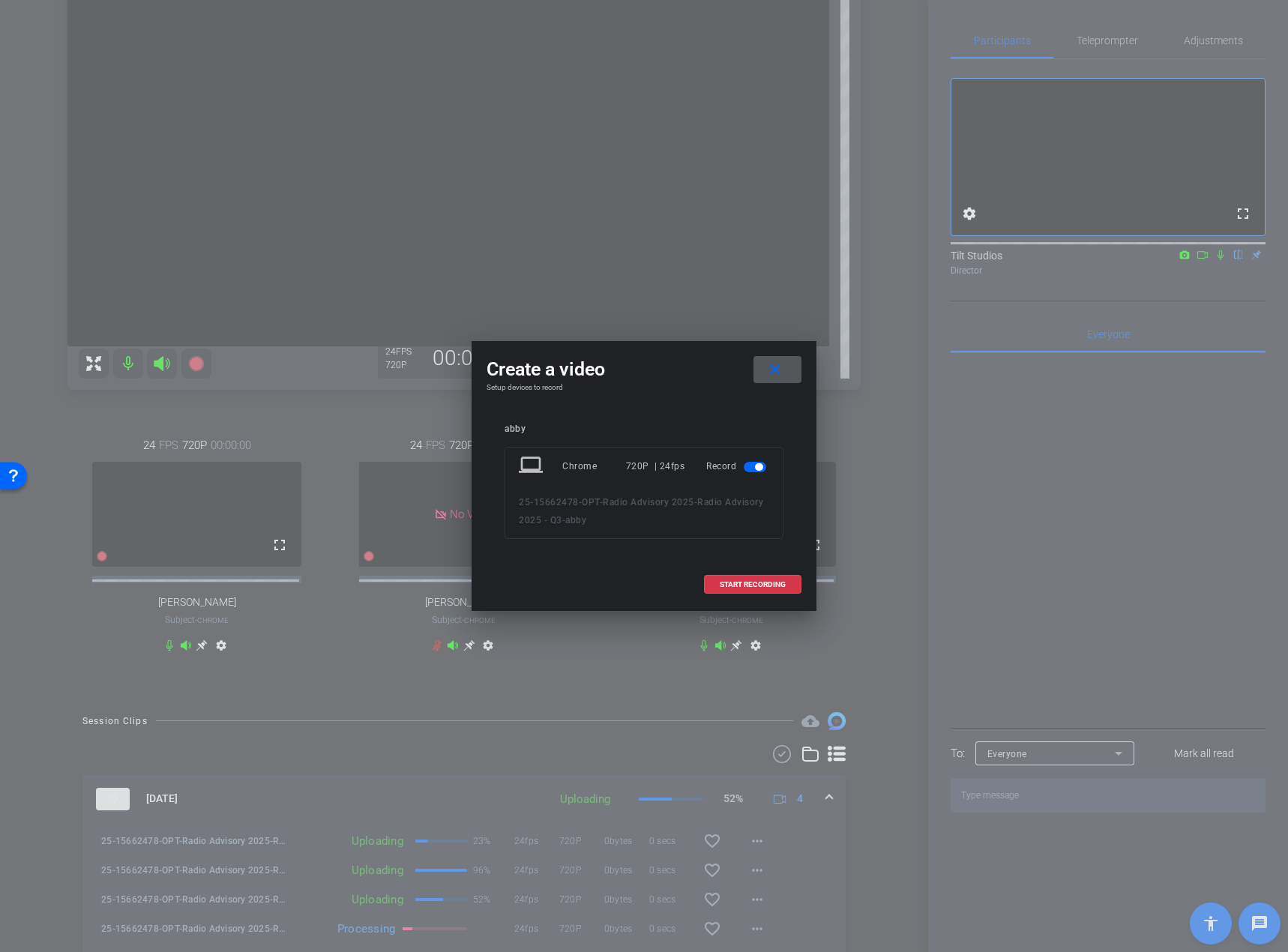
click at [784, 368] on span at bounding box center [777, 369] width 48 height 36
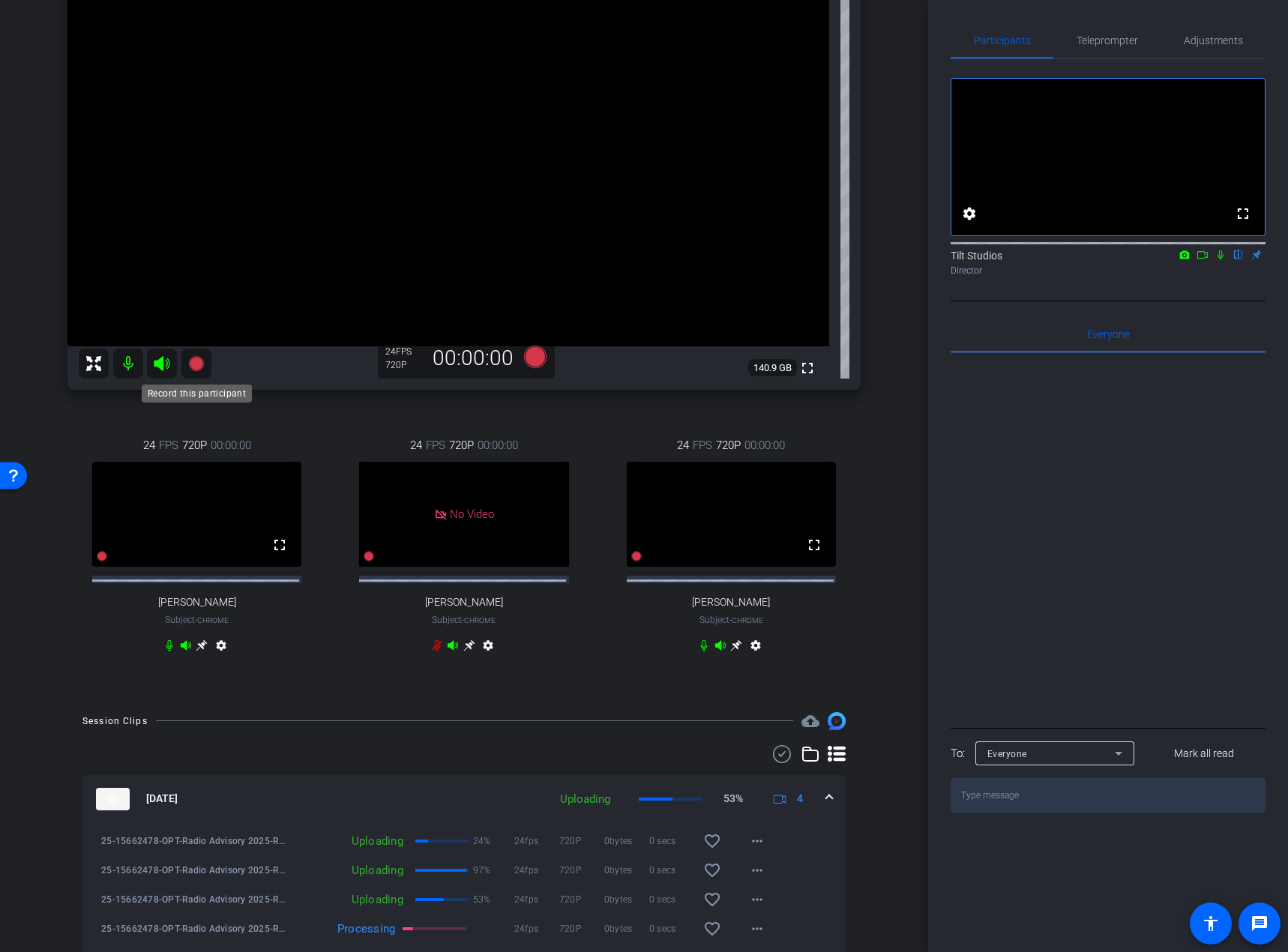
click at [198, 358] on icon at bounding box center [196, 364] width 15 height 15
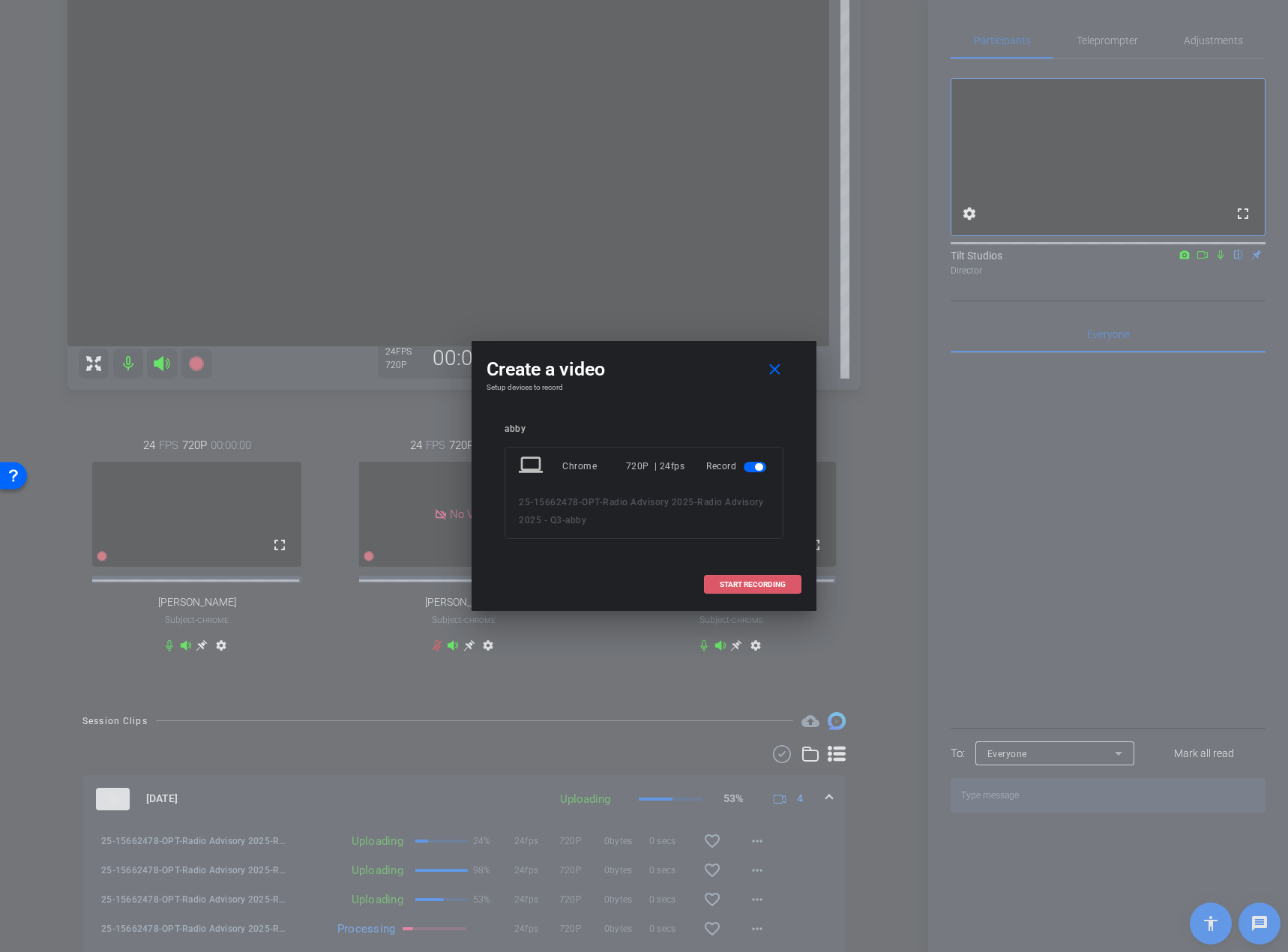
click at [727, 587] on span "START RECORDING" at bounding box center [752, 584] width 66 height 8
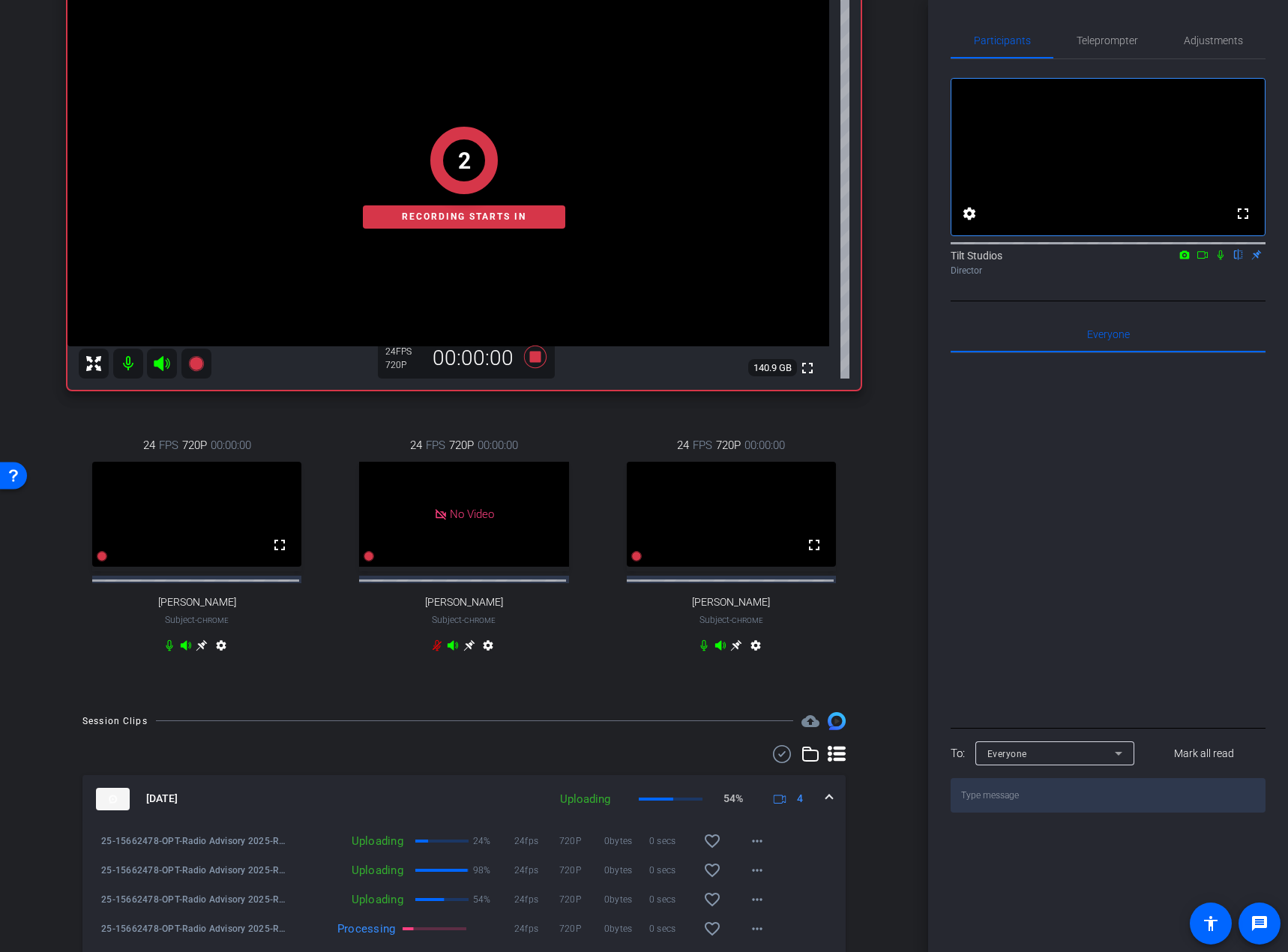
click at [861, 638] on div "abby Chrome info ROOM ID: 378487939 fullscreen 2 Recording starts in settings 1…" at bounding box center [464, 305] width 854 height 782
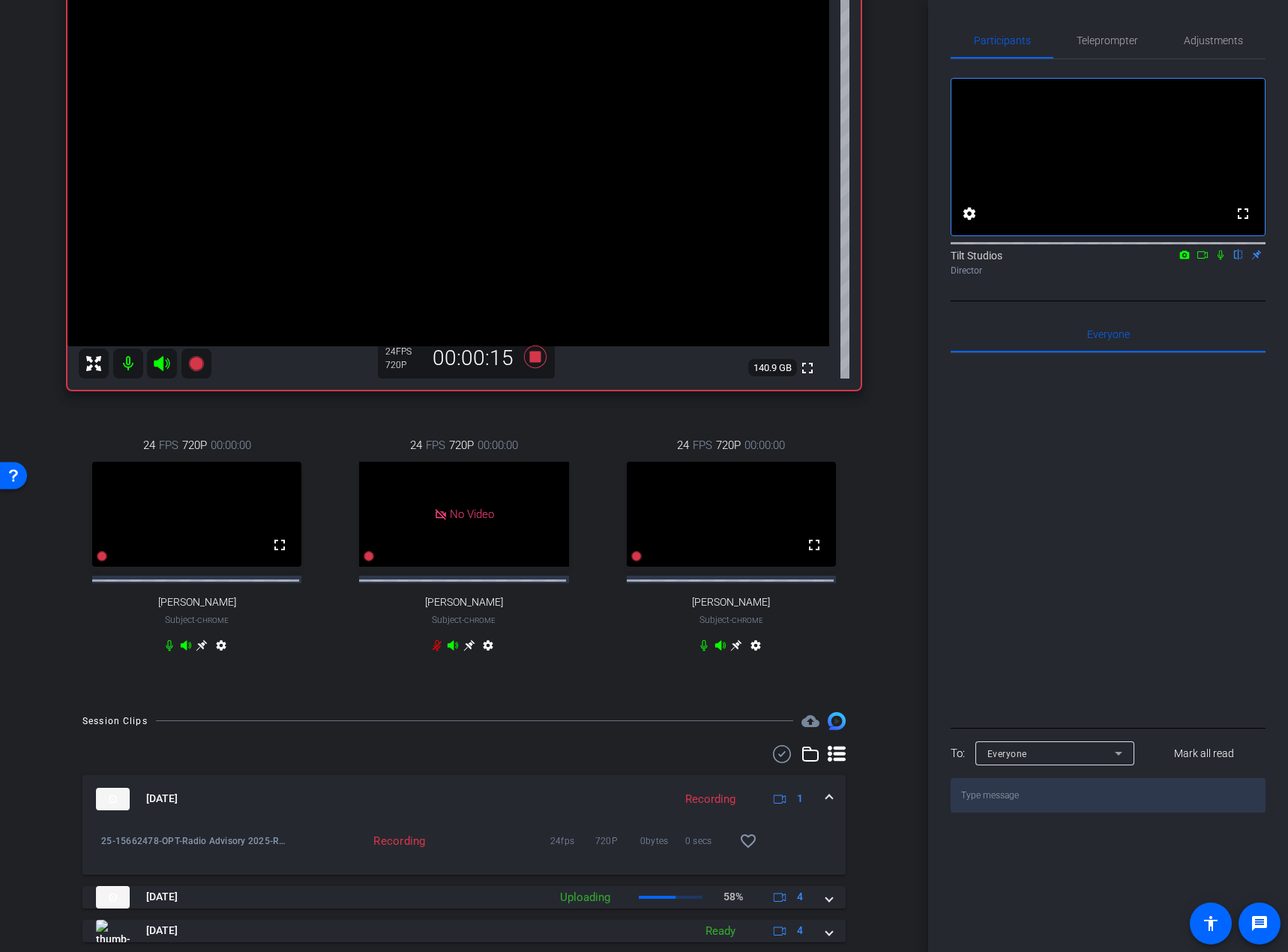
click at [701, 651] on icon at bounding box center [705, 644] width 7 height 11
click at [841, 635] on div "24 FPS 720P 00:00:00 fullscreen [PERSON_NAME] Subject - Chrome settings" at bounding box center [731, 547] width 259 height 270
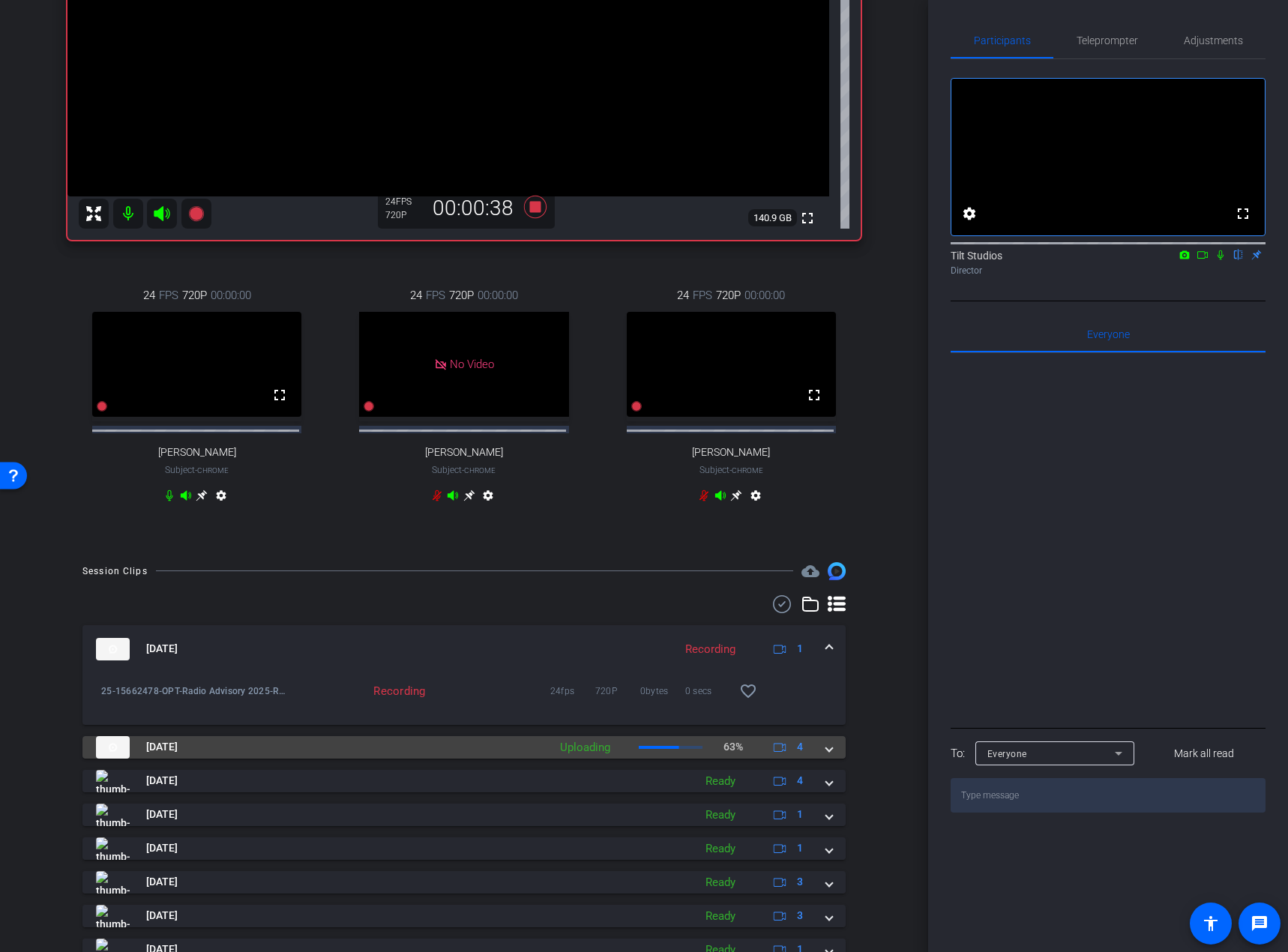
click at [826, 698] on span at bounding box center [829, 746] width 6 height 16
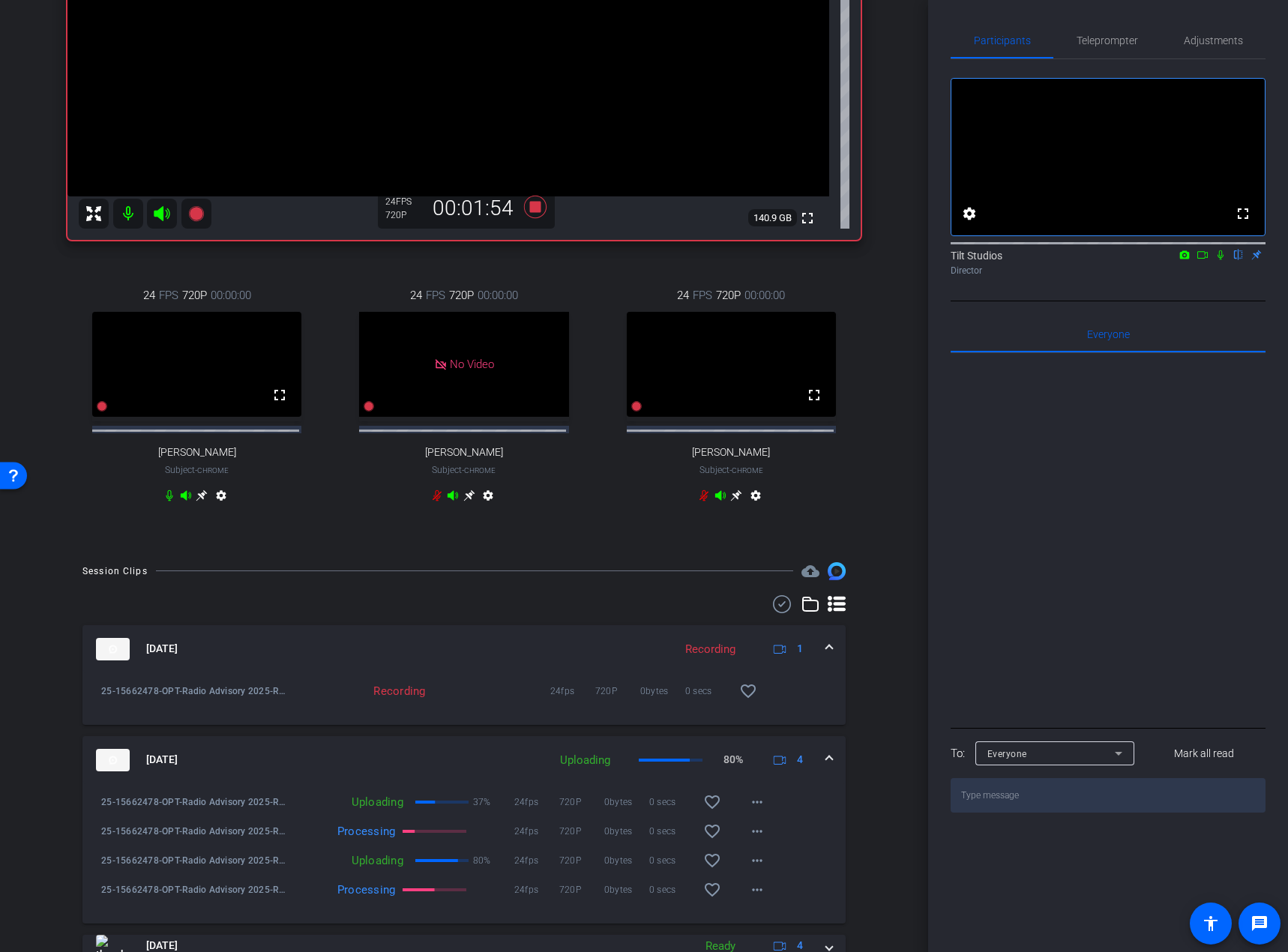
click at [881, 335] on div "abby Chrome info ROOM ID: 378487939 fullscreen settings 140.9 GB 24 FPS 720P 00…" at bounding box center [464, 156] width 854 height 782
click at [561, 544] on div "abby Chrome info ROOM ID: 378487939 fullscreen settings 140.8 GB 24 FPS 720P 00…" at bounding box center [464, 156] width 854 height 782
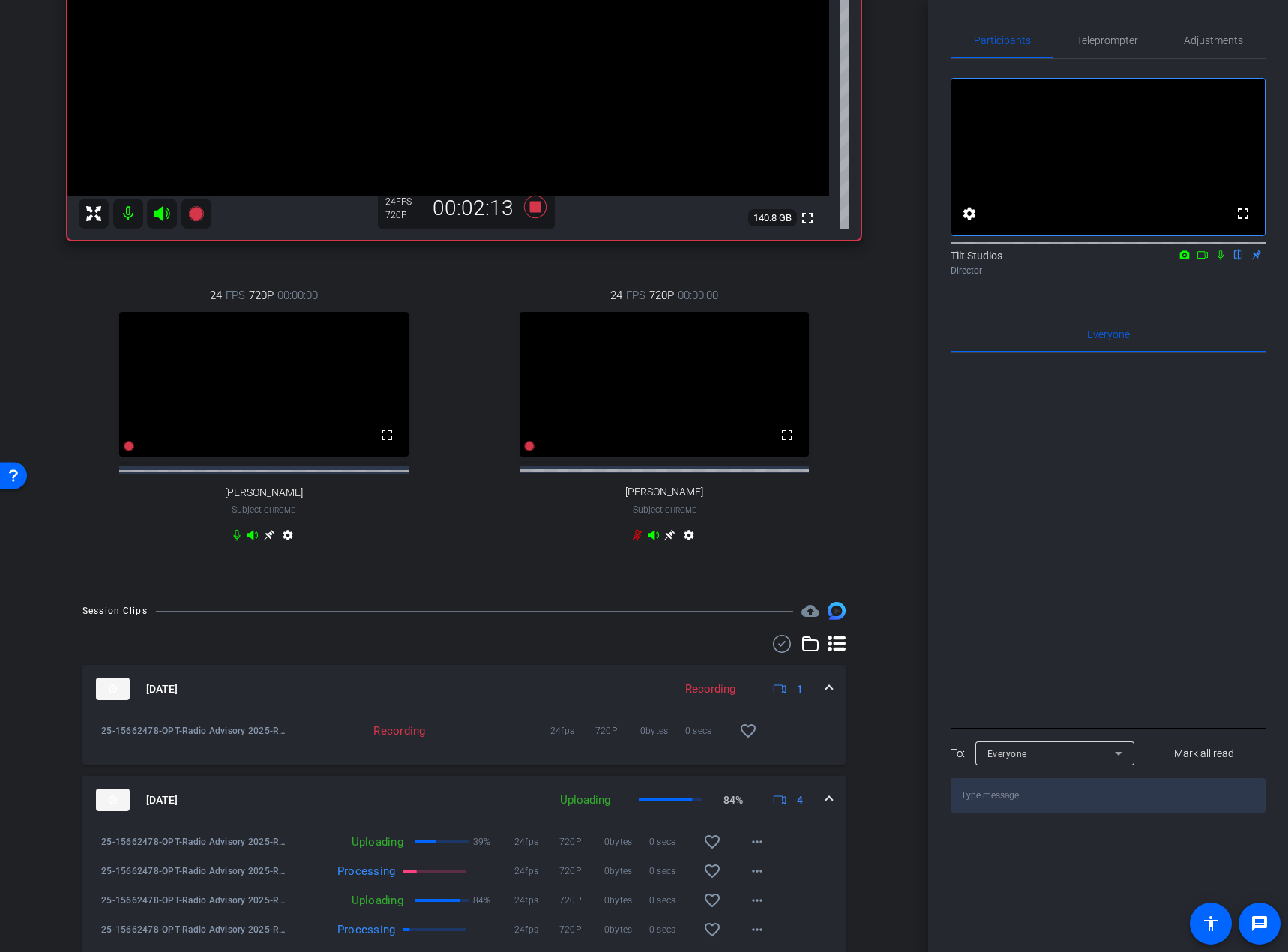
click at [818, 528] on div "24 FPS 720P 00:00:00 fullscreen [PERSON_NAME] Subject - Chrome settings" at bounding box center [665, 417] width 393 height 310
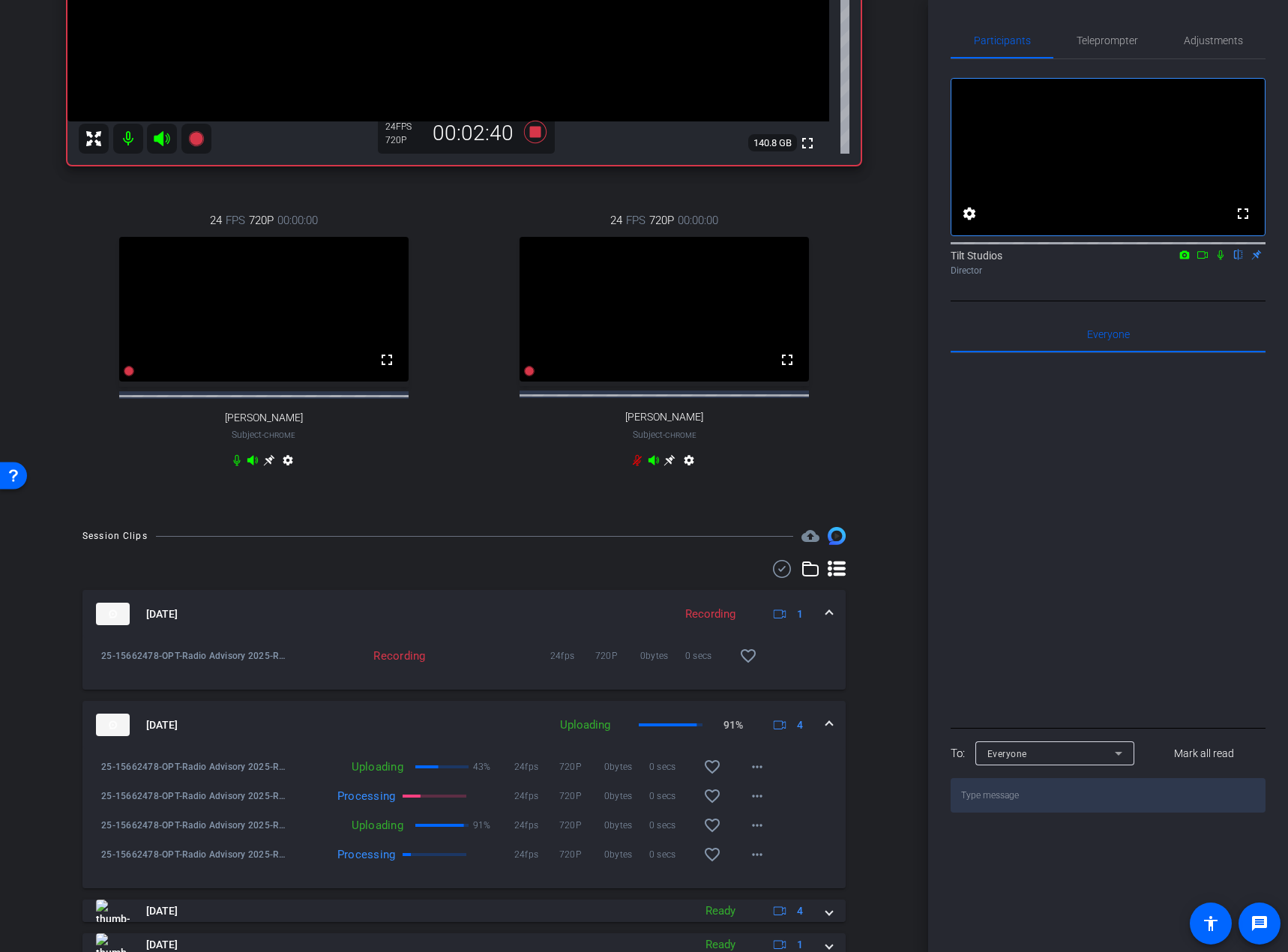
drag, startPoint x: 1220, startPoint y: 277, endPoint x: 1229, endPoint y: 291, distance: 16.6
click at [1095, 260] on icon at bounding box center [1220, 254] width 12 height 11
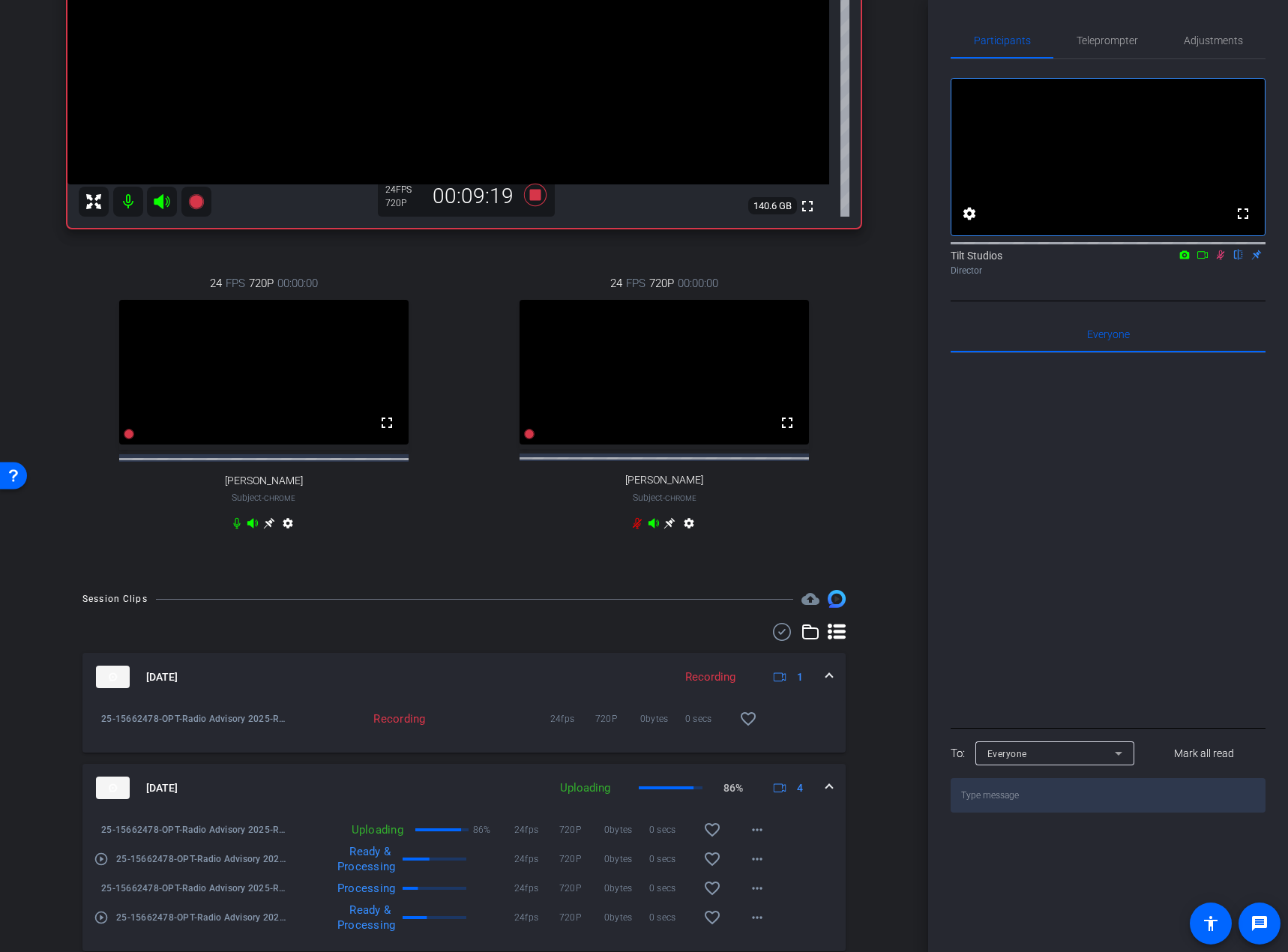
scroll to position [299, 0]
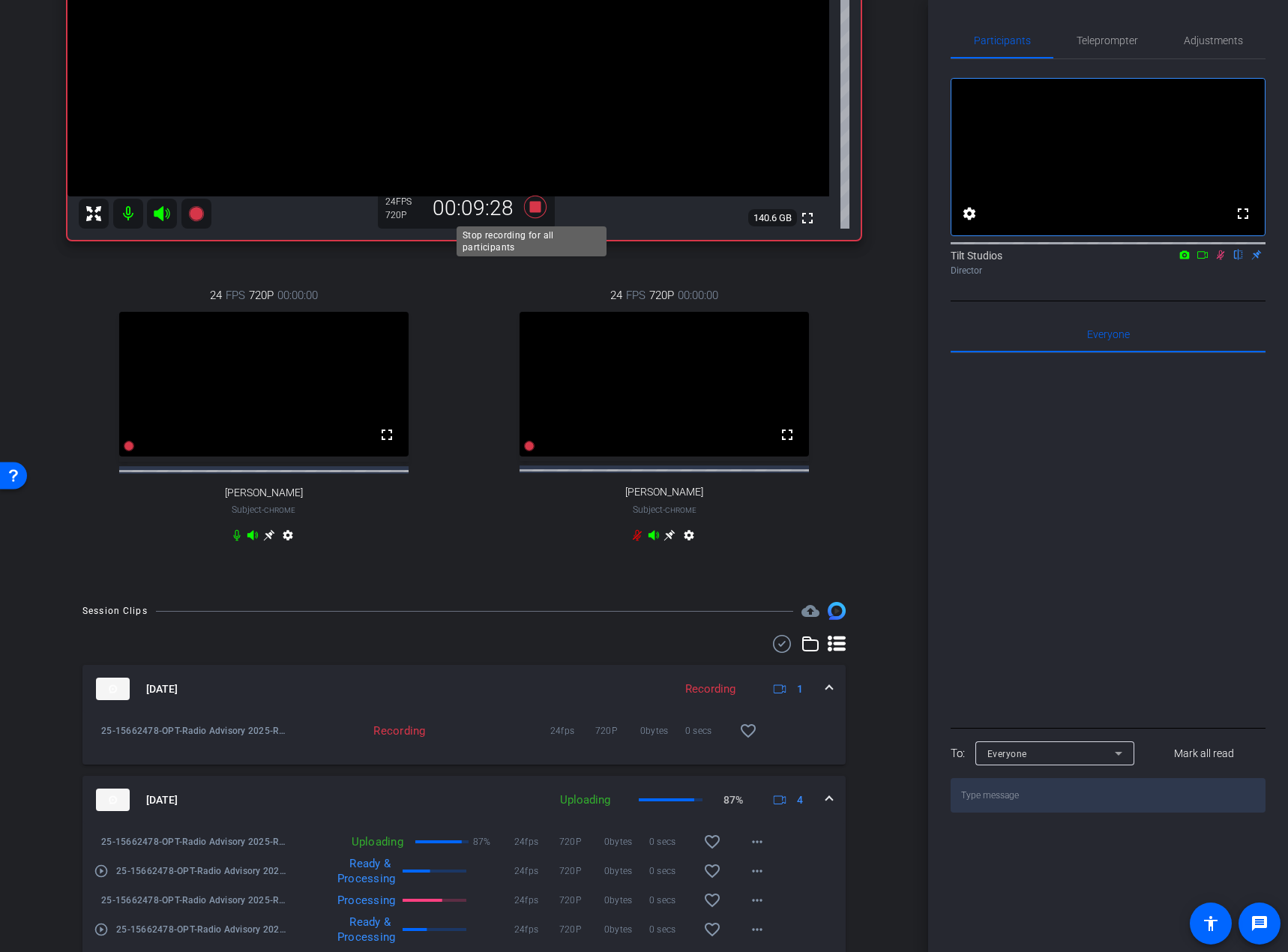
click at [527, 202] on icon at bounding box center [535, 207] width 23 height 23
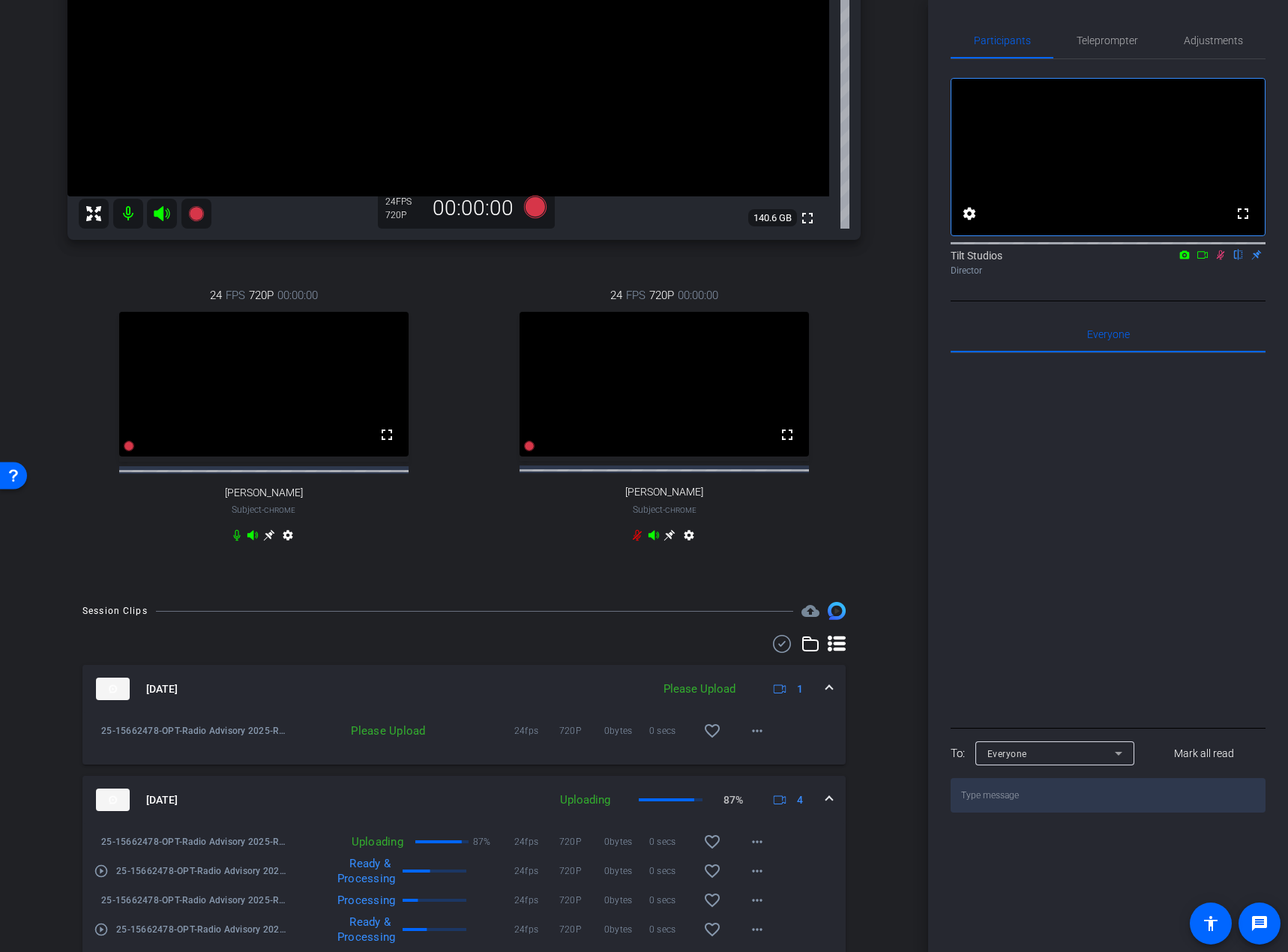
click at [886, 299] on div "arrow_back Radio Advisory 2025 - Q3 Back to project Send invite account_box gri…" at bounding box center [464, 177] width 928 height 952
click at [885, 540] on div "arrow_back Radio Advisory 2025 - Q3 Back to project Send invite account_box gri…" at bounding box center [464, 177] width 928 height 952
click at [857, 570] on div "abby Chrome info ROOM ID: 378487939 fullscreen settings 140.6 GB 24 FPS 720P 00…" at bounding box center [464, 176] width 854 height 822
click at [1095, 260] on icon at bounding box center [1220, 254] width 12 height 11
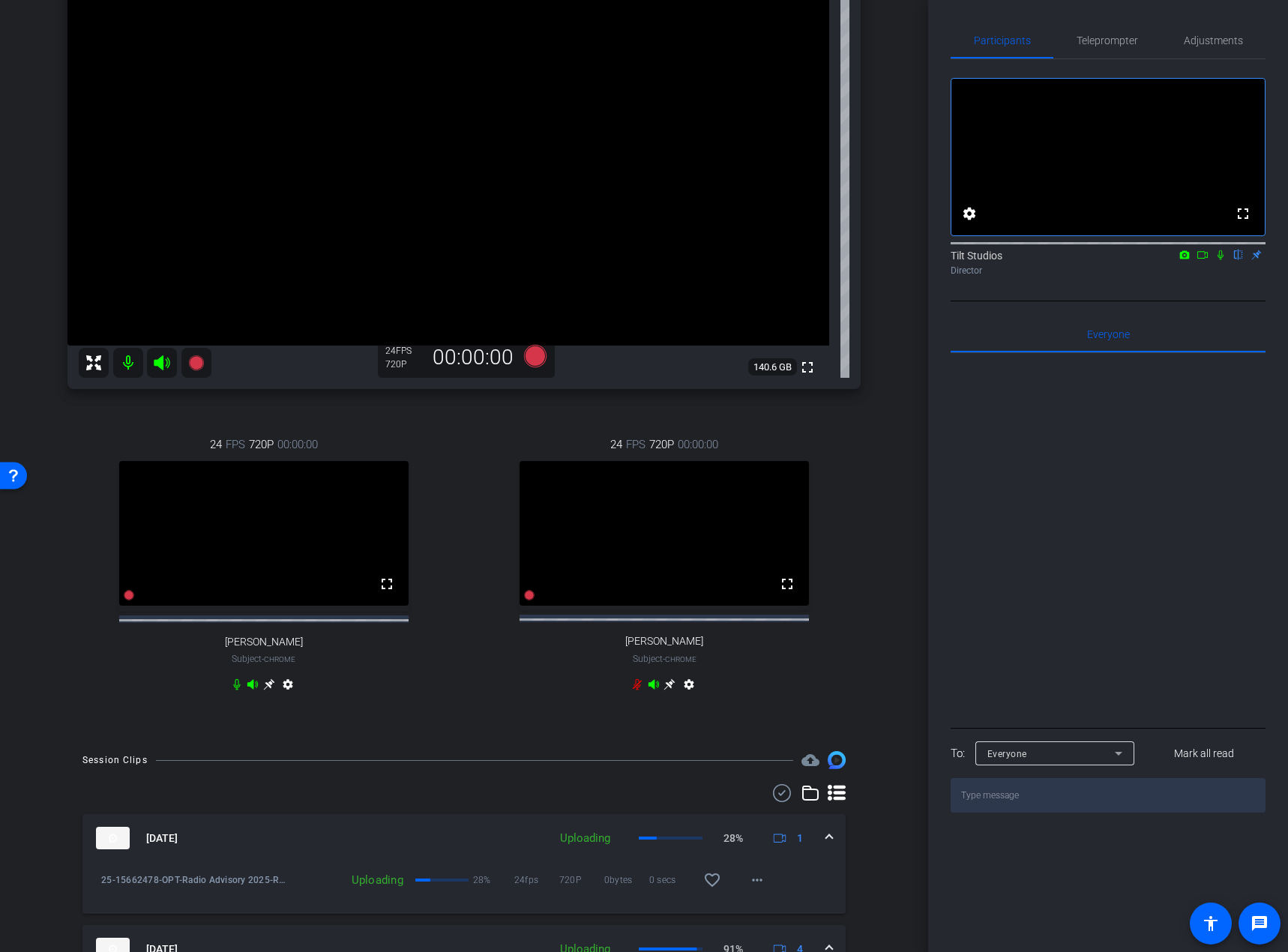
scroll to position [150, 0]
click at [875, 544] on div "abby Chrome info ROOM ID: 378487939 fullscreen settings 140.6 GB 24 FPS 720P 00…" at bounding box center [464, 325] width 854 height 822
click at [1095, 301] on div "fullscreen settings Tilt Studios flip Director" at bounding box center [1108, 180] width 315 height 242
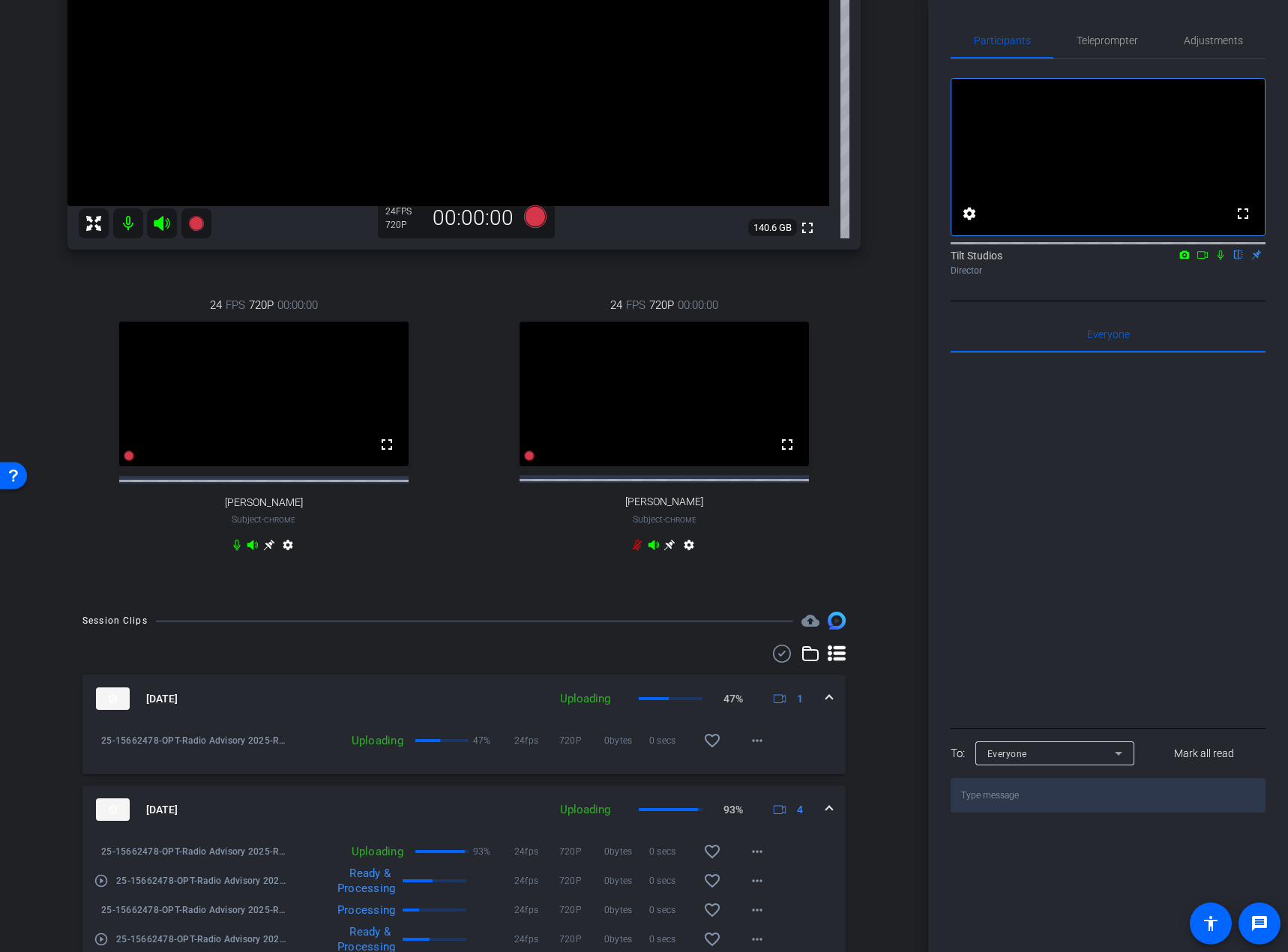
scroll to position [299, 0]
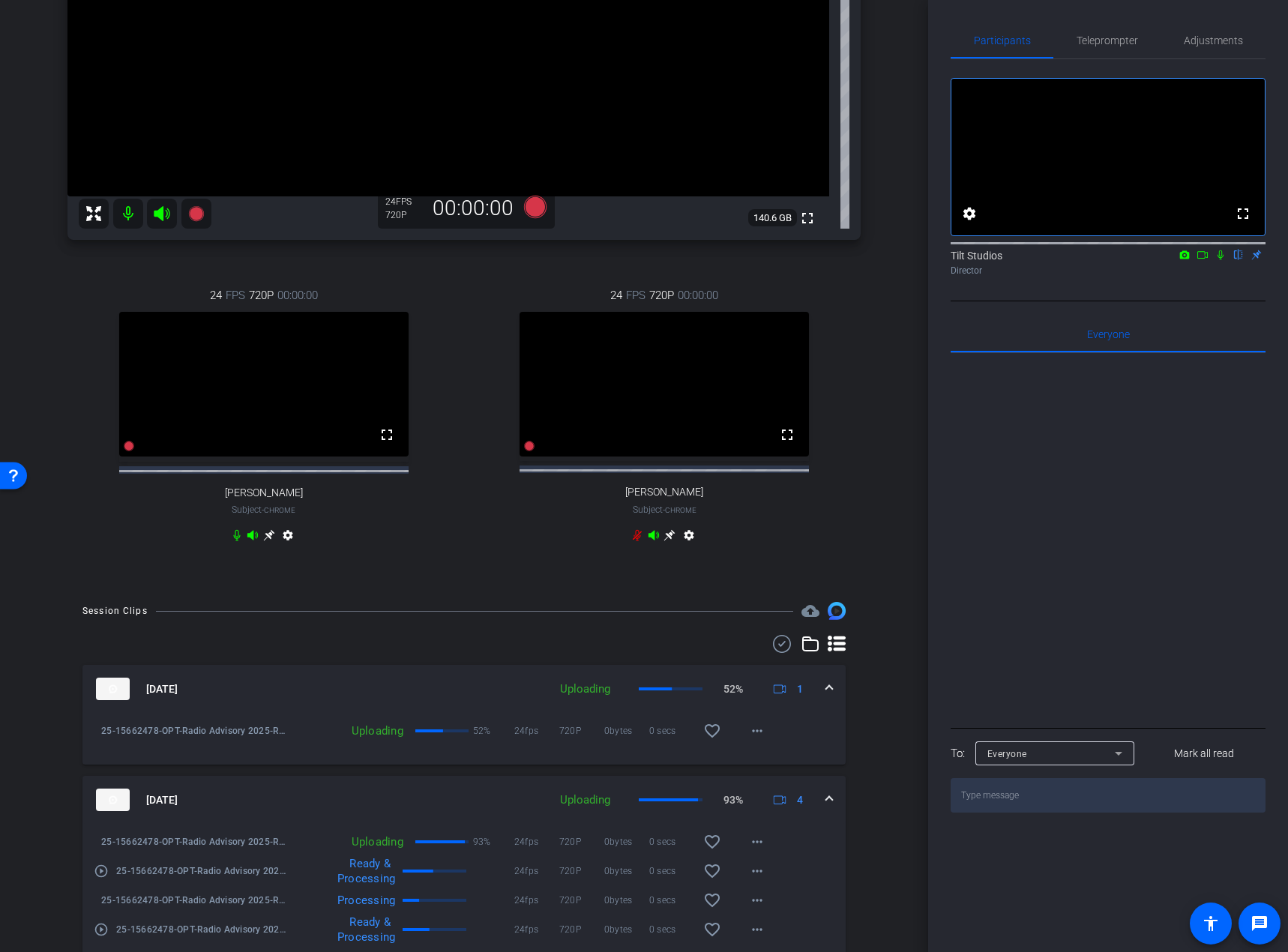
click at [1095, 301] on div "fullscreen settings Tilt Studios flip Director" at bounding box center [1108, 180] width 315 height 242
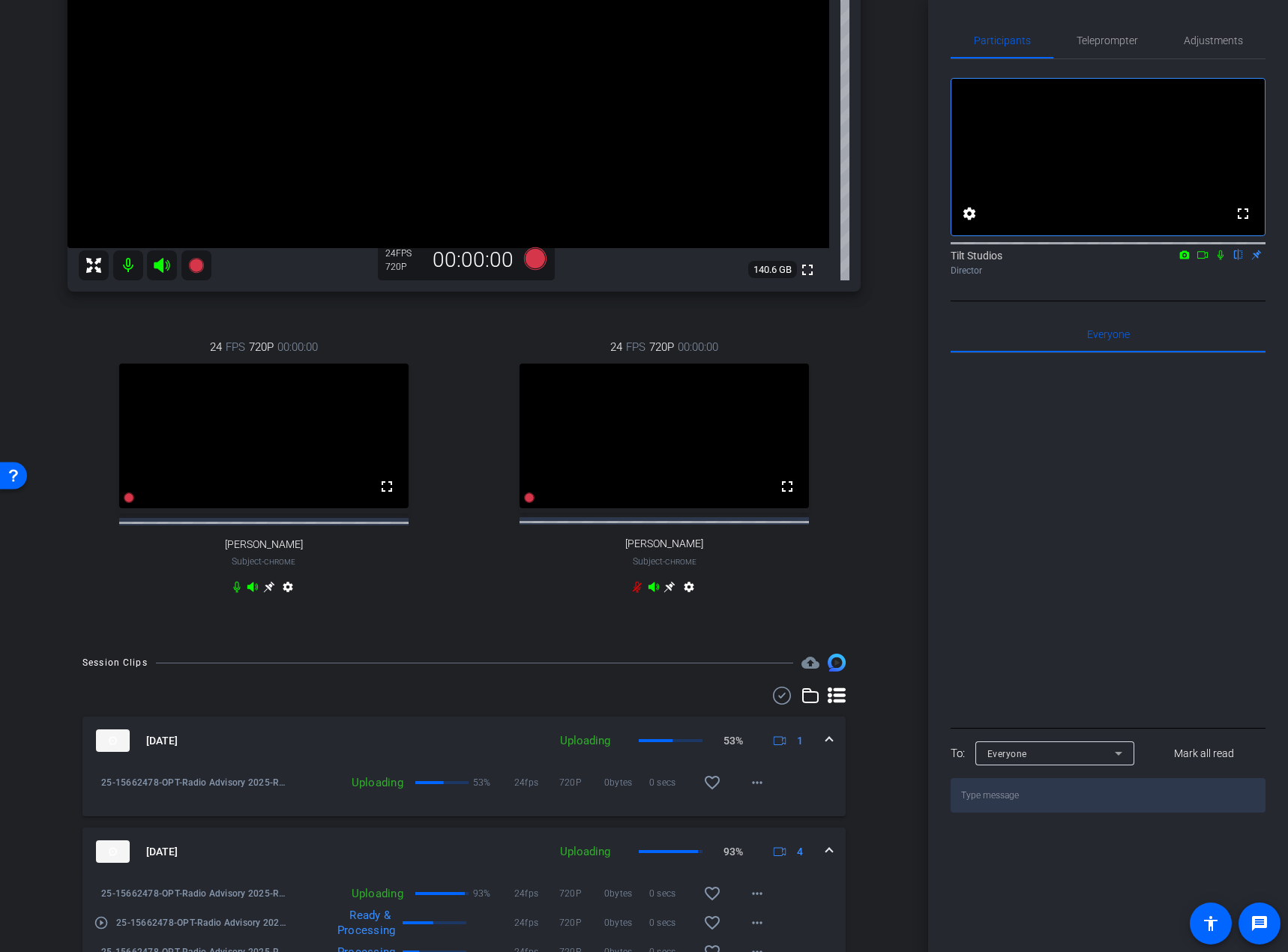
scroll to position [225, 0]
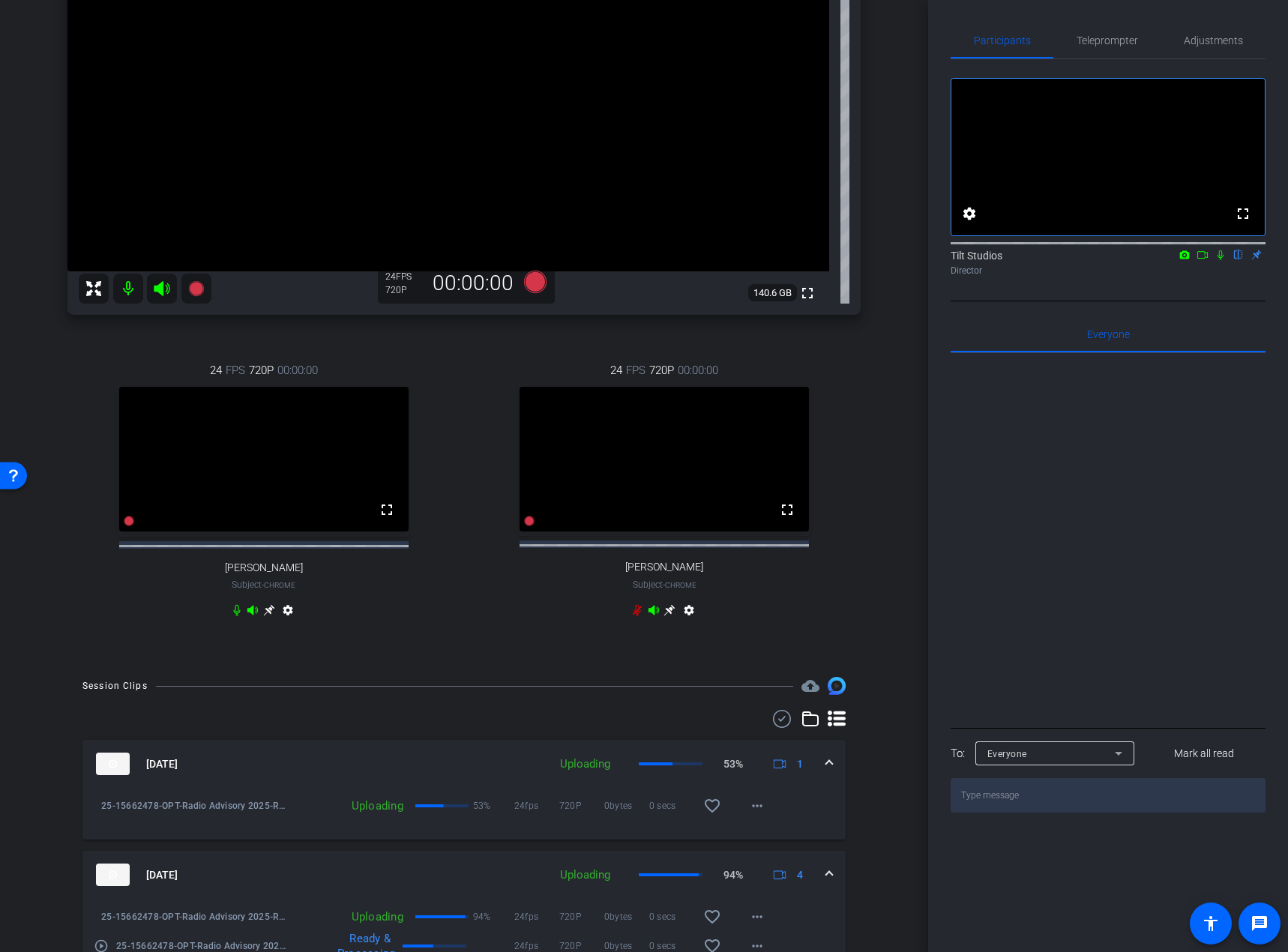
click at [1095, 260] on icon at bounding box center [1220, 254] width 12 height 11
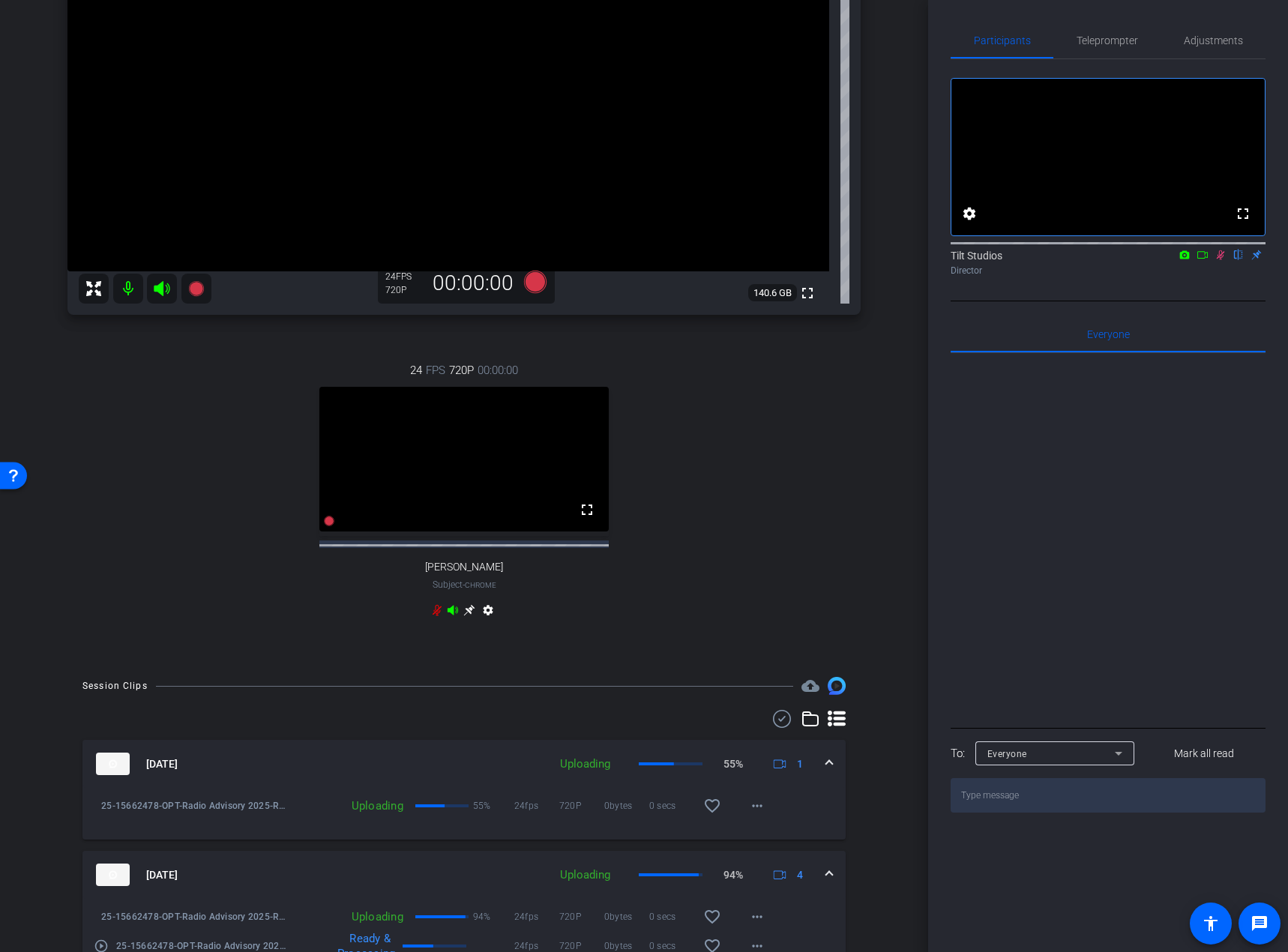
click at [1095, 260] on icon at bounding box center [1203, 254] width 12 height 11
click at [854, 518] on div "abby Chrome info ROOM ID: 378487939 fullscreen settings 140.6 GB 24 FPS 720P 00…" at bounding box center [464, 250] width 854 height 822
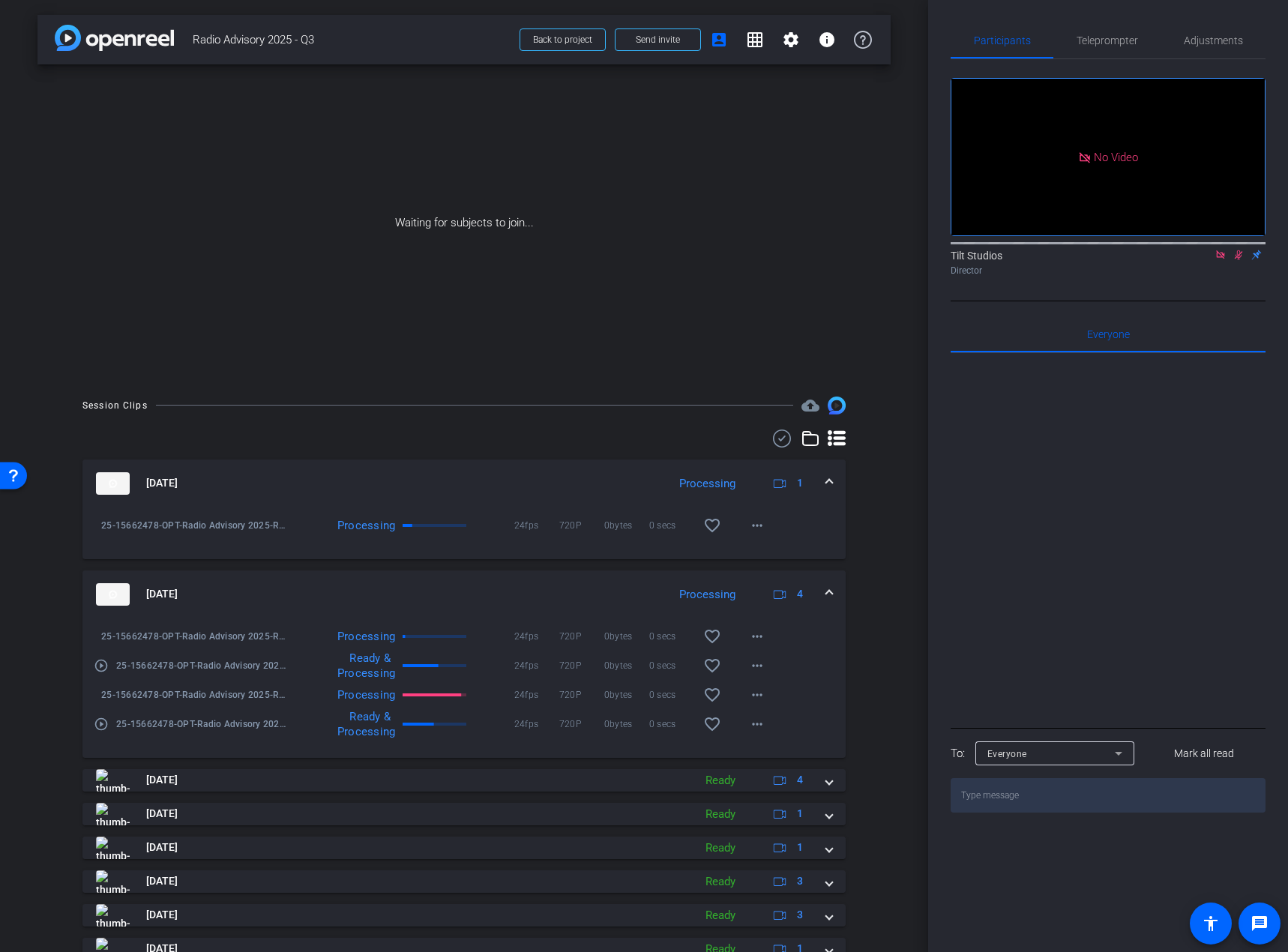
scroll to position [129, 0]
